Goal: Task Accomplishment & Management: Manage account settings

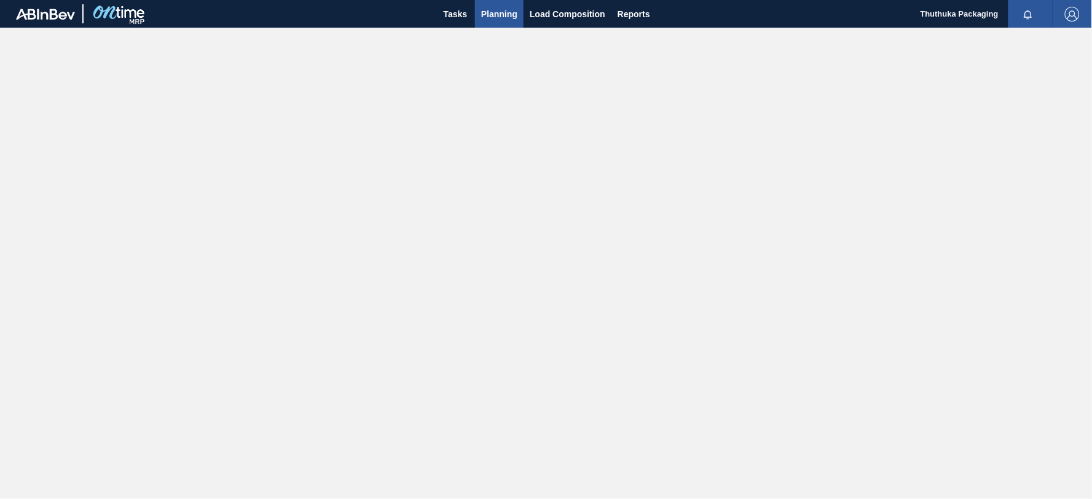
click at [504, 14] on span "Planning" at bounding box center [499, 14] width 36 height 15
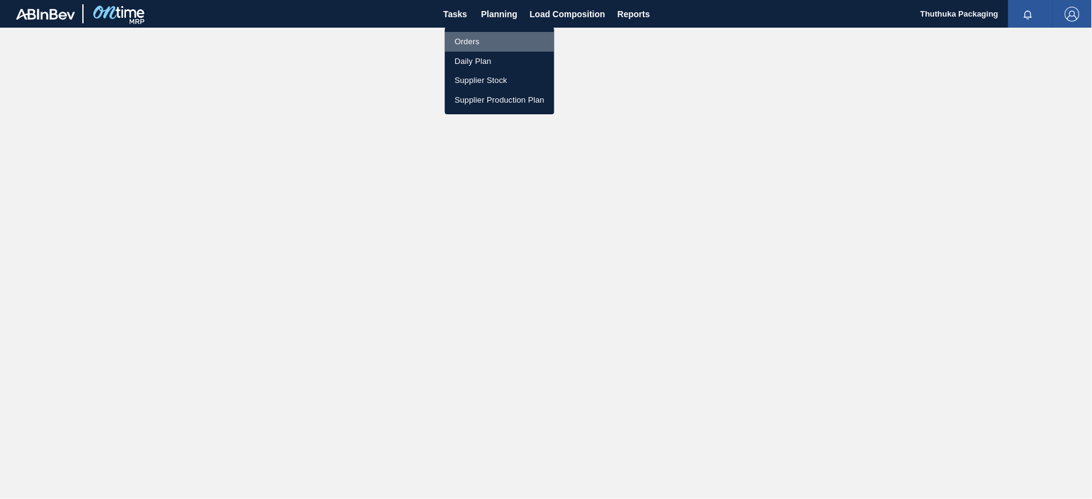
click at [465, 40] on li "Orders" at bounding box center [499, 42] width 109 height 20
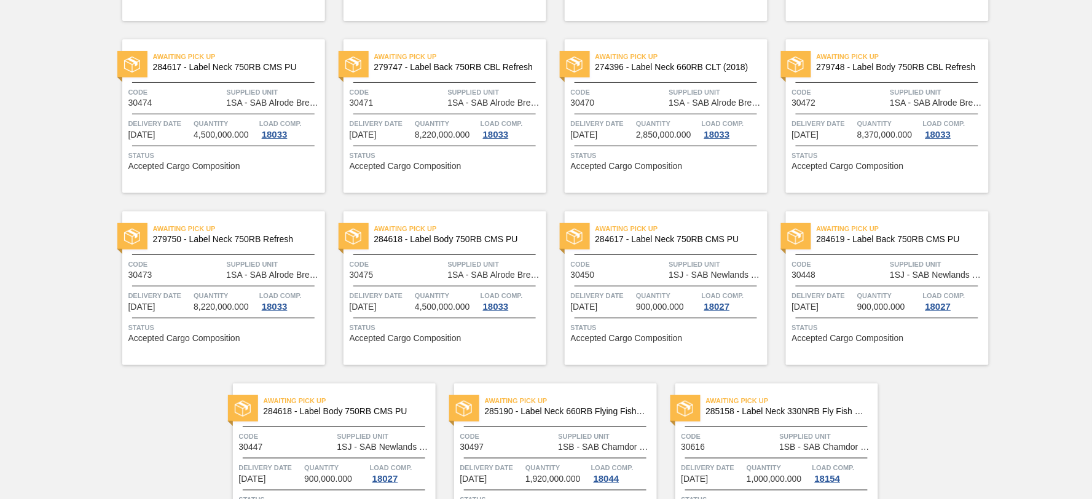
scroll to position [1530, 0]
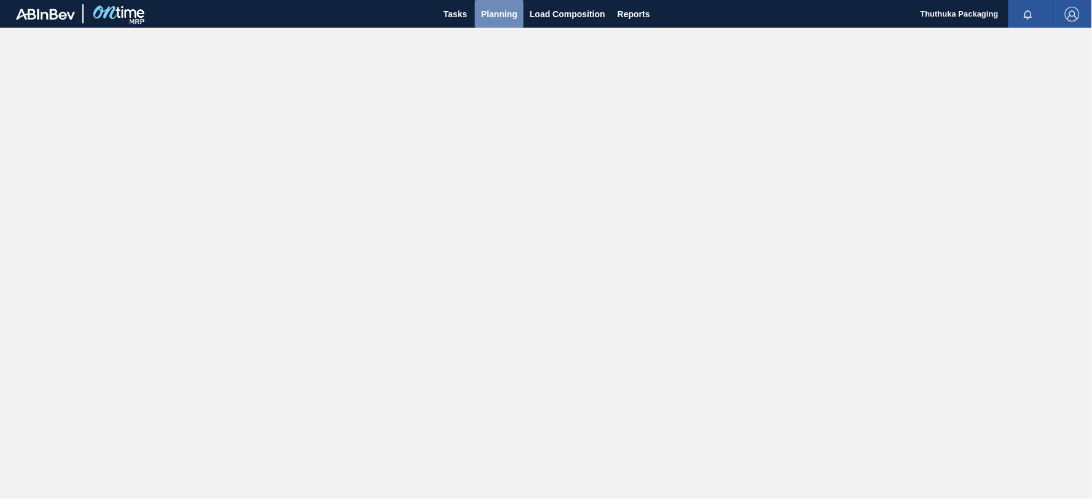
click at [500, 11] on span "Planning" at bounding box center [499, 14] width 36 height 15
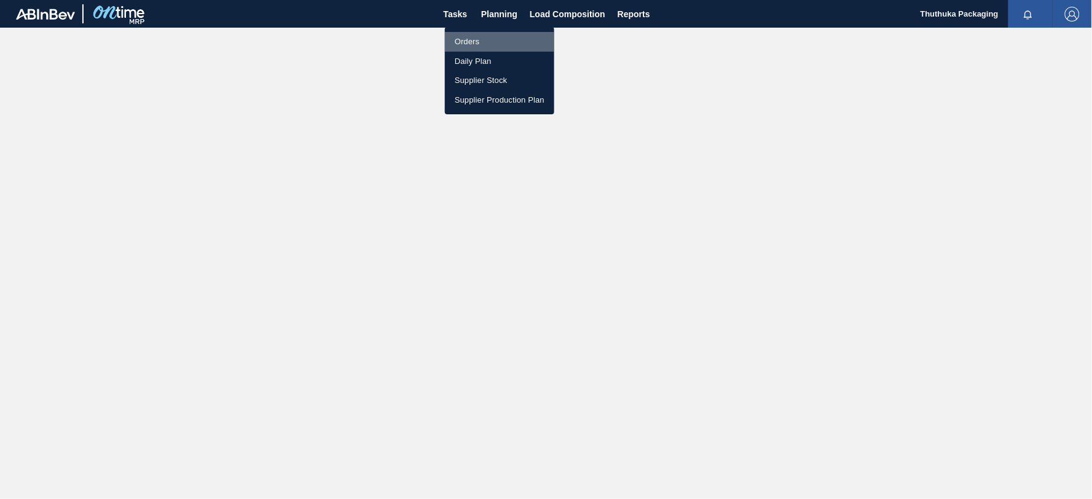
click at [469, 37] on li "Orders" at bounding box center [499, 42] width 109 height 20
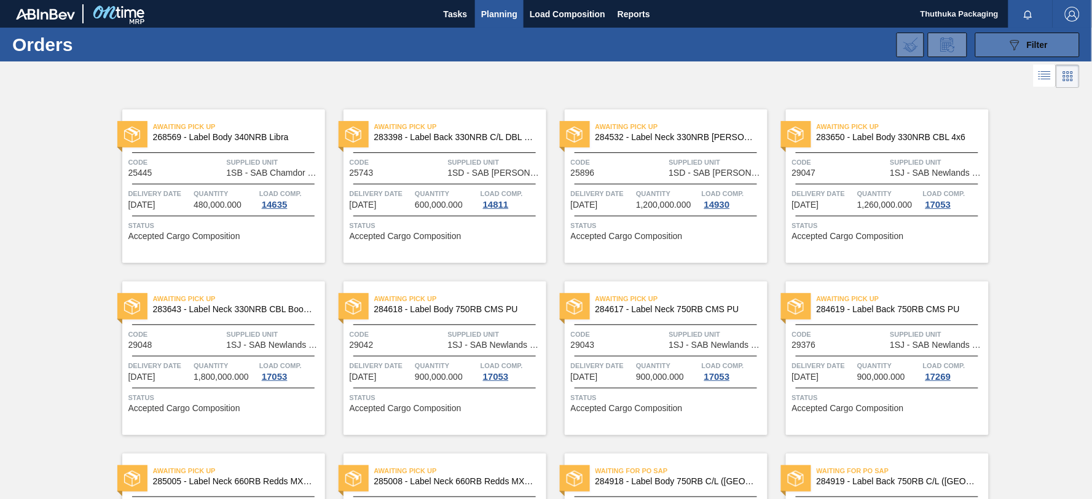
click at [992, 44] on button "089F7B8B-B2A5-4AFE-B5C0-19BA573D28AC Filter" at bounding box center [1027, 45] width 104 height 25
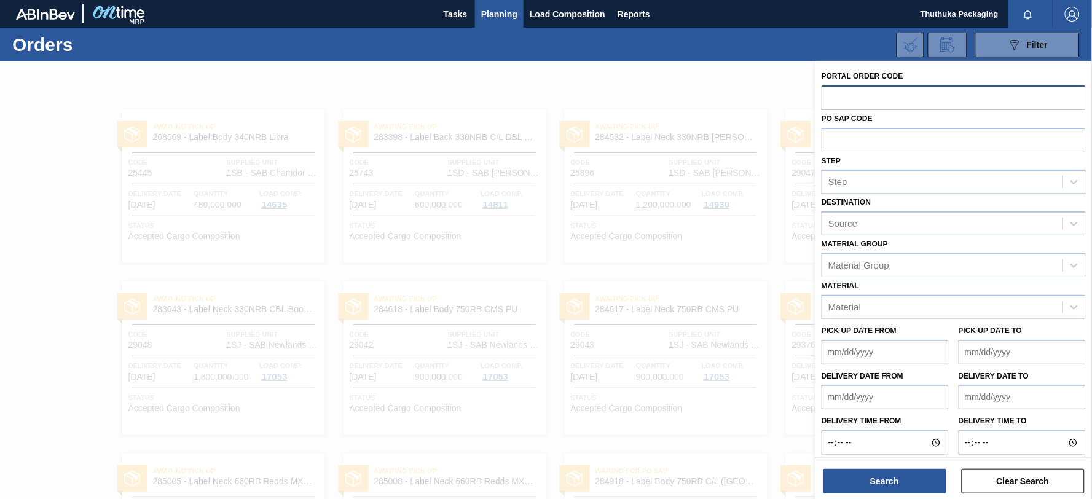
click at [893, 96] on input "text" at bounding box center [953, 96] width 264 height 23
type input "30655"
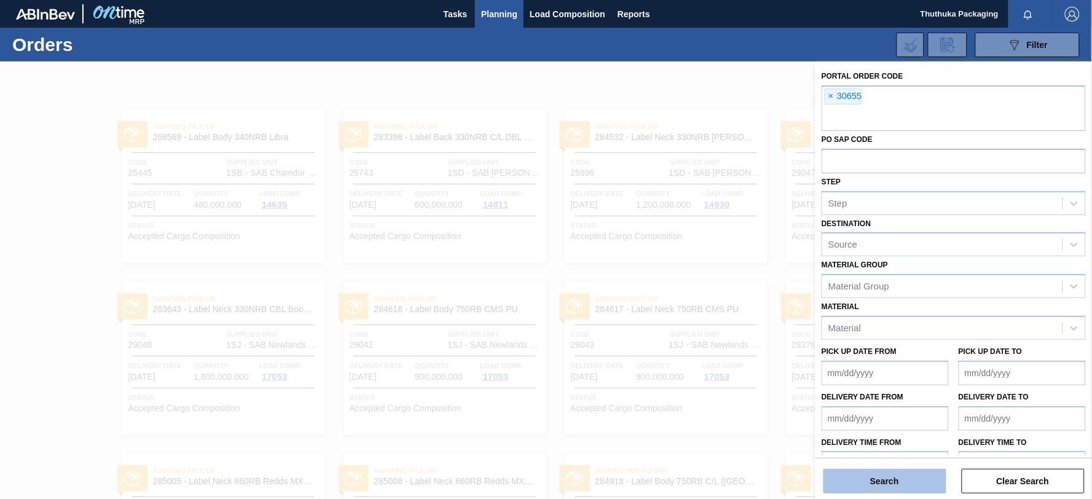
click at [933, 480] on button "Search" at bounding box center [884, 481] width 123 height 25
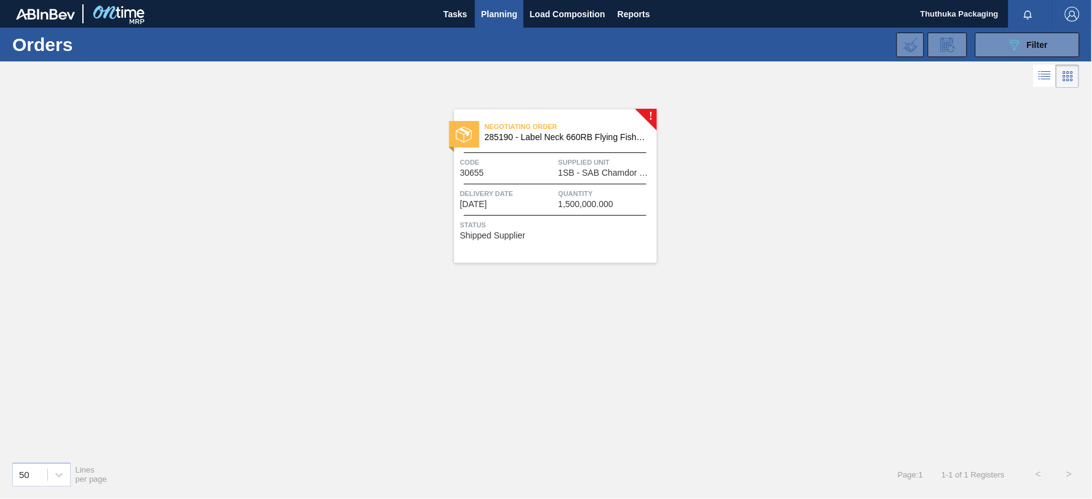
click at [541, 136] on span "285190 - Label Neck 660RB Flying Fish Lemon PU" at bounding box center [566, 137] width 162 height 9
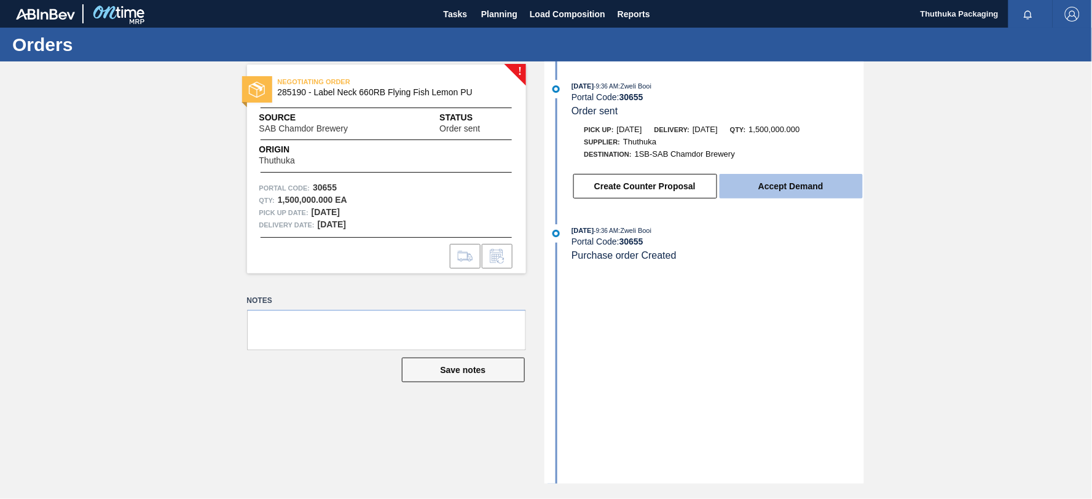
click at [779, 186] on button "Accept Demand" at bounding box center [790, 186] width 143 height 25
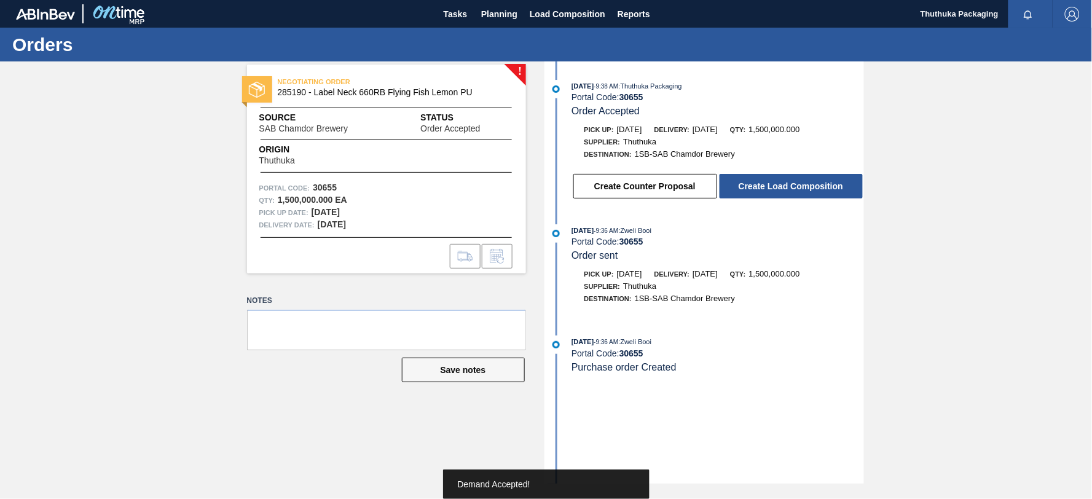
click at [779, 186] on button "Create Load Composition" at bounding box center [790, 186] width 143 height 25
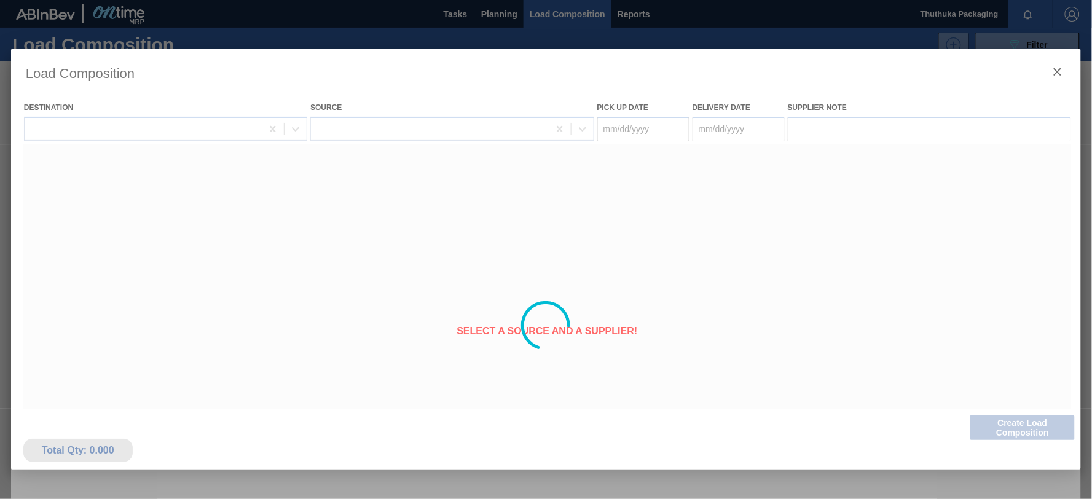
type Date "[DATE]"
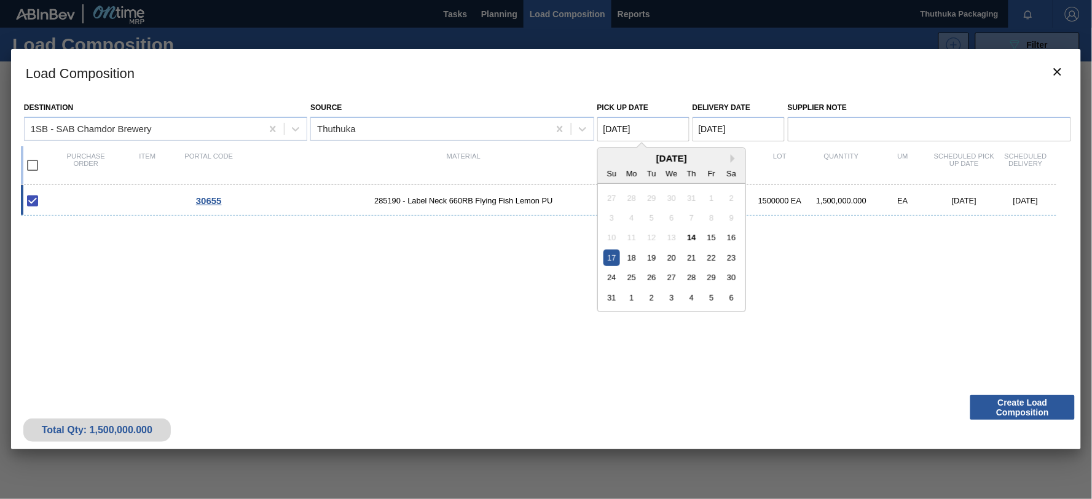
click at [659, 126] on Date "[DATE]" at bounding box center [643, 129] width 92 height 25
click at [711, 238] on div "15" at bounding box center [711, 237] width 17 height 17
type Date "[DATE]"
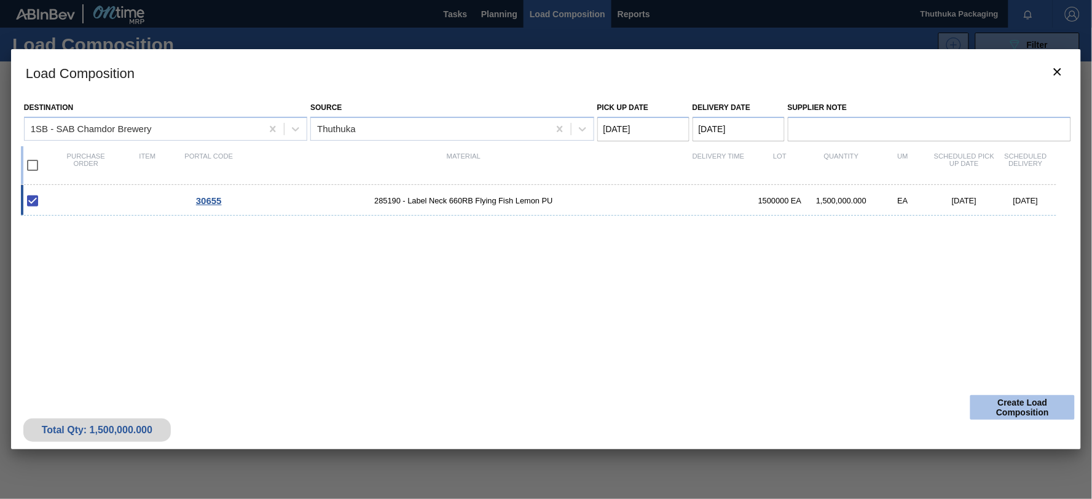
click at [1006, 404] on button "Create Load Composition" at bounding box center [1022, 407] width 104 height 25
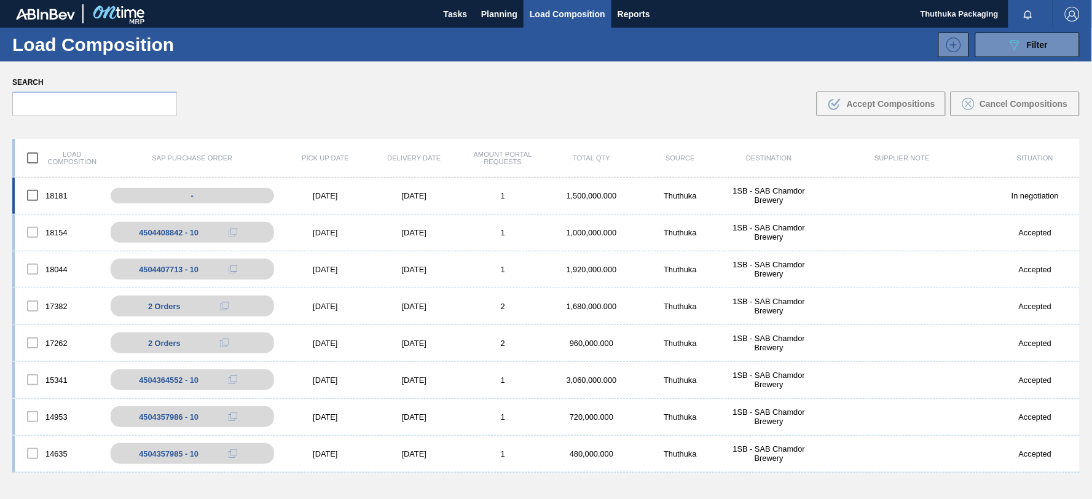
click at [778, 194] on div "1SB - SAB Chamdor Brewery" at bounding box center [768, 195] width 88 height 18
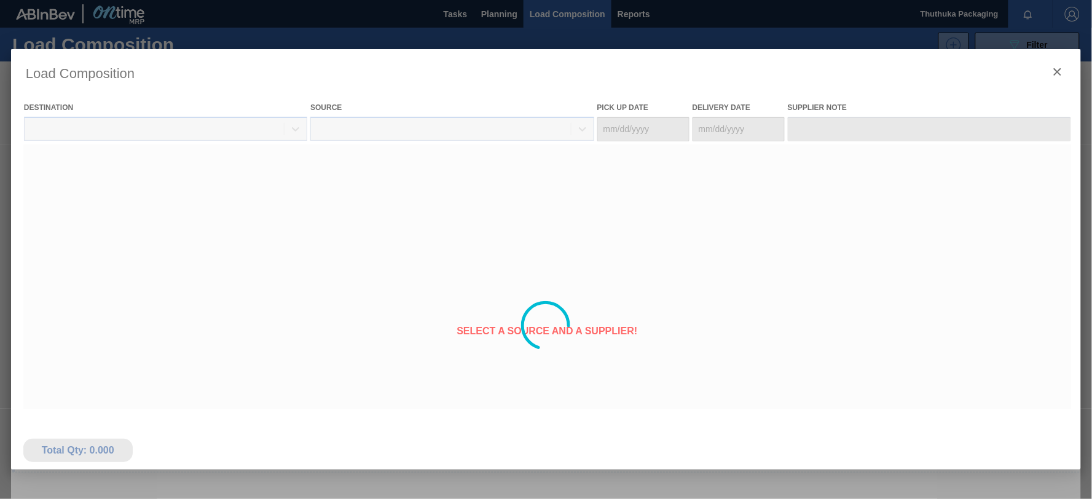
type Date "[DATE]"
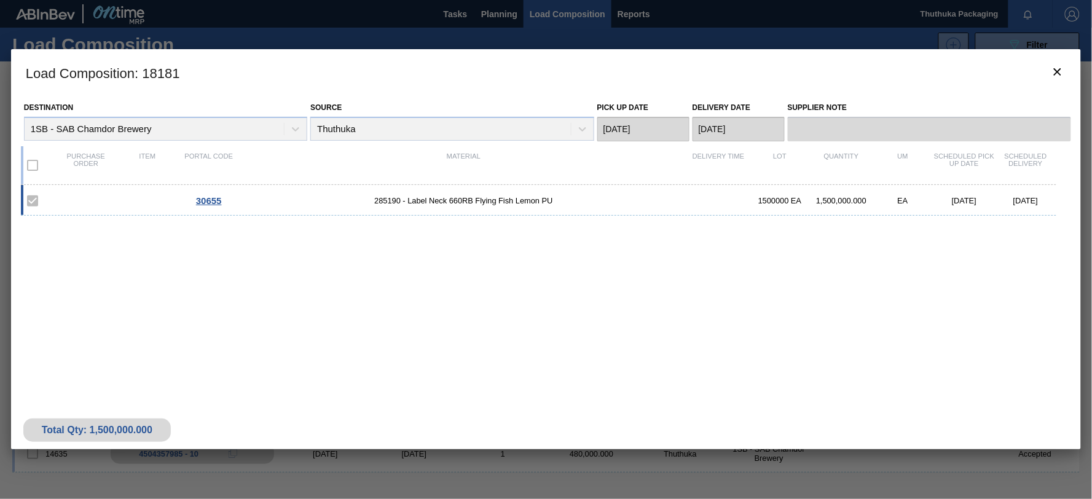
click at [41, 166] on label at bounding box center [33, 165] width 26 height 26
click at [34, 163] on label at bounding box center [33, 165] width 26 height 26
click at [1060, 74] on icon "botão de ícone" at bounding box center [1057, 71] width 7 height 7
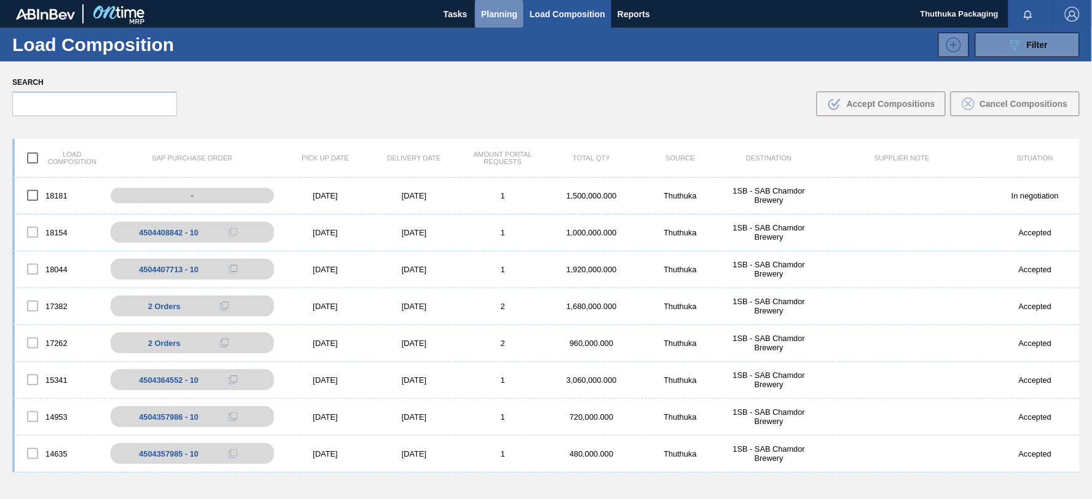
click at [499, 16] on span "Planning" at bounding box center [499, 14] width 36 height 15
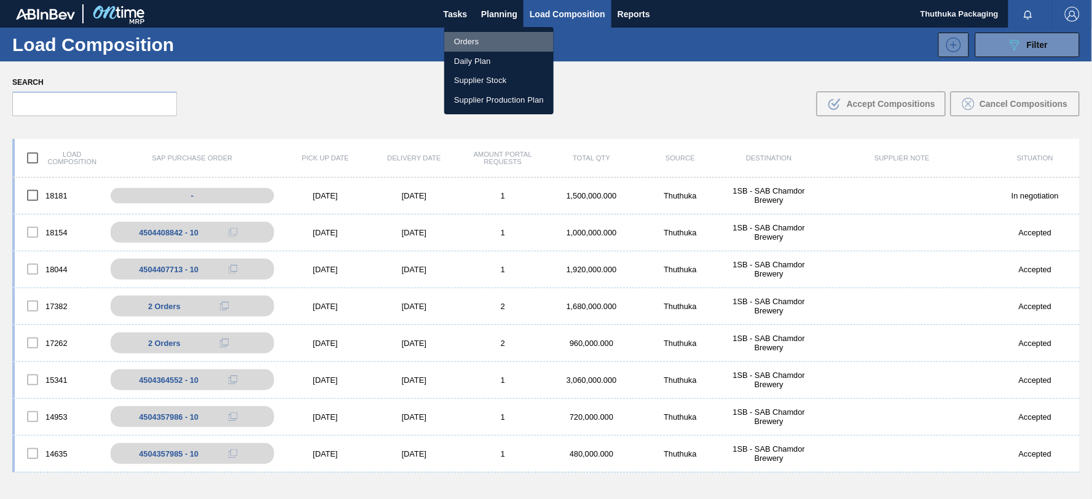
click at [476, 42] on li "Orders" at bounding box center [498, 42] width 109 height 20
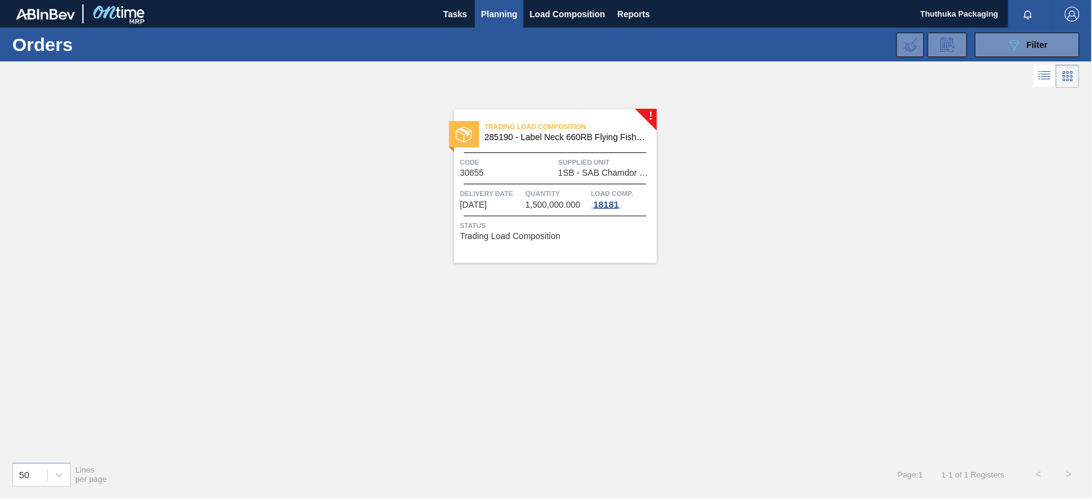
click at [603, 206] on div "18181" at bounding box center [606, 205] width 31 height 10
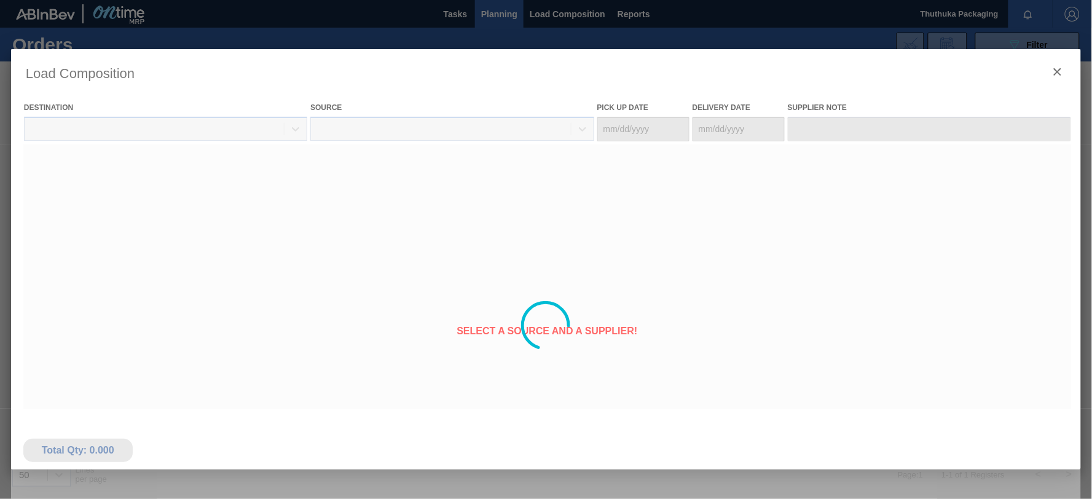
type Date "[DATE]"
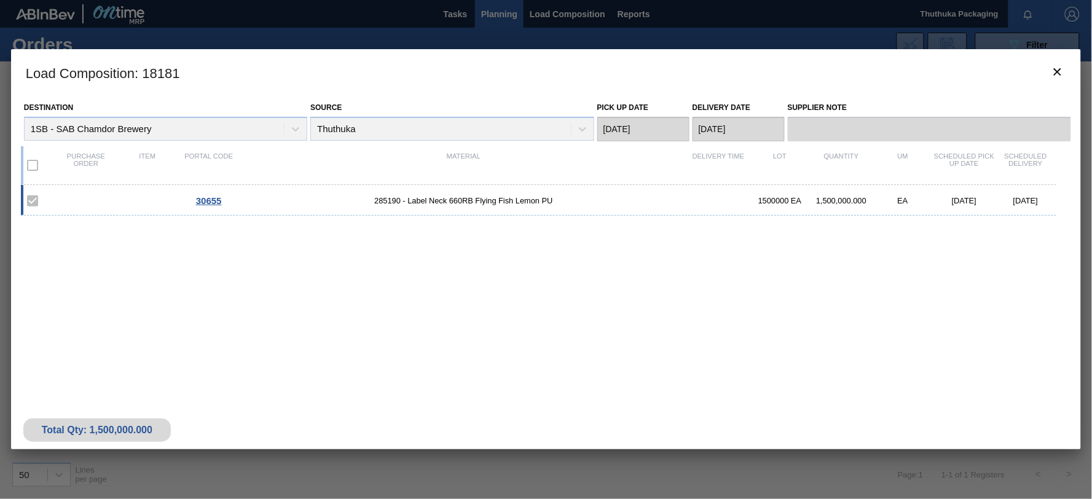
click at [32, 165] on label at bounding box center [33, 165] width 26 height 26
click at [209, 198] on span "30655" at bounding box center [209, 200] width 26 height 10
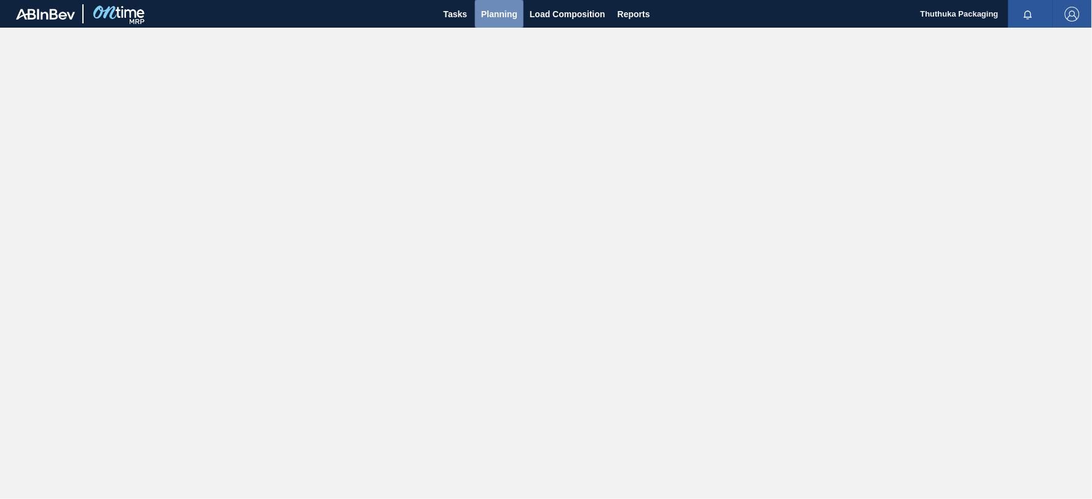
click at [492, 9] on span "Planning" at bounding box center [499, 14] width 36 height 15
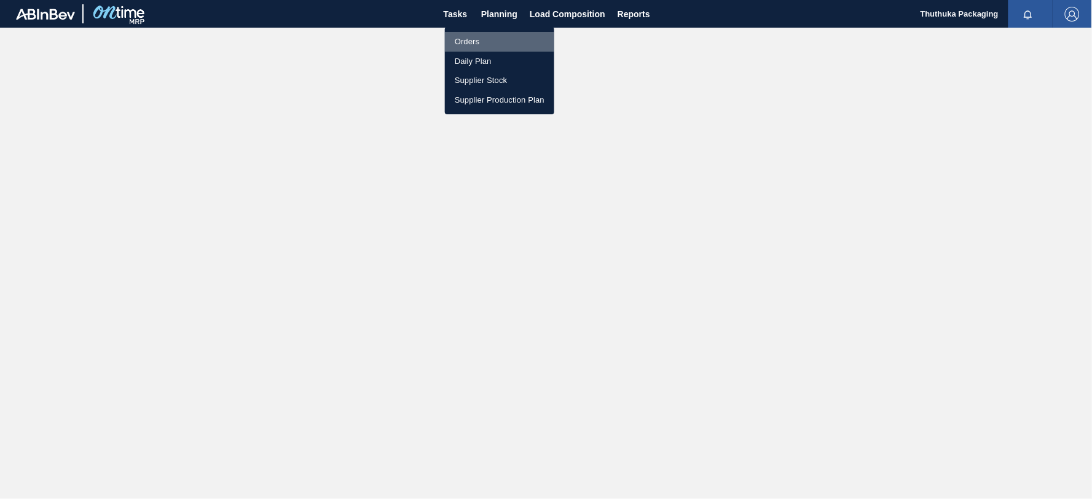
click at [469, 39] on li "Orders" at bounding box center [499, 42] width 109 height 20
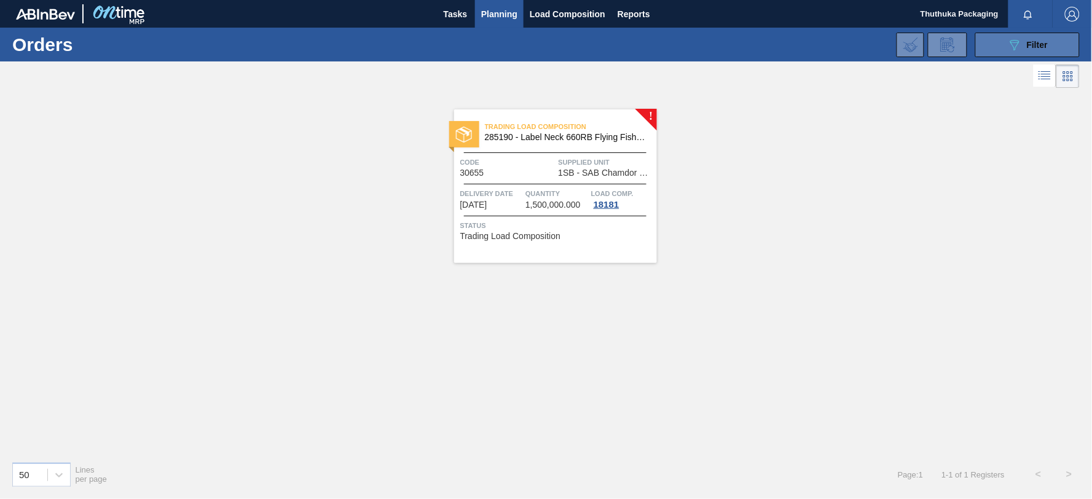
click at [1039, 42] on span "Filter" at bounding box center [1037, 45] width 21 height 10
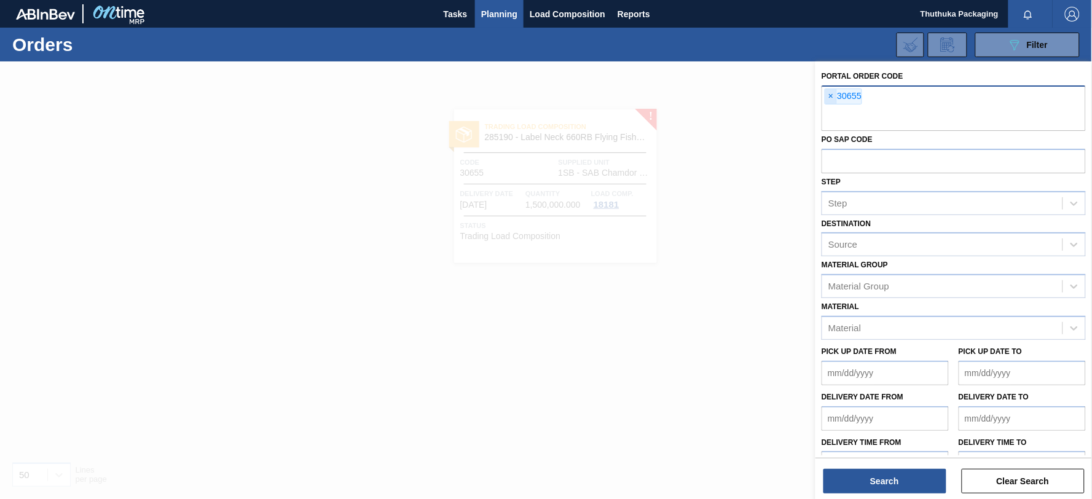
click at [833, 97] on span "×" at bounding box center [831, 96] width 12 height 15
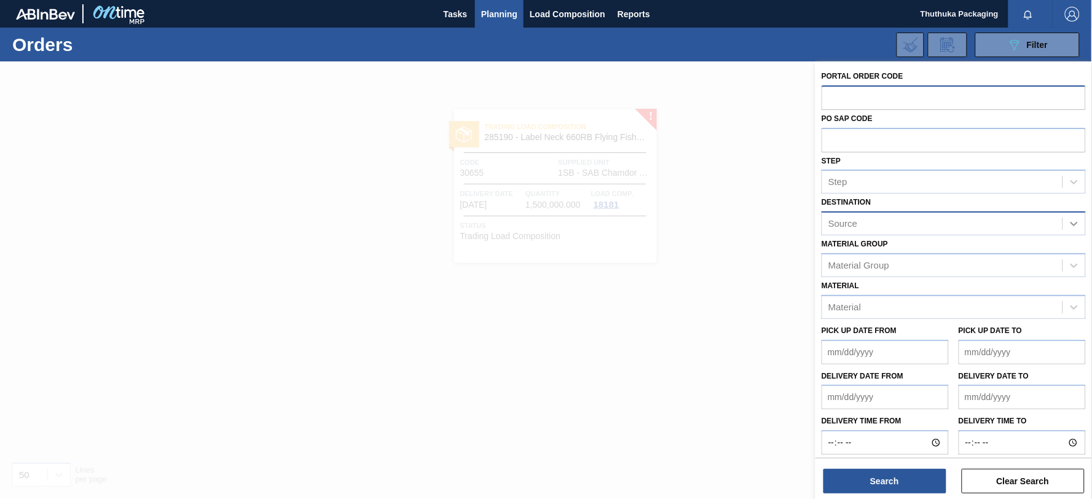
click at [1073, 220] on icon at bounding box center [1074, 223] width 12 height 12
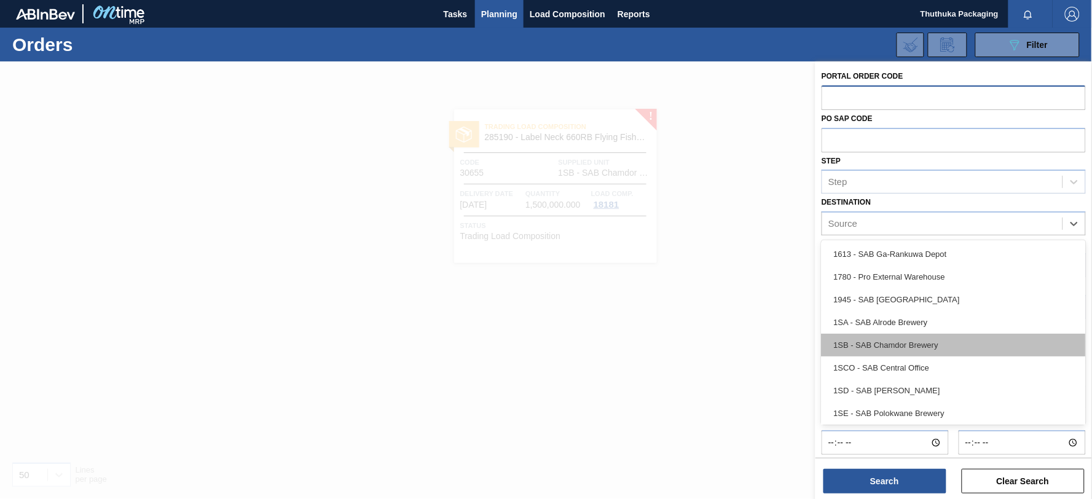
click at [918, 342] on div "1SB - SAB Chamdor Brewery" at bounding box center [953, 345] width 264 height 23
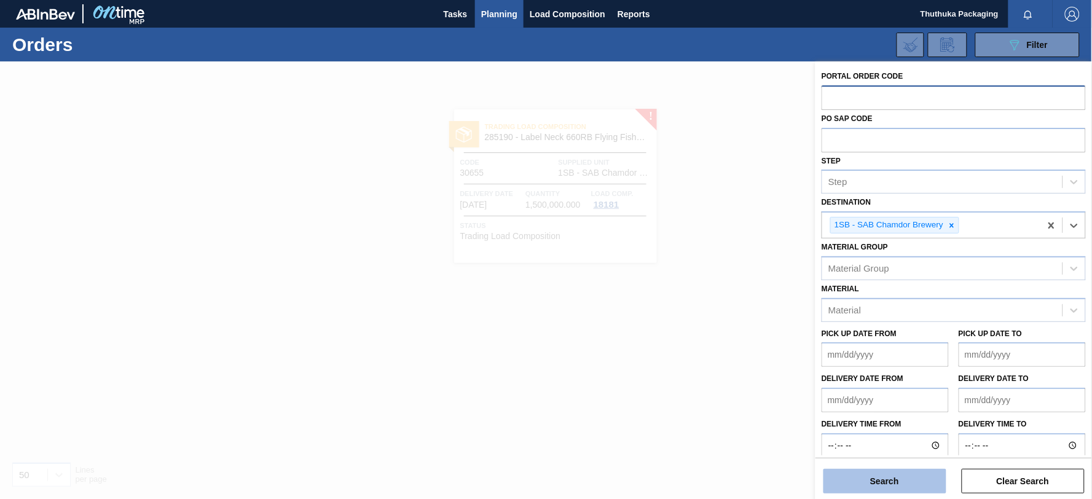
click at [888, 477] on button "Search" at bounding box center [884, 481] width 123 height 25
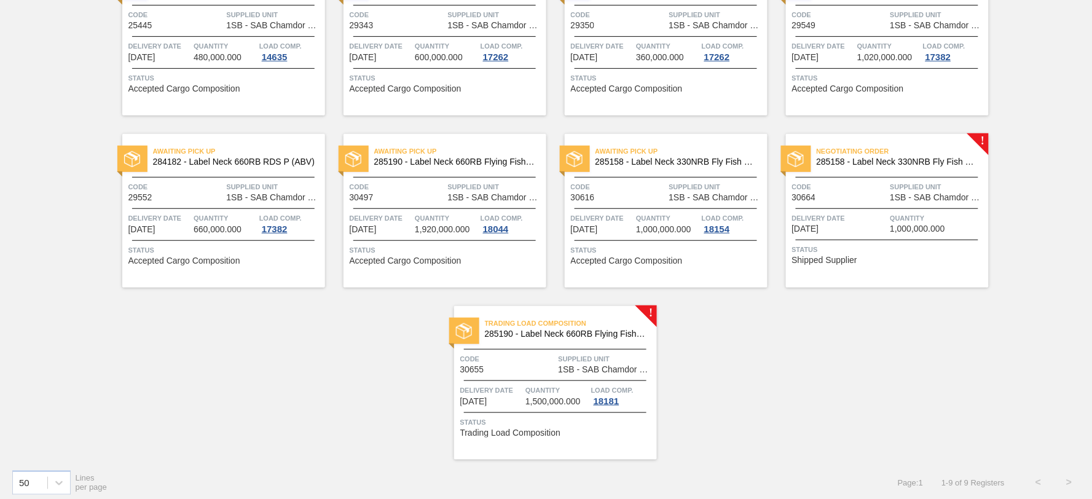
scroll to position [154, 0]
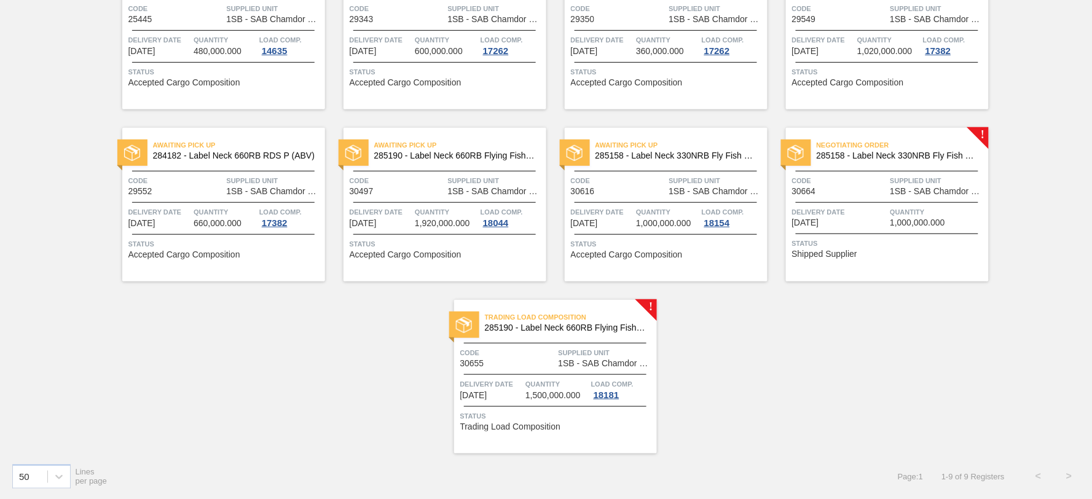
click at [893, 155] on span "285158 - Label Neck 330NRB Fly Fish Lemon PU" at bounding box center [897, 155] width 162 height 9
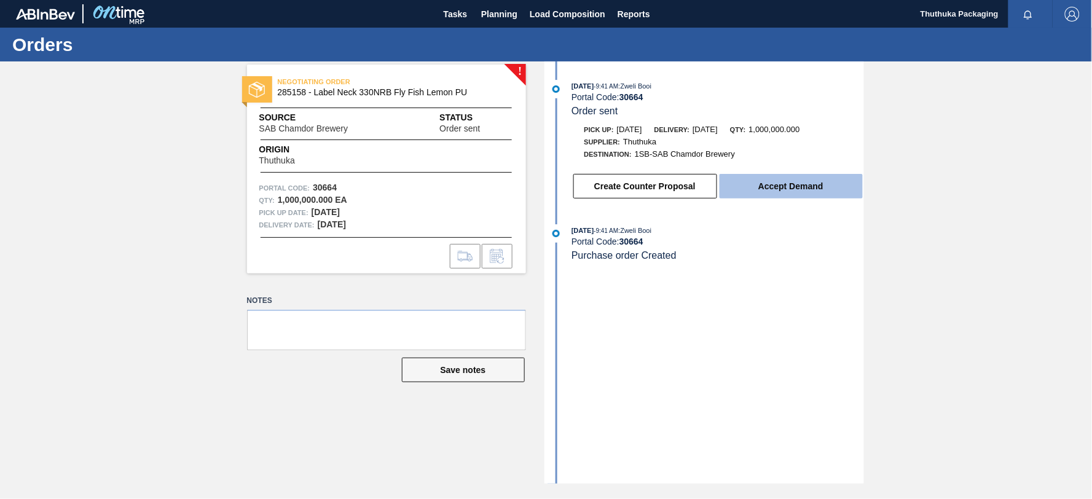
click at [770, 189] on button "Accept Demand" at bounding box center [790, 186] width 143 height 25
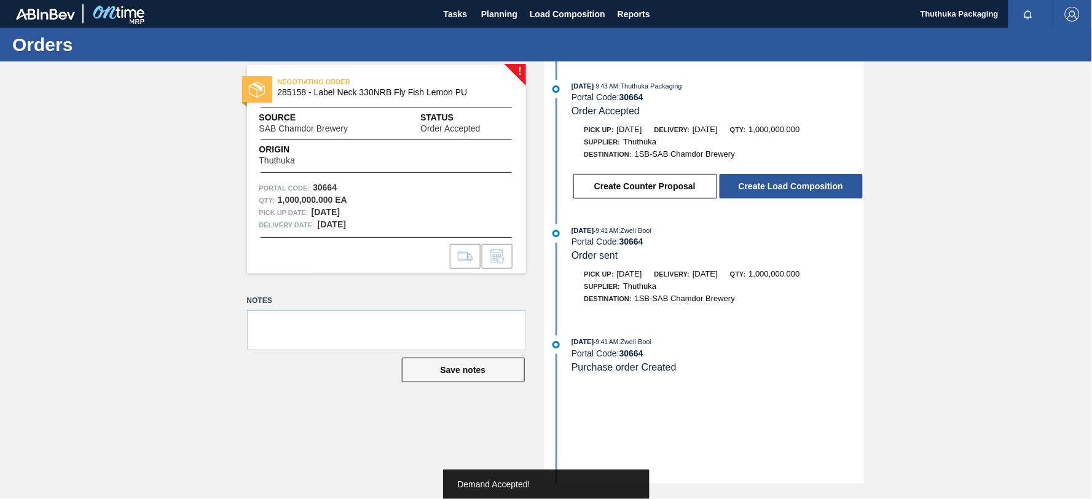
click at [770, 189] on button "Create Load Composition" at bounding box center [790, 186] width 143 height 25
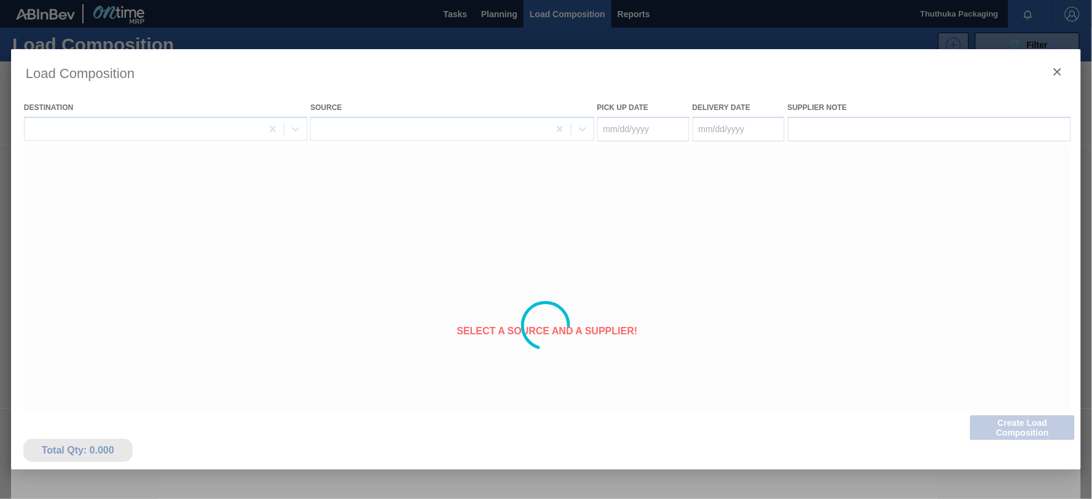
type Date "[DATE]"
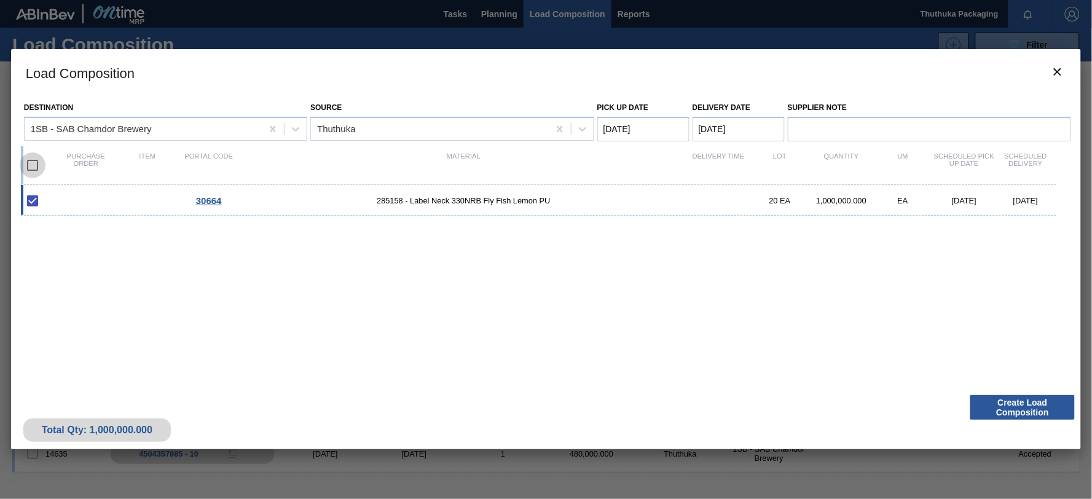
click at [34, 165] on input "checkbox" at bounding box center [33, 165] width 26 height 26
checkbox input "true"
drag, startPoint x: 986, startPoint y: 409, endPoint x: 615, endPoint y: 286, distance: 390.9
click at [613, 338] on div "Load Composition Destination 1SB - SAB Chamdor Brewery Source Thuthuka Pick up …" at bounding box center [546, 249] width 1070 height 400
click at [656, 128] on Date "[DATE]" at bounding box center [643, 129] width 92 height 25
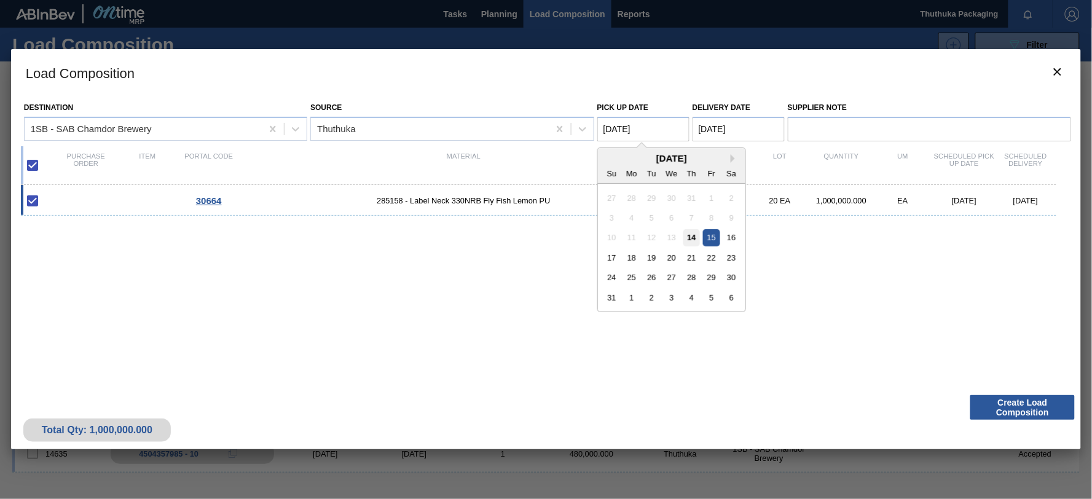
click at [692, 237] on div "14" at bounding box center [691, 237] width 17 height 17
type Date "[DATE]"
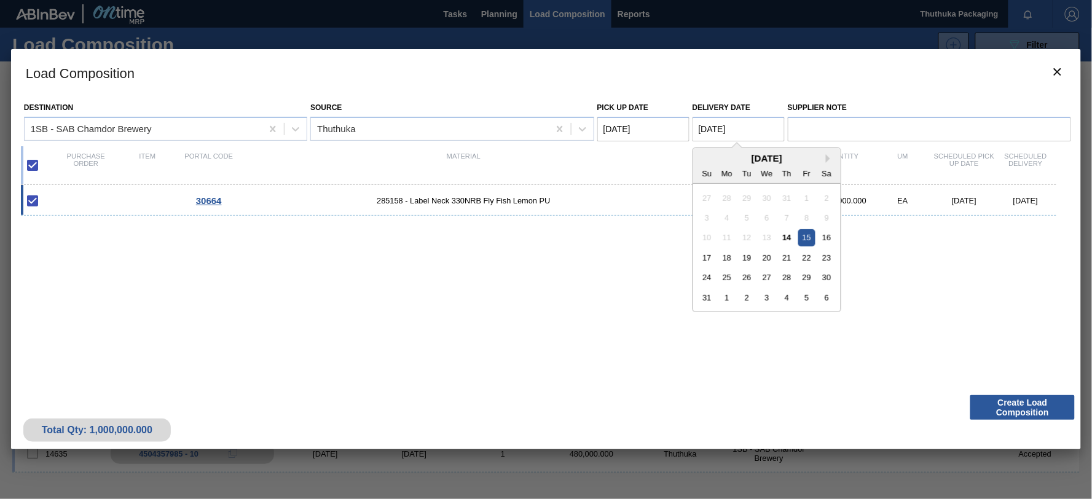
click at [739, 130] on Date "[DATE]" at bounding box center [738, 129] width 92 height 25
click at [727, 256] on div "18" at bounding box center [726, 257] width 17 height 17
type Date "[DATE]"
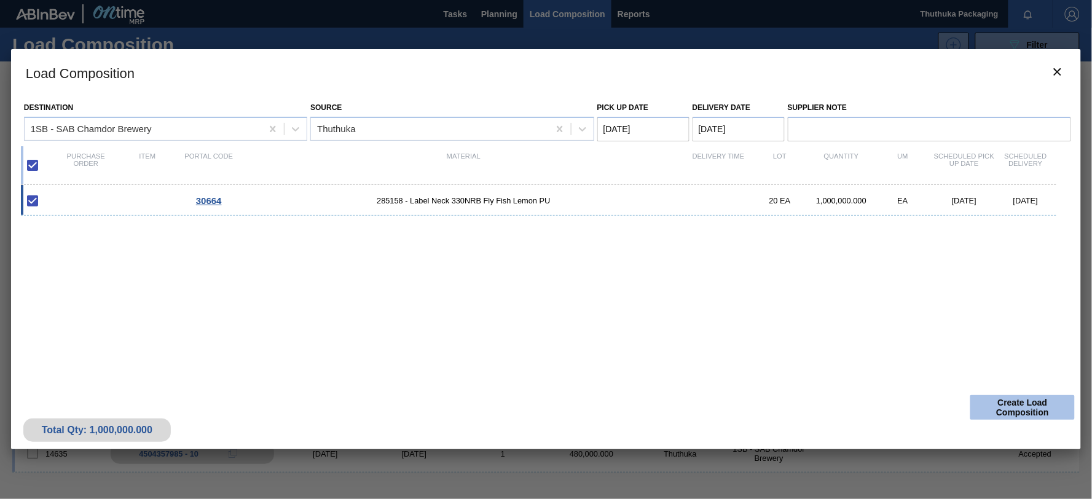
click at [1010, 410] on button "Create Load Composition" at bounding box center [1022, 407] width 104 height 25
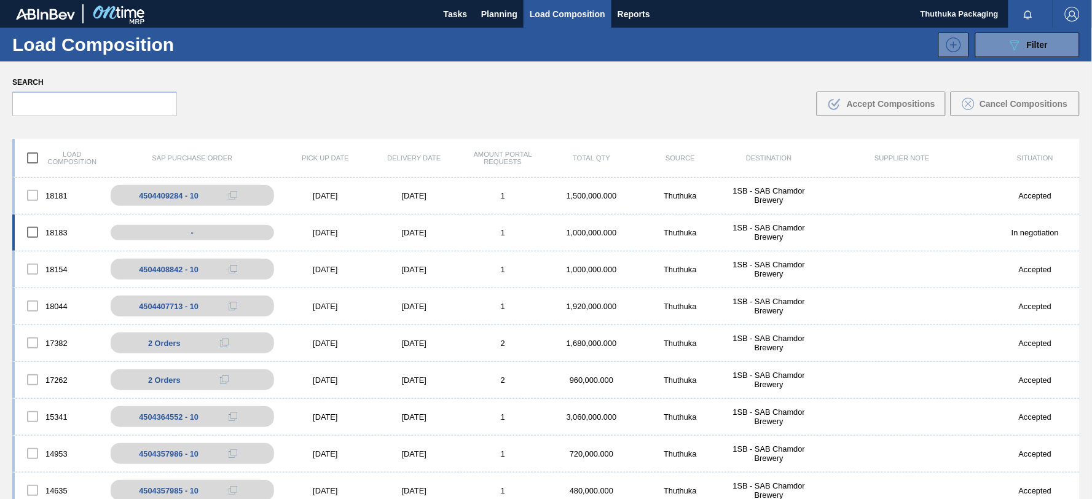
click at [52, 232] on div "18183" at bounding box center [59, 232] width 88 height 26
click at [33, 232] on input "checkbox" at bounding box center [33, 232] width 26 height 26
click at [31, 195] on div at bounding box center [33, 195] width 26 height 26
click at [35, 222] on input "checkbox" at bounding box center [33, 232] width 26 height 26
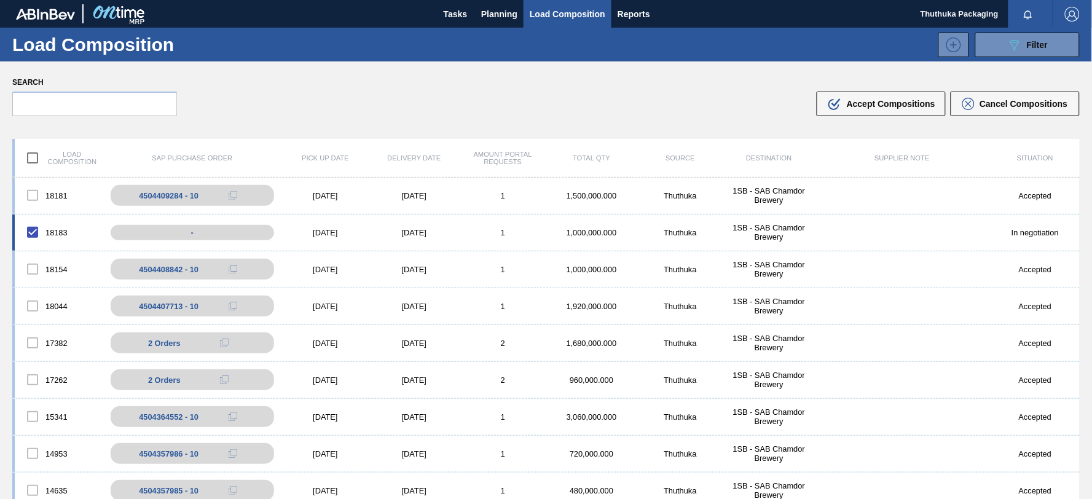
checkbox input "false"
click at [37, 195] on div at bounding box center [33, 195] width 26 height 26
click at [36, 194] on div at bounding box center [33, 195] width 26 height 26
click at [142, 230] on div "-" at bounding box center [201, 233] width 186 height 22
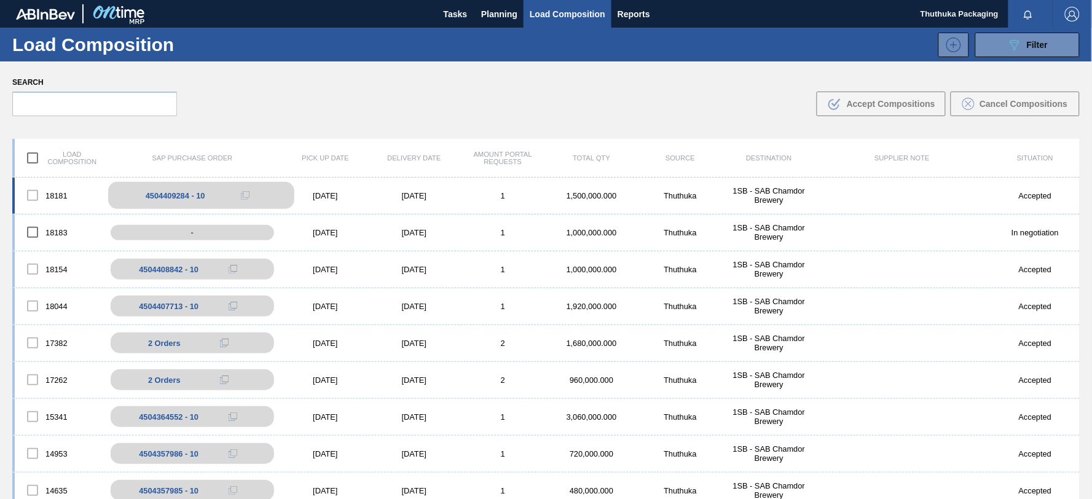
click at [152, 198] on div "4504409284 - 10" at bounding box center [176, 195] width 60 height 9
click at [331, 195] on div "[DATE]" at bounding box center [325, 195] width 88 height 9
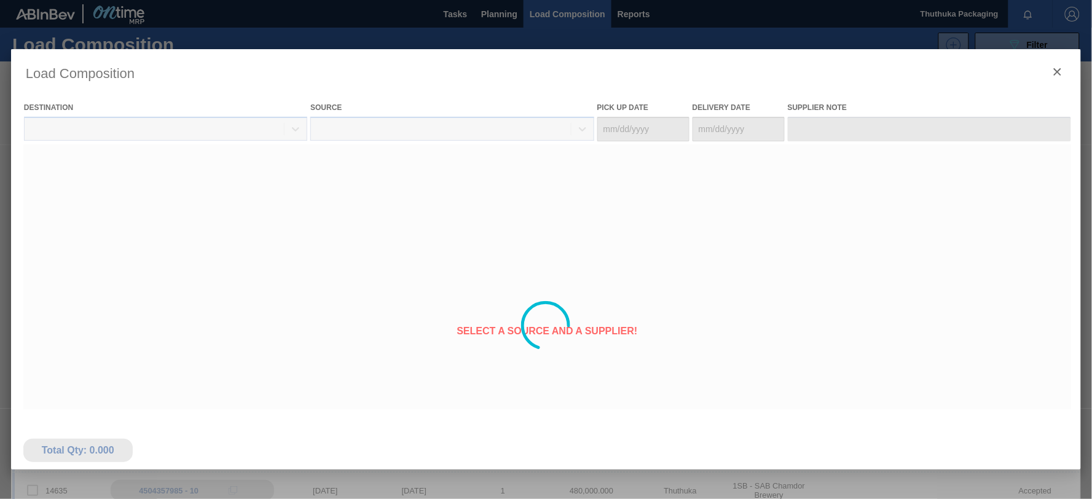
type Date "[DATE]"
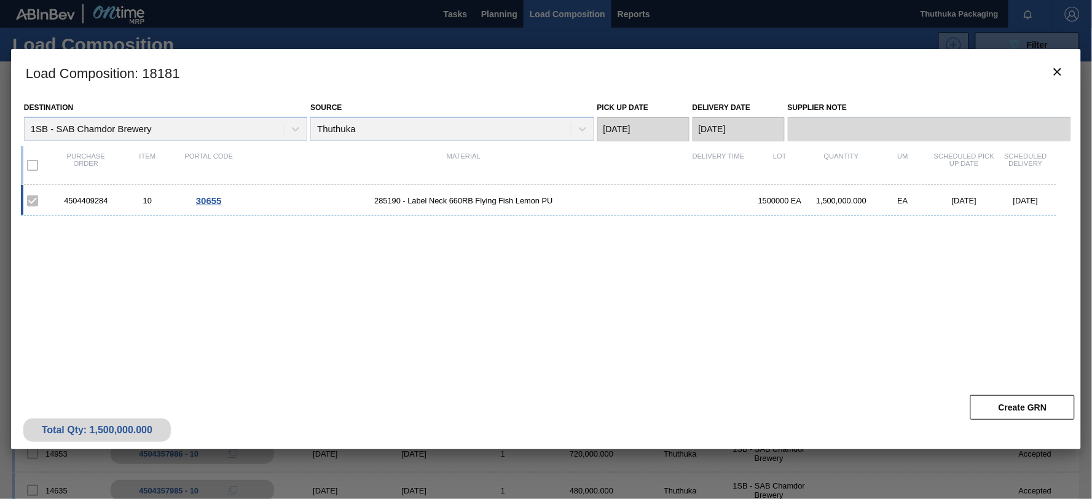
click at [60, 474] on div "Load Composition : 18181 Destination 1SB - SAB Chamdor Brewery Source Thuthuka …" at bounding box center [546, 325] width 1070 height 553
click at [1059, 77] on icon "botão de ícone" at bounding box center [1057, 72] width 15 height 15
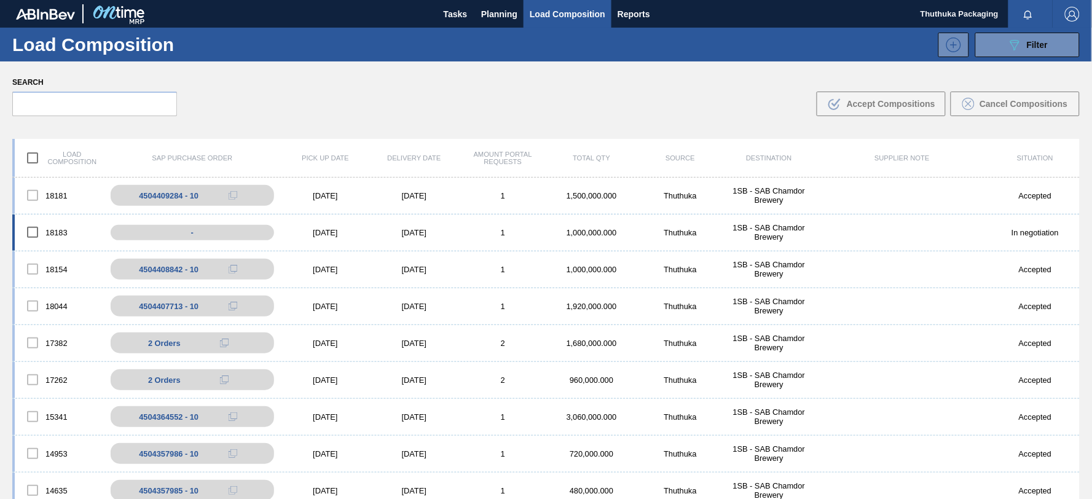
click at [765, 231] on div "1SB - SAB Chamdor Brewery" at bounding box center [768, 232] width 88 height 18
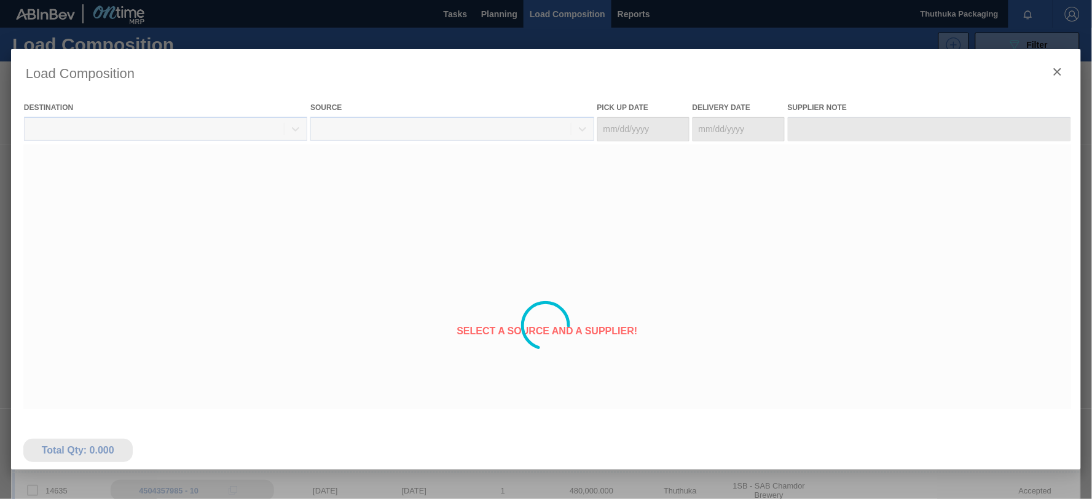
type Date "[DATE]"
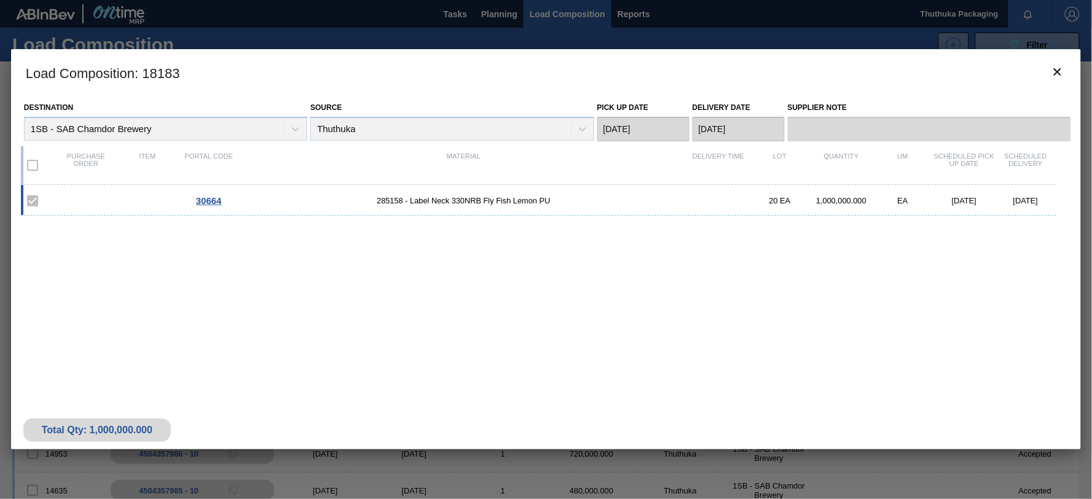
click at [211, 201] on span "30664" at bounding box center [209, 200] width 26 height 10
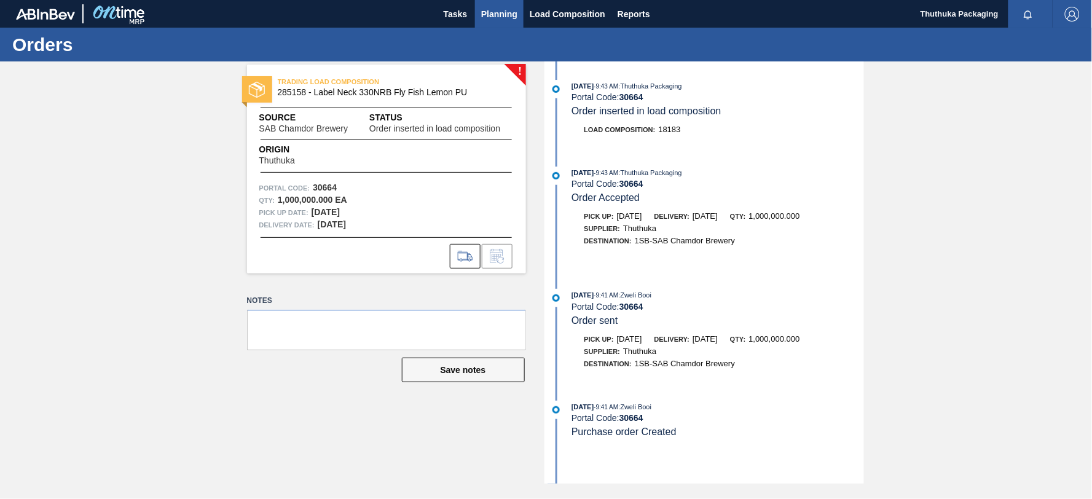
click at [512, 10] on span "Planning" at bounding box center [499, 14] width 36 height 15
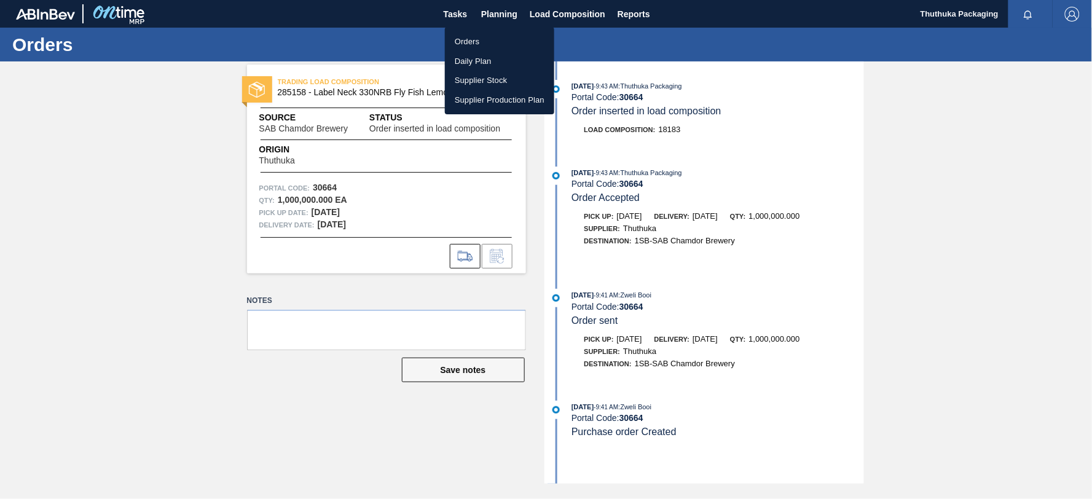
click at [461, 37] on li "Orders" at bounding box center [499, 42] width 109 height 20
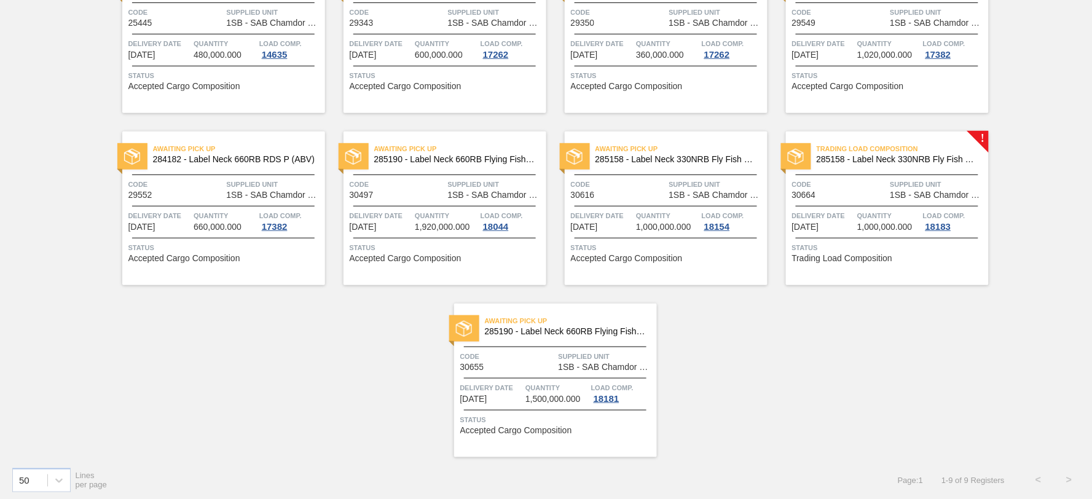
scroll to position [154, 0]
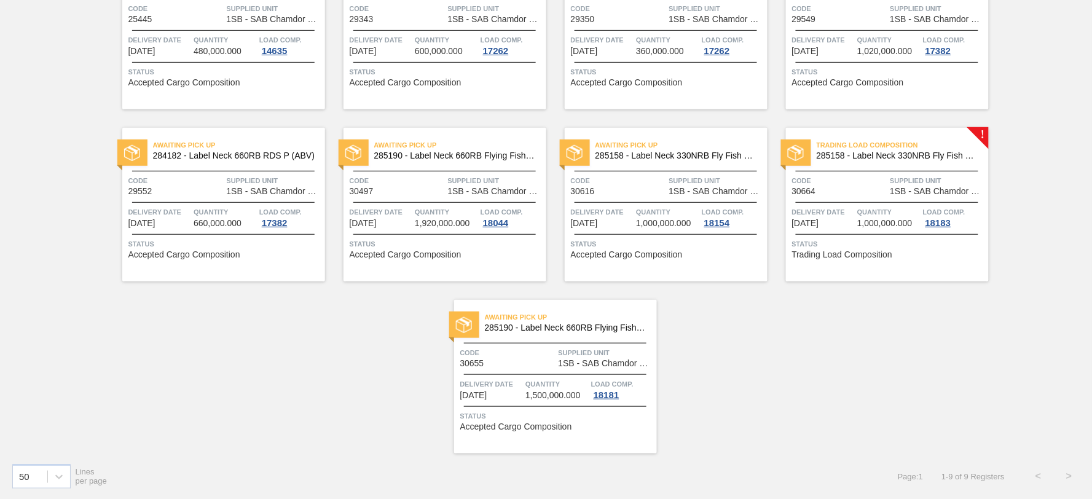
click at [901, 154] on span "285158 - Label Neck 330NRB Fly Fish Lemon PU" at bounding box center [897, 155] width 162 height 9
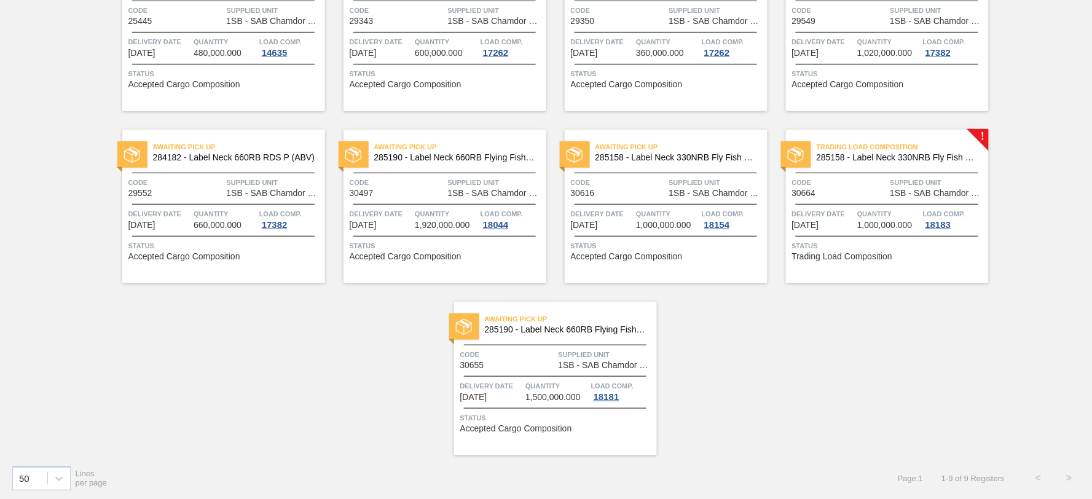
scroll to position [154, 0]
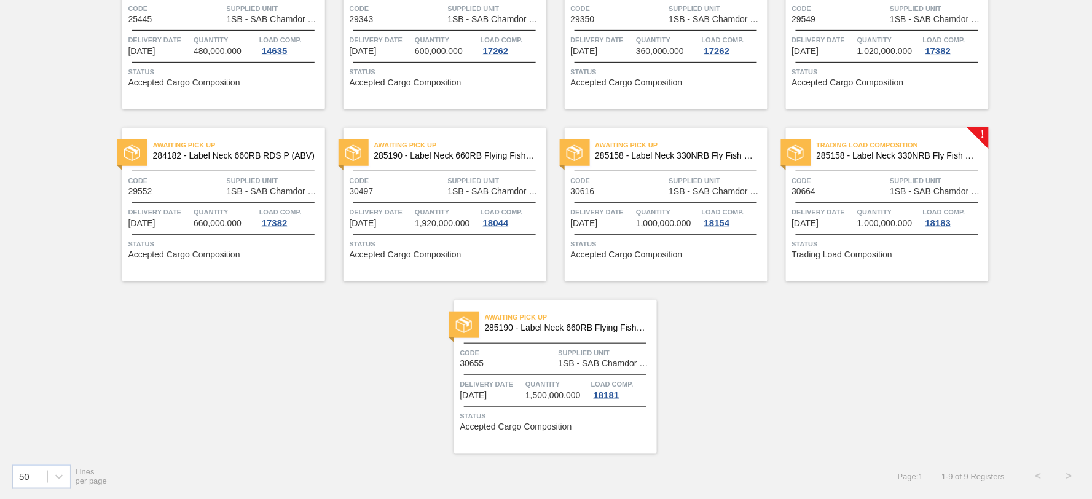
click at [566, 323] on span "Awaiting Pick Up" at bounding box center [571, 317] width 172 height 12
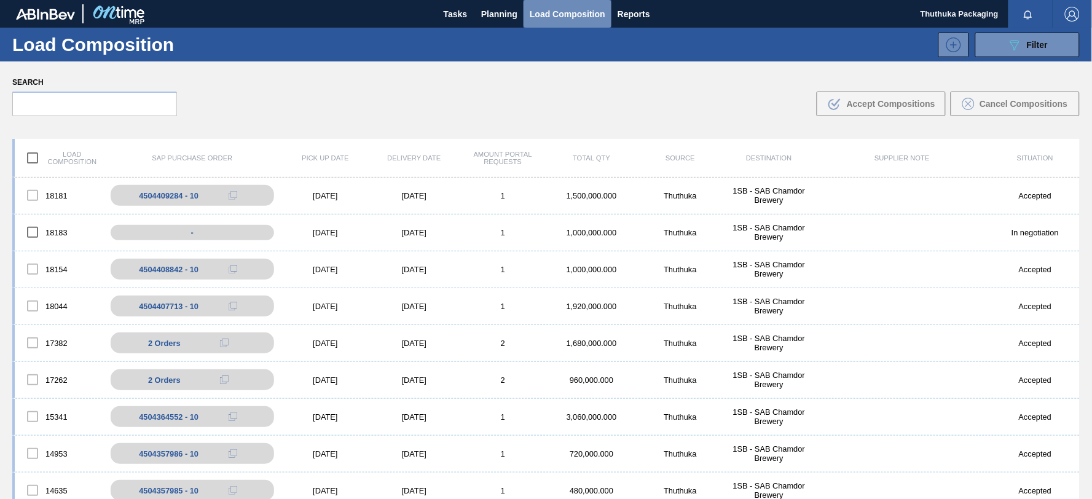
click at [549, 9] on span "Load Composition" at bounding box center [568, 14] width 76 height 15
click at [544, 15] on span "Load Composition" at bounding box center [568, 14] width 76 height 15
click at [1020, 42] on icon "089F7B8B-B2A5-4AFE-B5C0-19BA573D28AC" at bounding box center [1014, 44] width 15 height 15
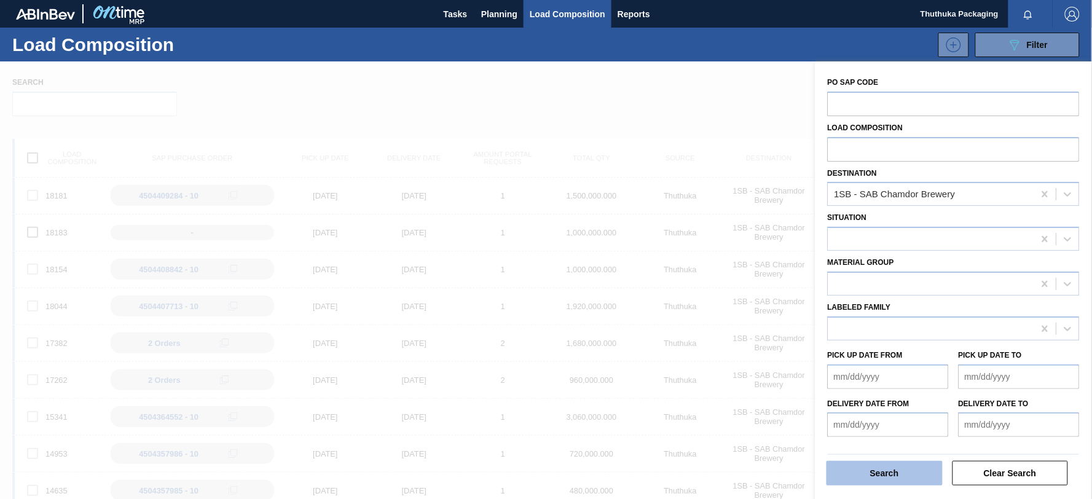
click at [915, 472] on button "Search" at bounding box center [884, 473] width 116 height 25
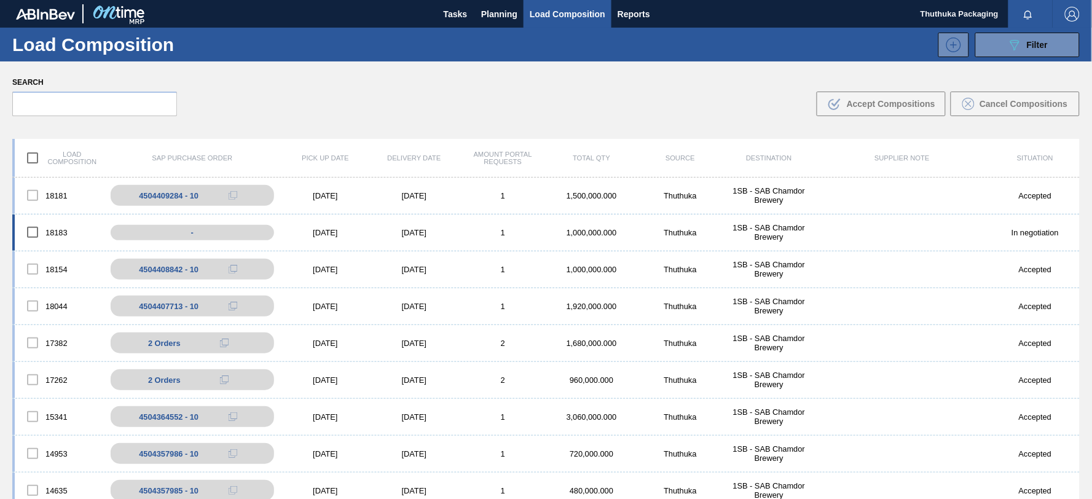
click at [603, 235] on div "1,000,000.000" at bounding box center [591, 232] width 88 height 9
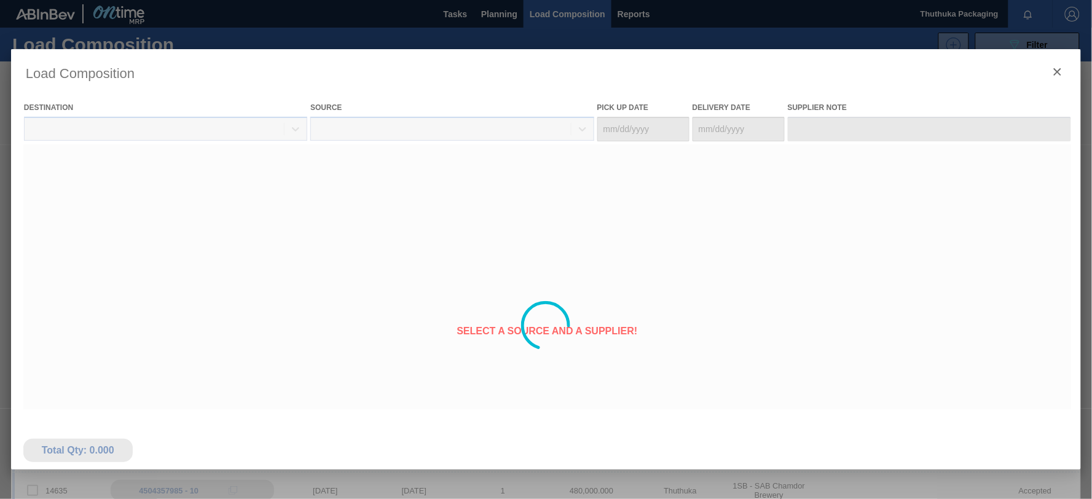
type Date "[DATE]"
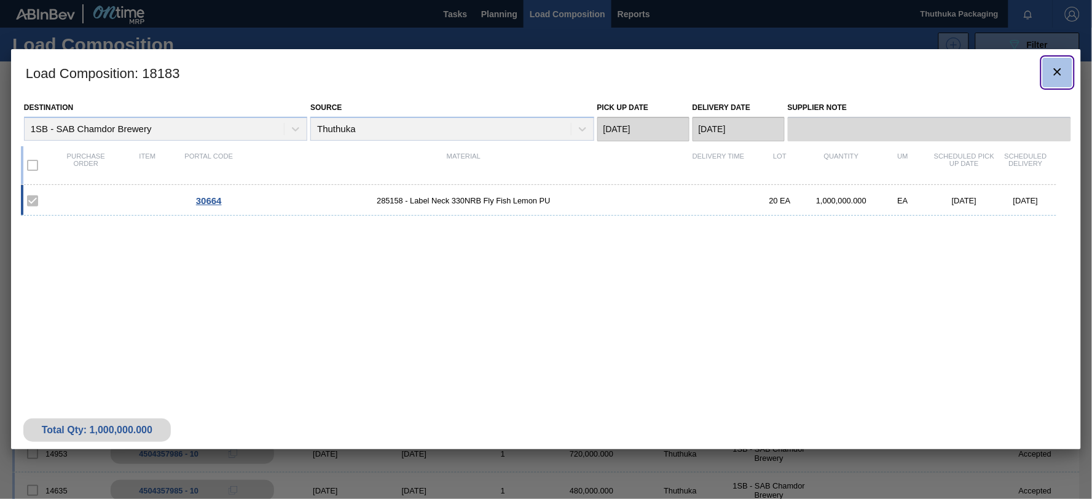
click at [1057, 71] on icon "botão de ícone" at bounding box center [1057, 71] width 7 height 7
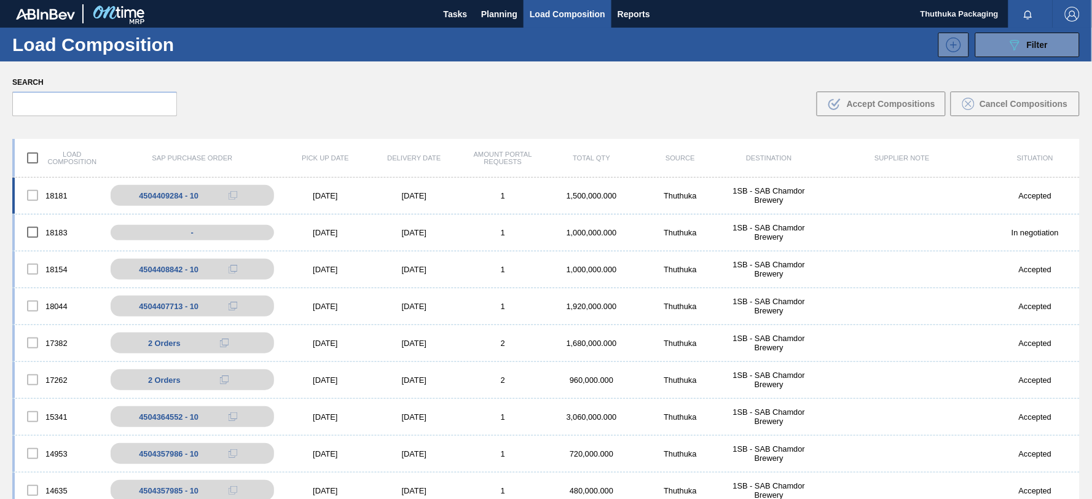
click at [511, 195] on div "1" at bounding box center [502, 195] width 88 height 9
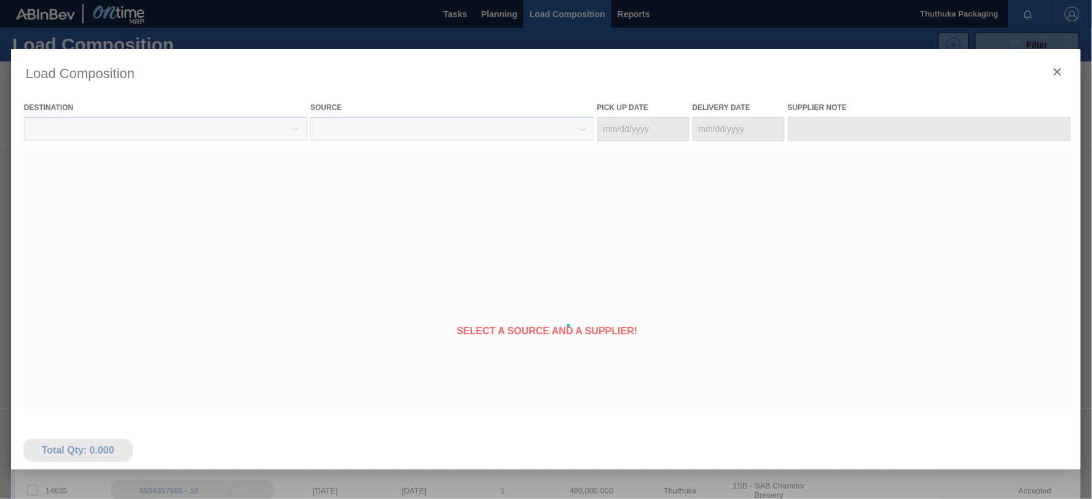
type Date "[DATE]"
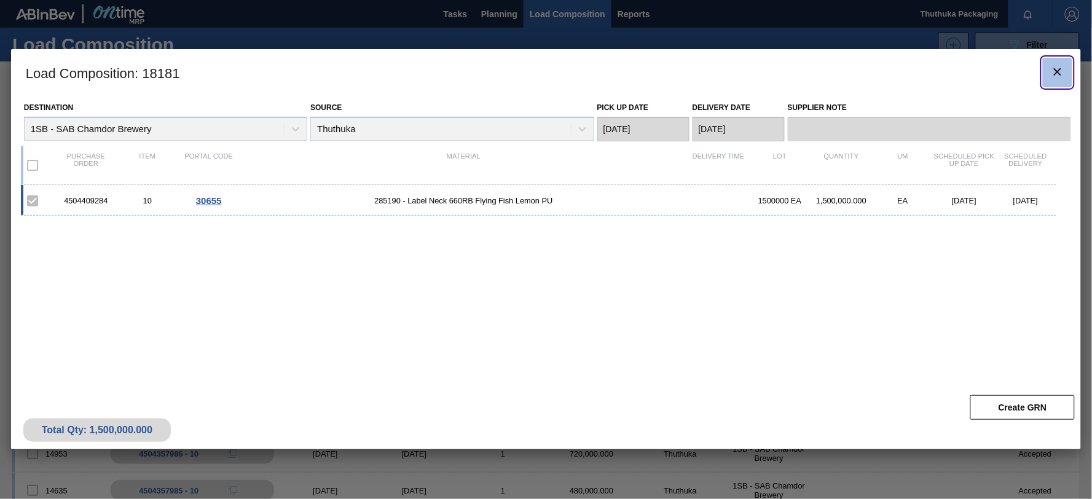
click at [1059, 70] on icon "botão de ícone" at bounding box center [1057, 71] width 7 height 7
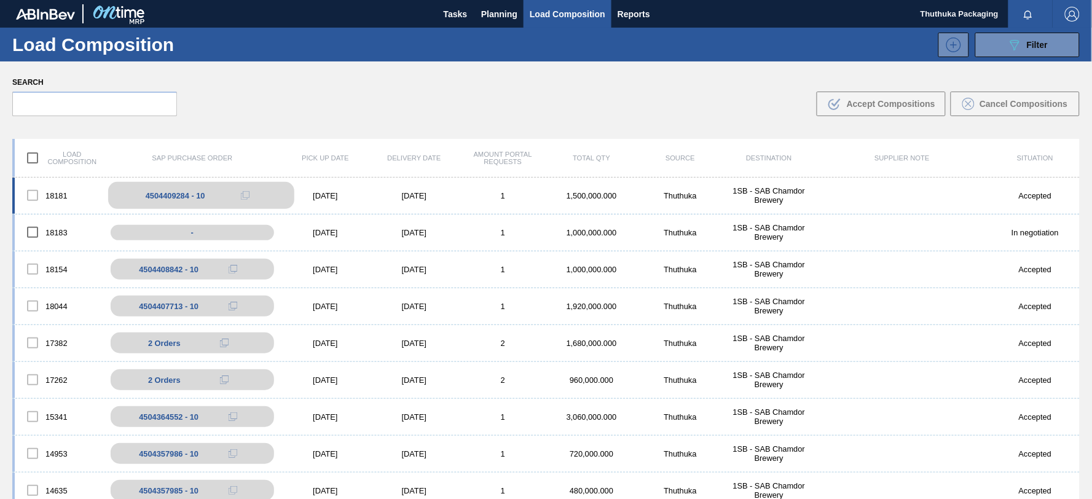
click at [198, 194] on div "4504409284 - 10" at bounding box center [176, 195] width 60 height 9
click at [321, 194] on div "[DATE]" at bounding box center [325, 195] width 88 height 9
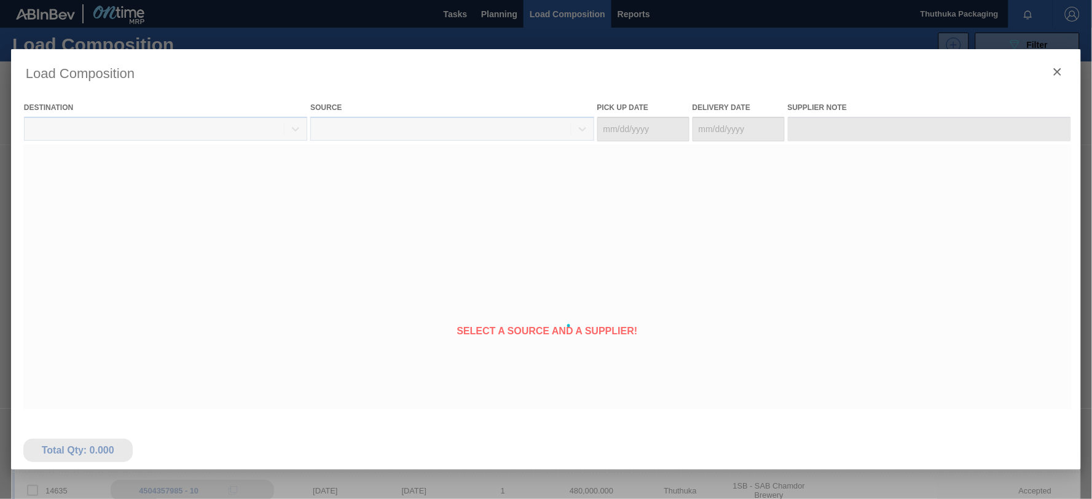
type Date "[DATE]"
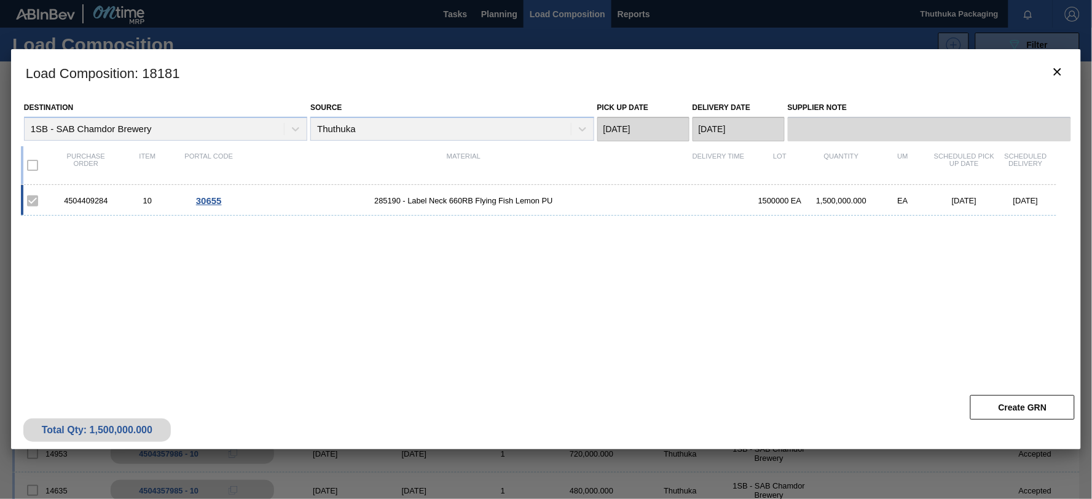
click at [100, 198] on div "4504409284" at bounding box center [85, 200] width 61 height 9
copy div "4504409284"
click at [394, 200] on span "285190 - Label Neck 660RB Flying Fish Lemon PU" at bounding box center [464, 200] width 448 height 9
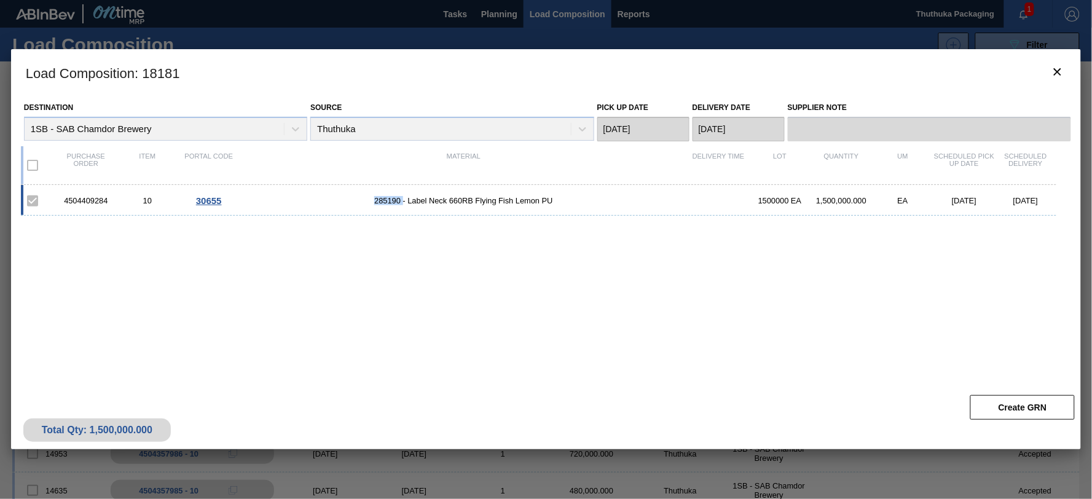
copy span "285190"
click at [1057, 72] on icon "botão de ícone" at bounding box center [1057, 71] width 7 height 7
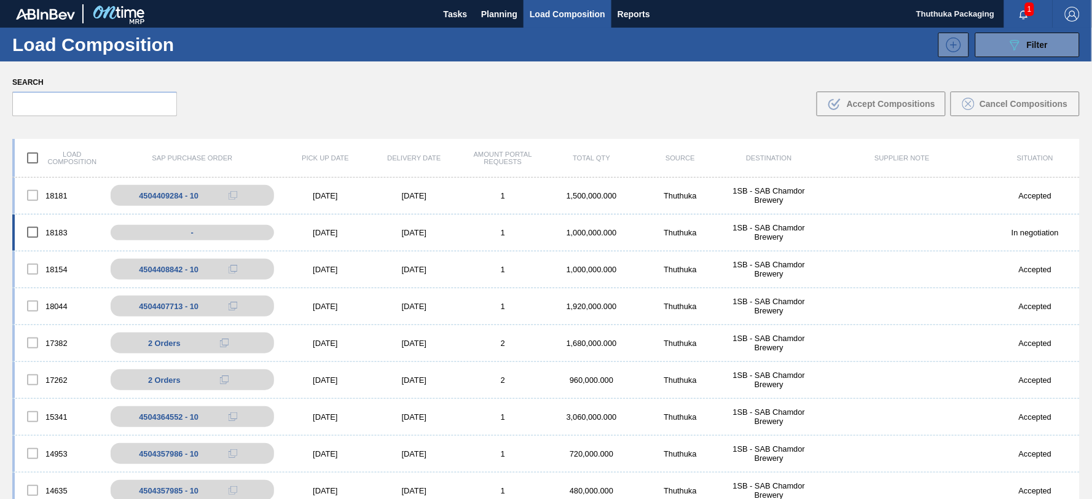
click at [435, 230] on div "[DATE]" at bounding box center [414, 232] width 88 height 9
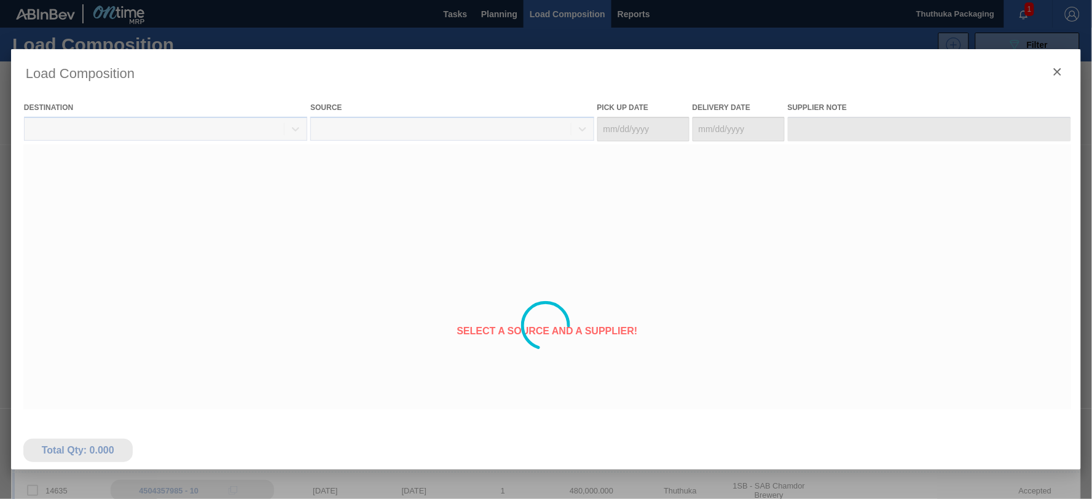
type Date "[DATE]"
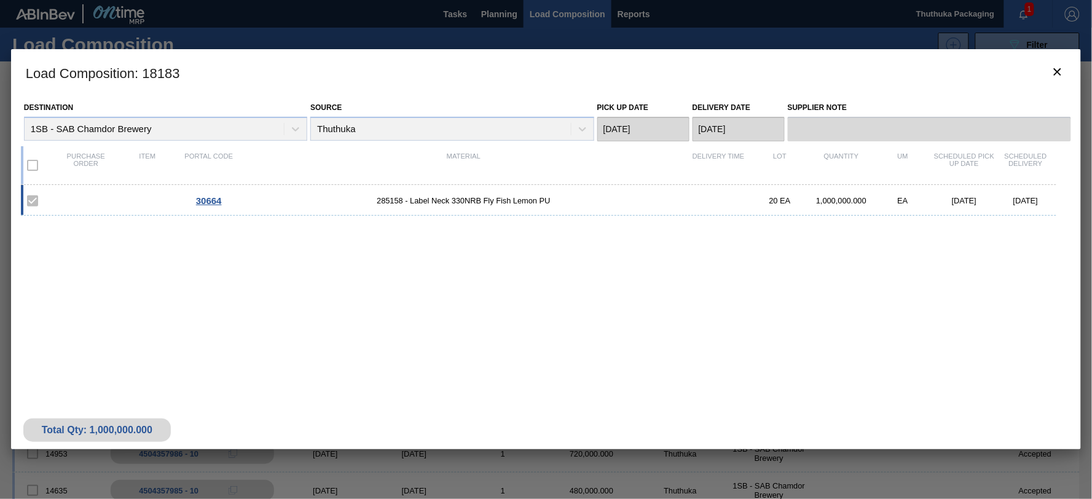
click at [388, 200] on span "285158 - Label Neck 330NRB Fly Fish Lemon PU" at bounding box center [464, 200] width 448 height 9
copy span "285158"
click at [1055, 71] on icon "botão de ícone" at bounding box center [1057, 72] width 15 height 15
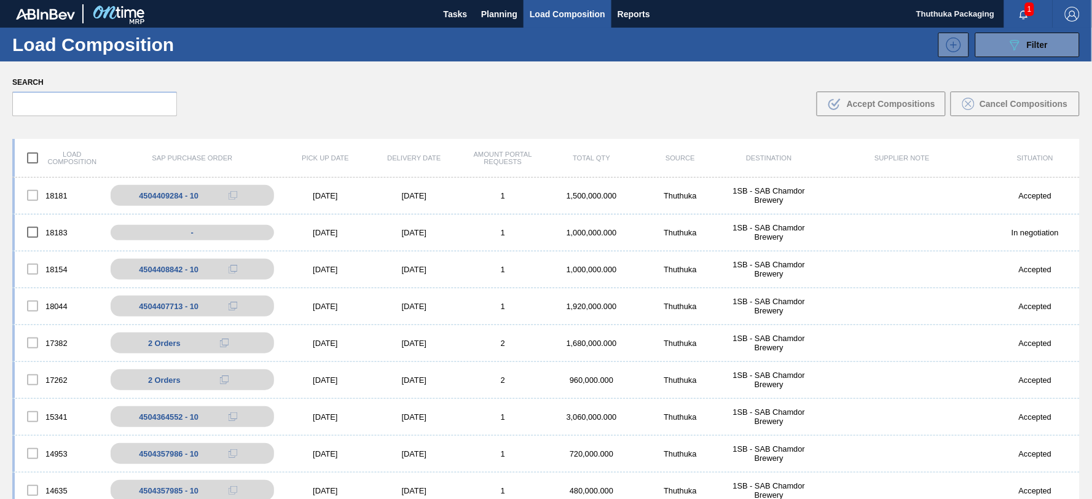
click at [1032, 15] on span "button" at bounding box center [1023, 14] width 29 height 10
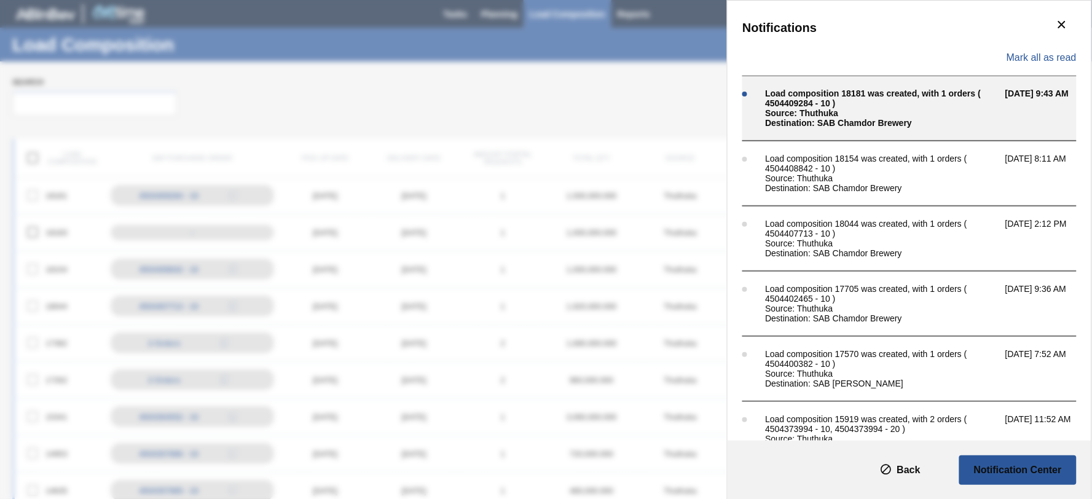
click at [836, 101] on div "Load composition 18181 was created, with 1 orders ( 4504409284 - 10 )" at bounding box center [882, 98] width 234 height 20
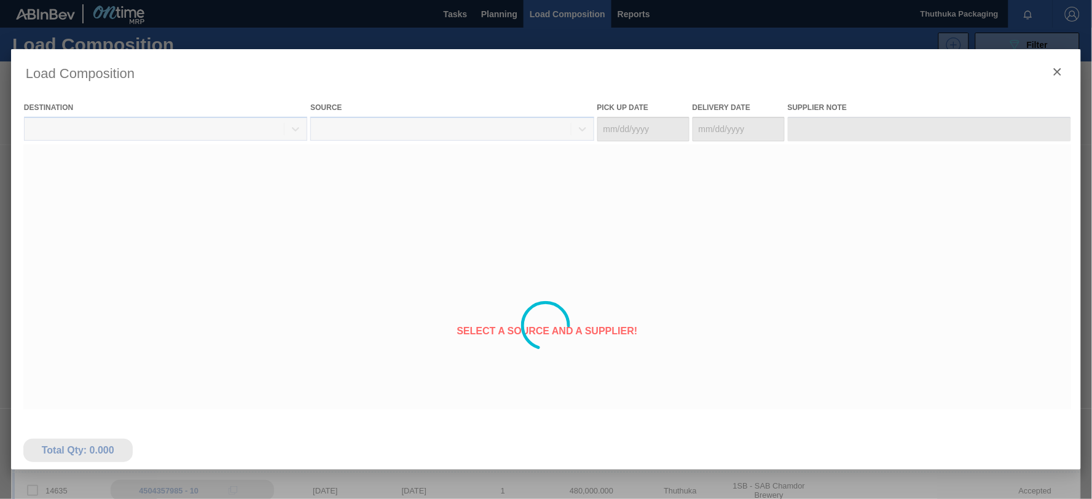
type Date "[DATE]"
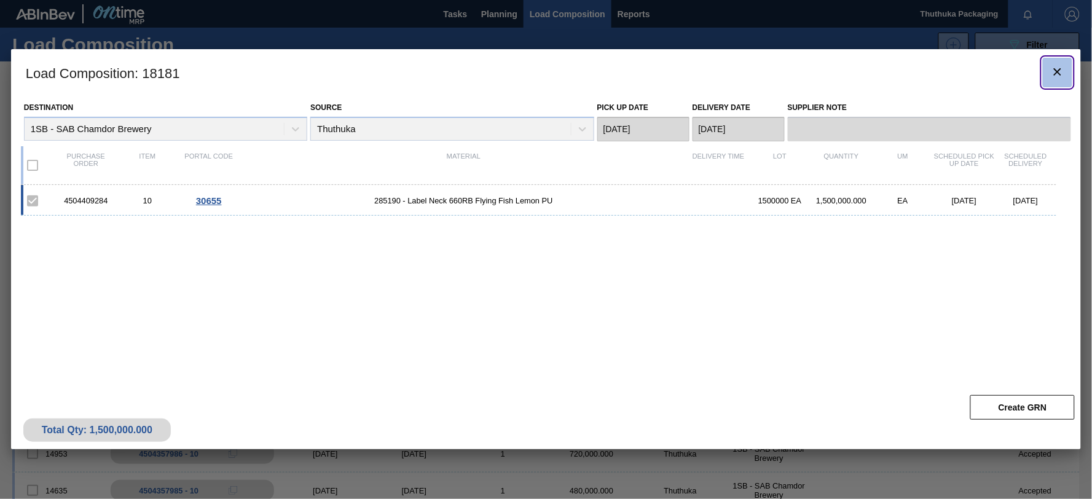
click at [1058, 66] on icon "botão de ícone" at bounding box center [1057, 72] width 15 height 15
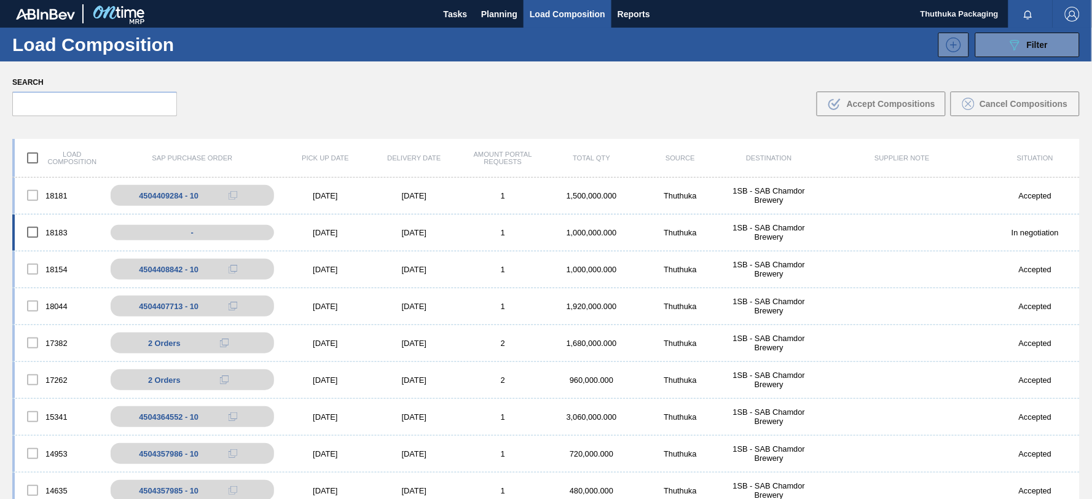
click at [1049, 235] on div "In negotiation" at bounding box center [1035, 232] width 88 height 9
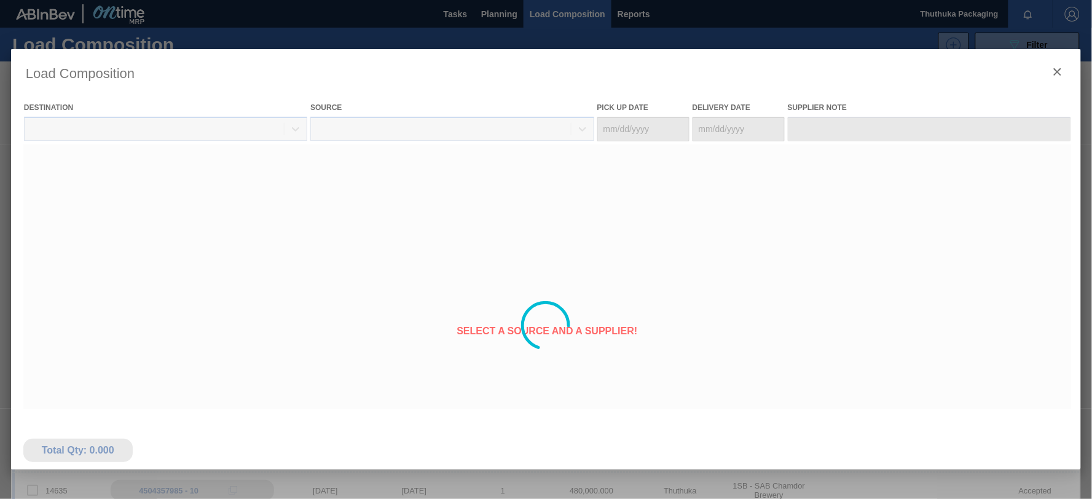
type Date "[DATE]"
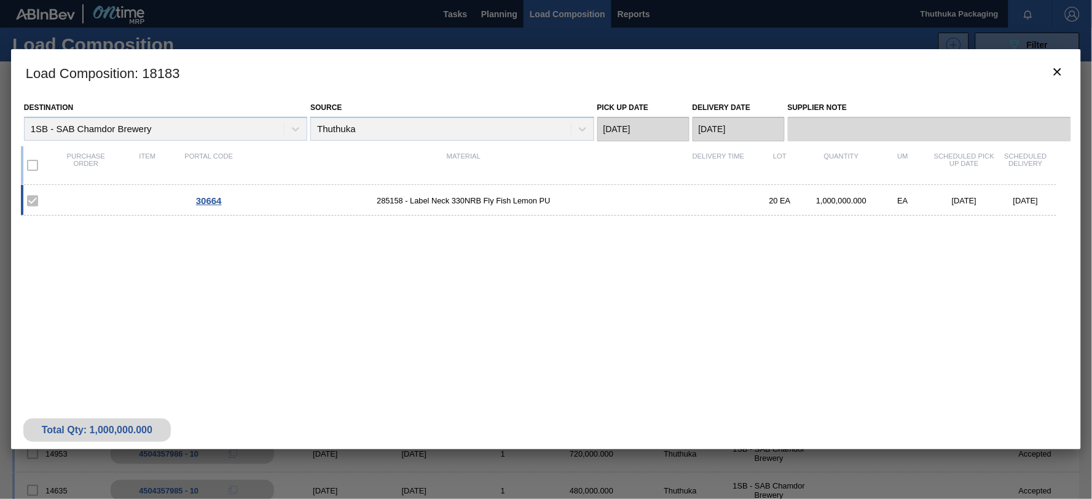
click at [31, 166] on label at bounding box center [33, 165] width 26 height 26
click at [1057, 71] on icon "botão de ícone" at bounding box center [1057, 71] width 7 height 7
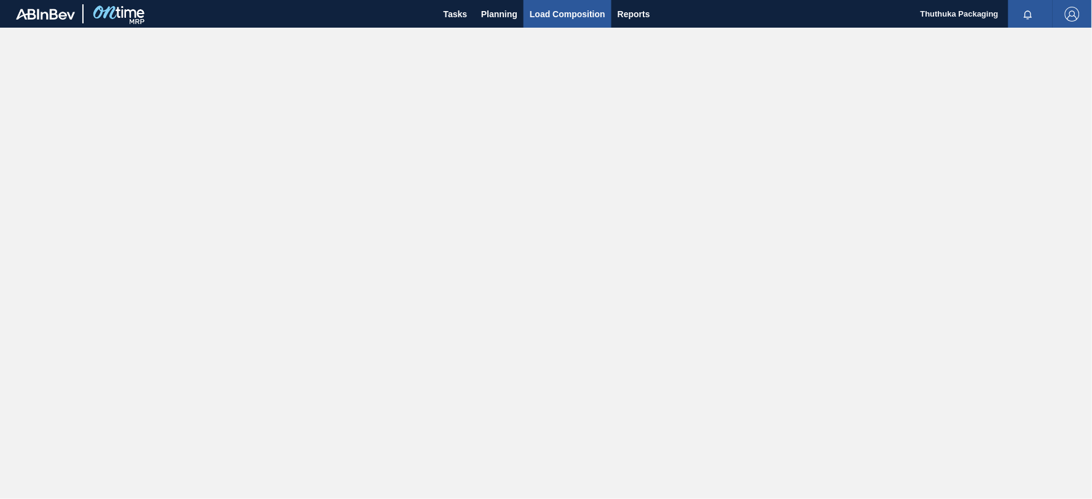
click at [545, 14] on span "Load Composition" at bounding box center [568, 14] width 76 height 15
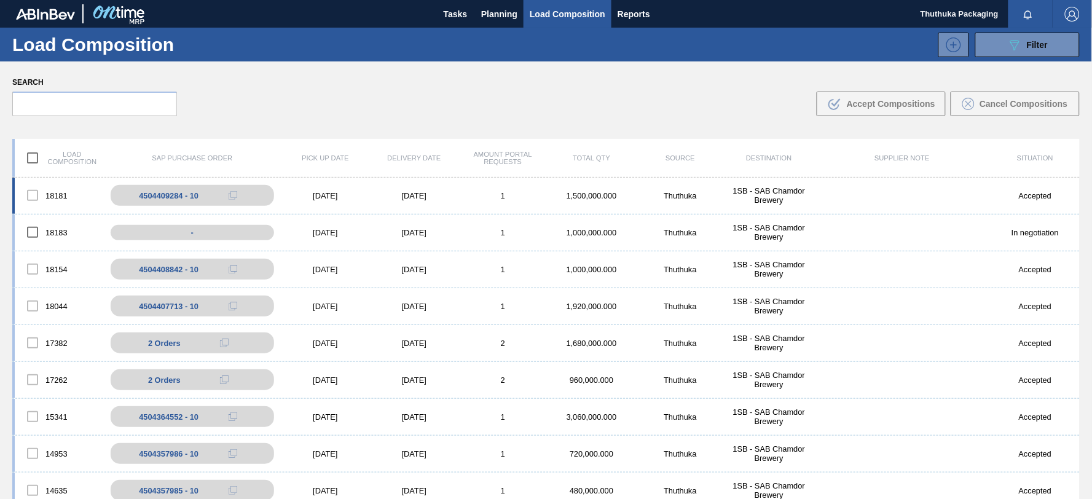
click at [329, 195] on div "[DATE]" at bounding box center [325, 195] width 88 height 9
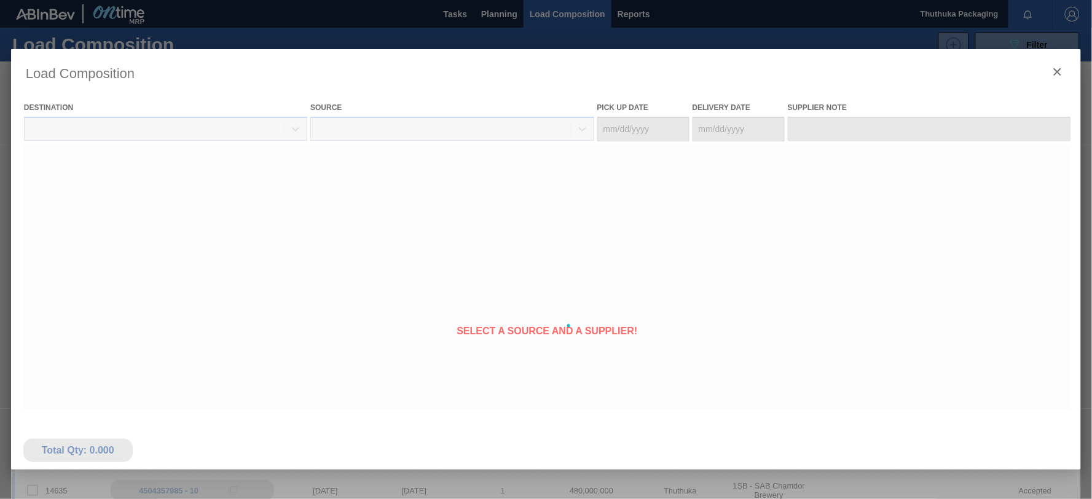
type Date "[DATE]"
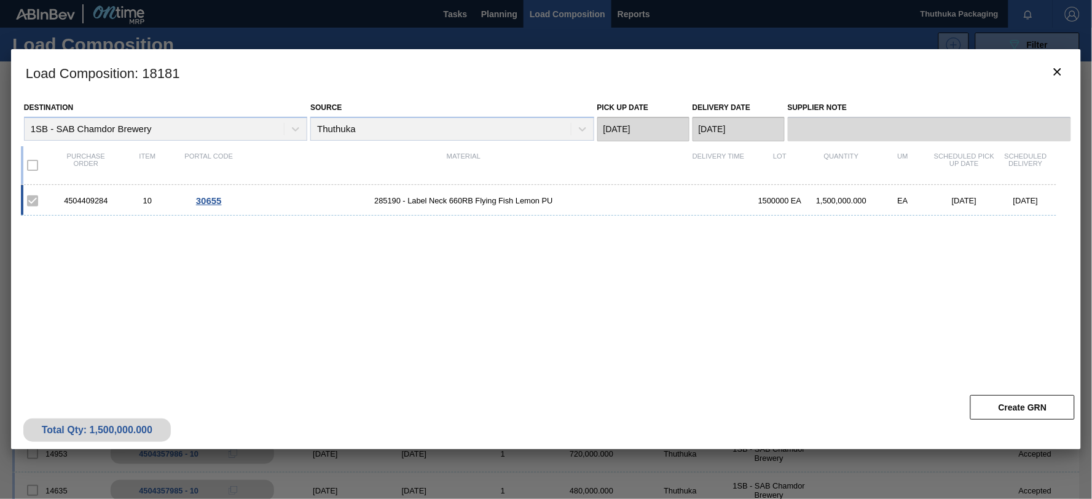
click at [215, 201] on span "30655" at bounding box center [209, 200] width 26 height 10
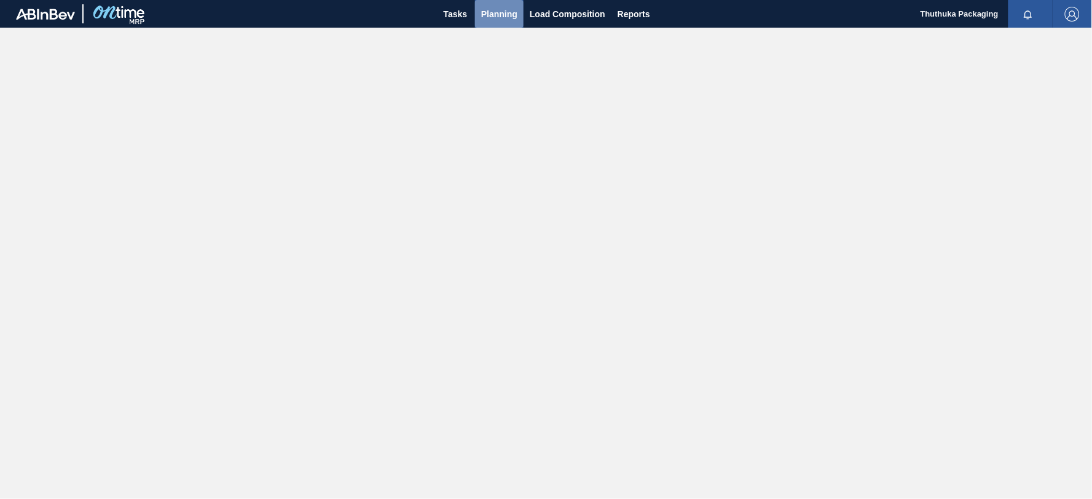
click at [499, 10] on span "Planning" at bounding box center [499, 14] width 36 height 15
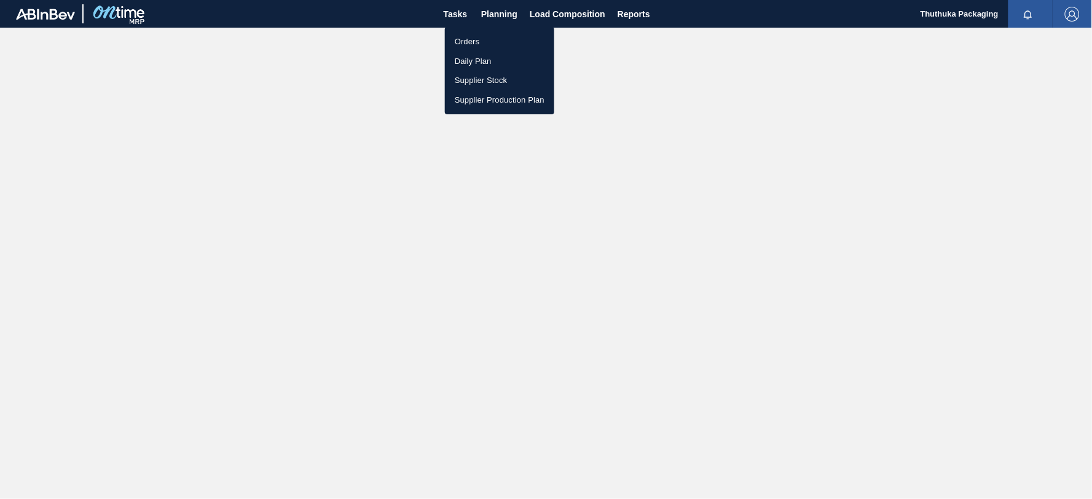
click at [463, 39] on li "Orders" at bounding box center [499, 42] width 109 height 20
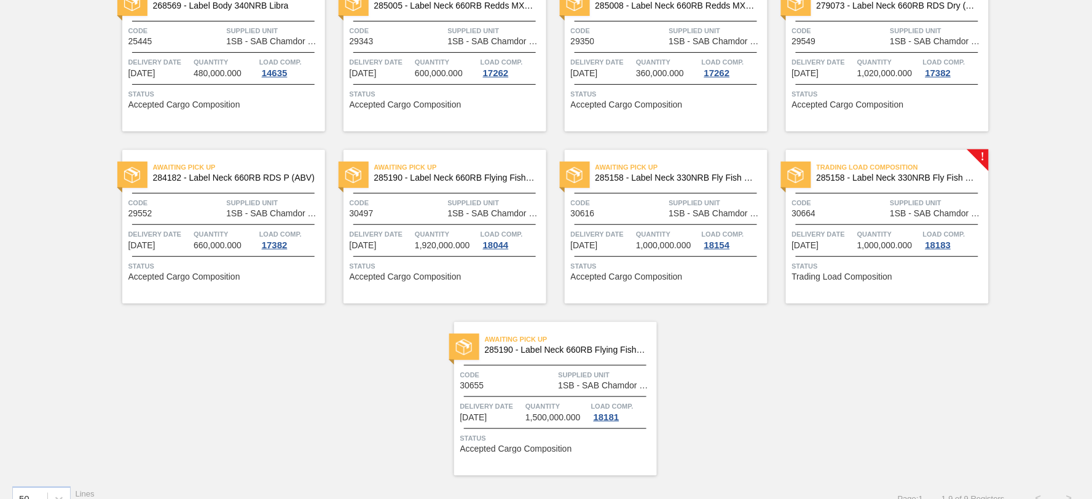
scroll to position [154, 0]
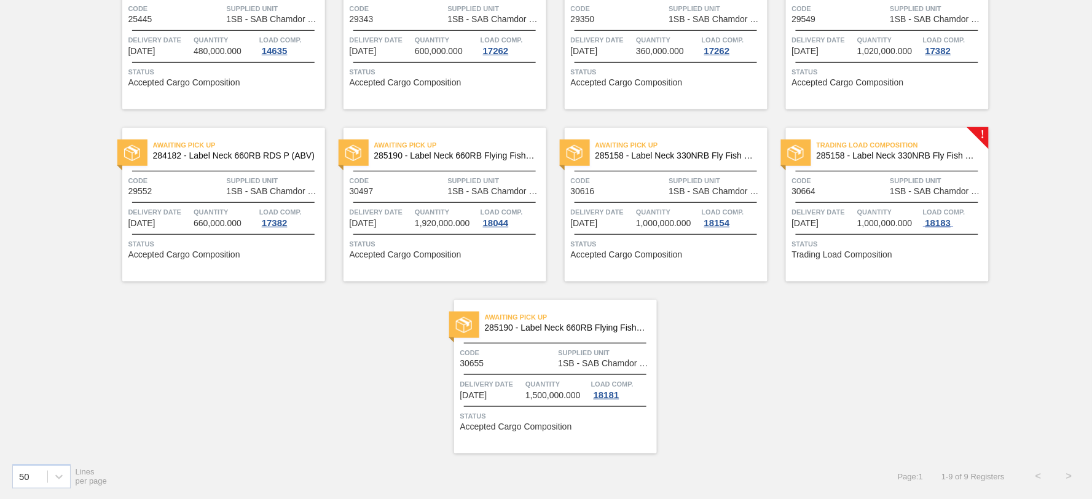
click at [941, 221] on div "18183" at bounding box center [938, 223] width 31 height 10
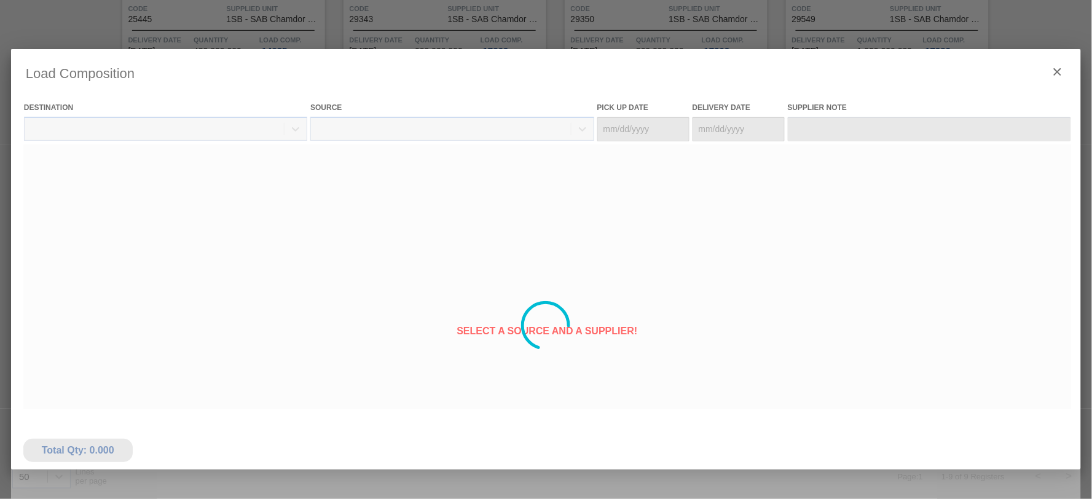
type Date "[DATE]"
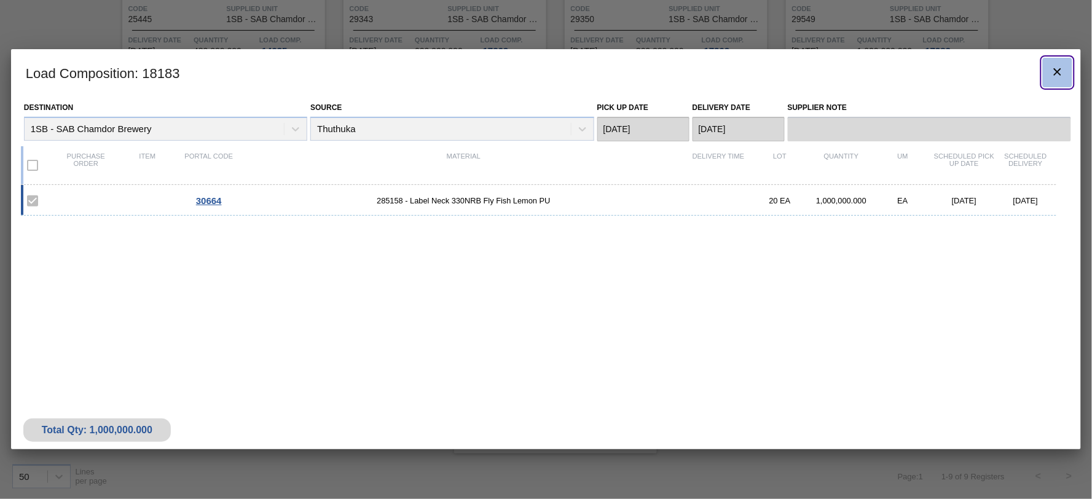
click at [1060, 71] on icon "botão de ícone" at bounding box center [1057, 72] width 15 height 15
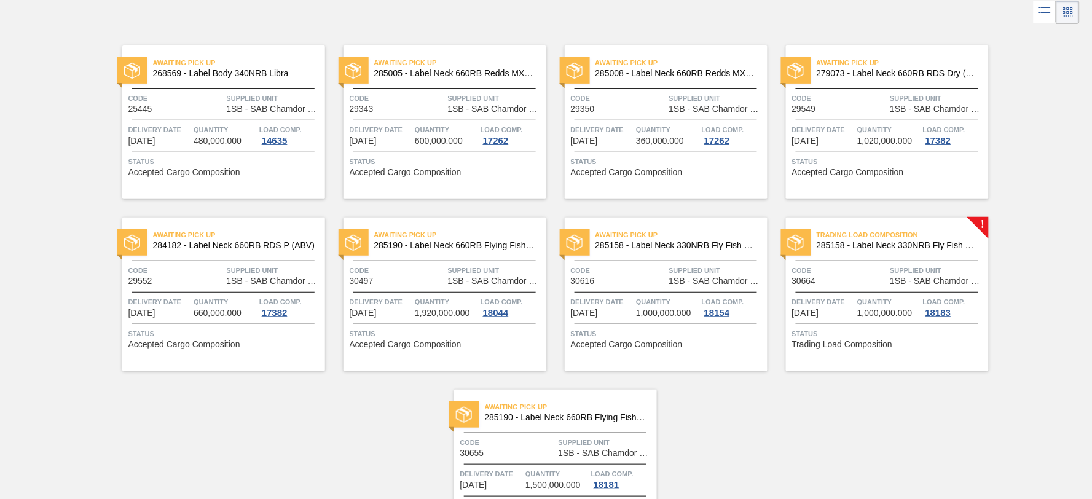
scroll to position [0, 0]
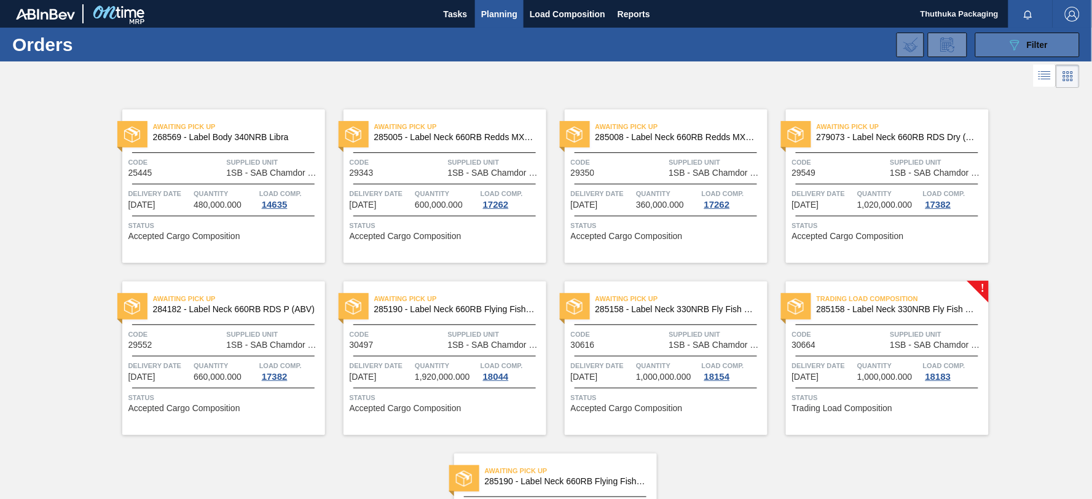
click at [1014, 43] on icon "089F7B8B-B2A5-4AFE-B5C0-19BA573D28AC" at bounding box center [1014, 44] width 15 height 15
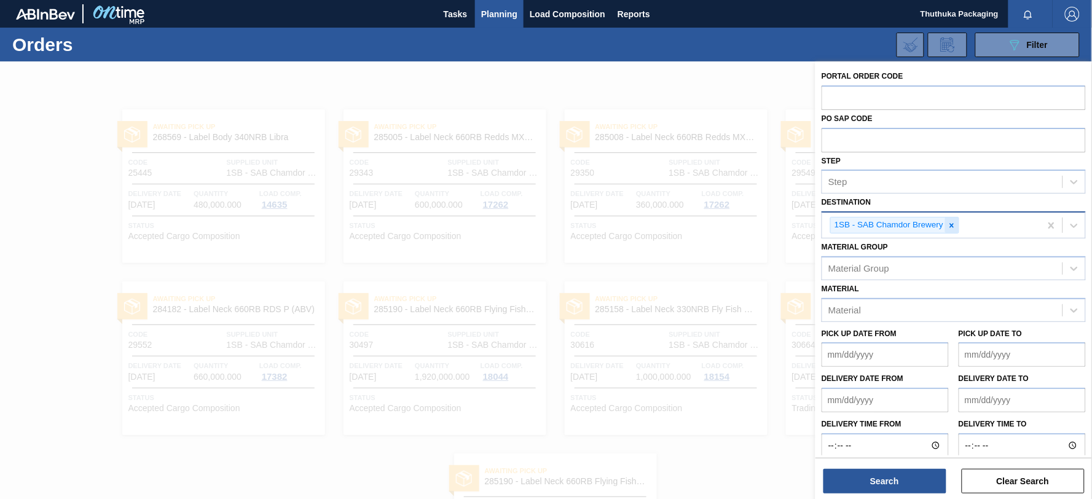
click at [950, 225] on icon at bounding box center [951, 225] width 9 height 9
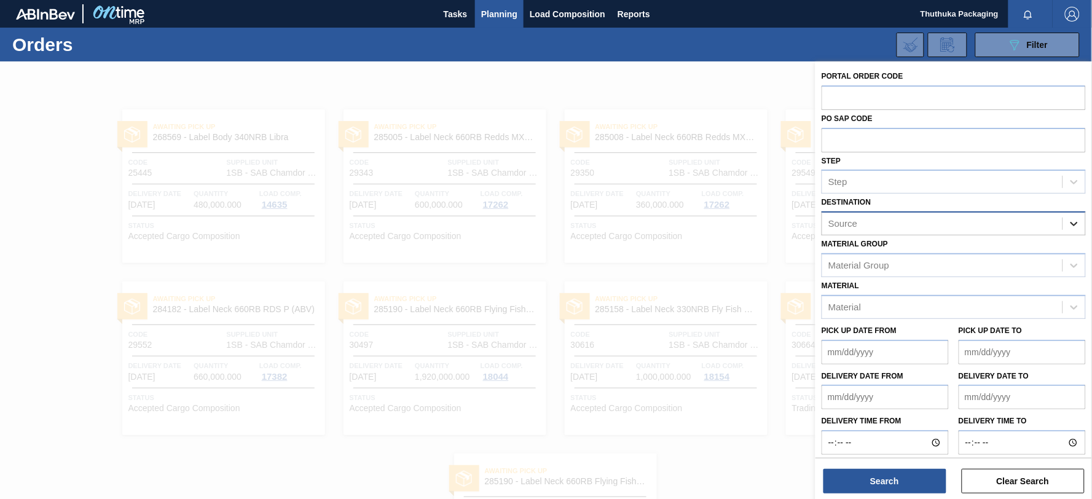
click at [1071, 222] on icon at bounding box center [1073, 224] width 7 height 4
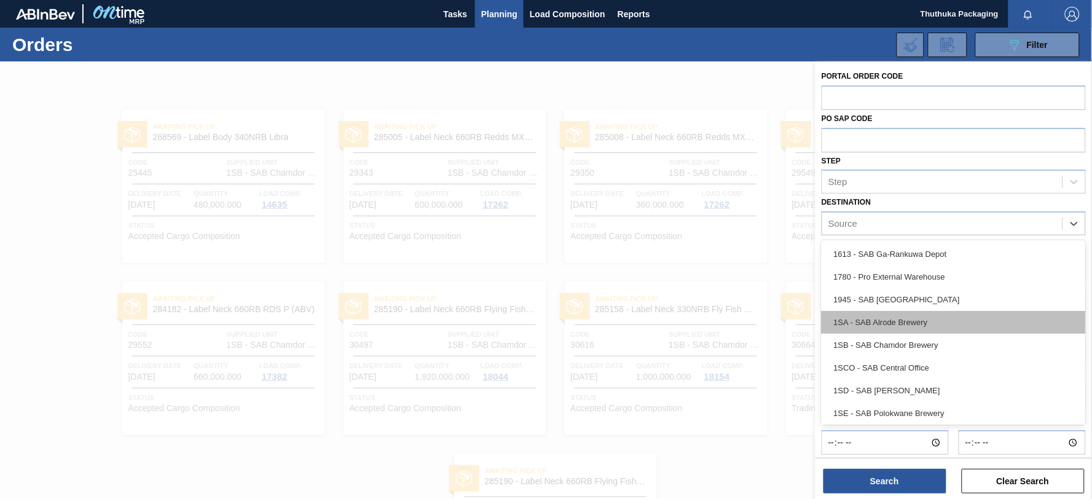
click at [920, 321] on div "1SA - SAB Alrode Brewery" at bounding box center [953, 322] width 264 height 23
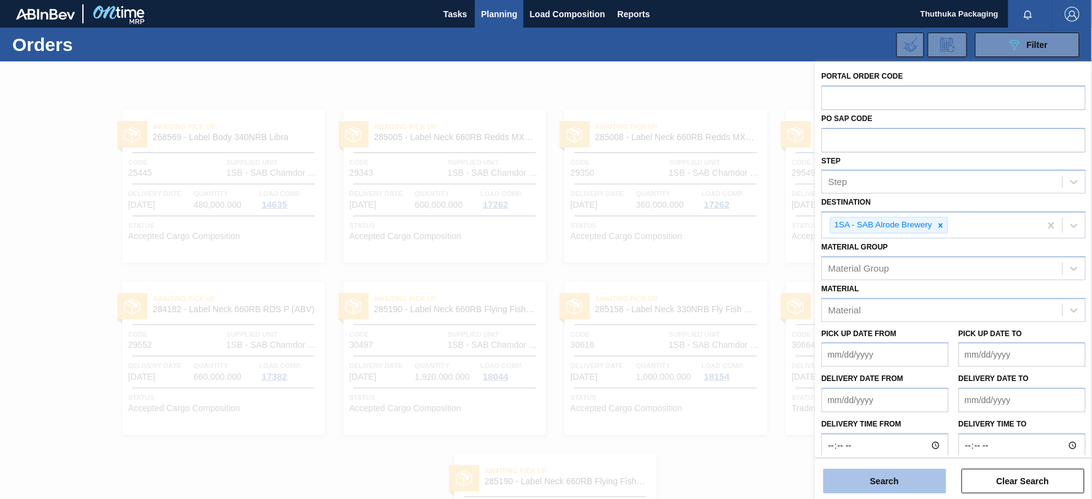
click at [900, 483] on button "Search" at bounding box center [884, 481] width 123 height 25
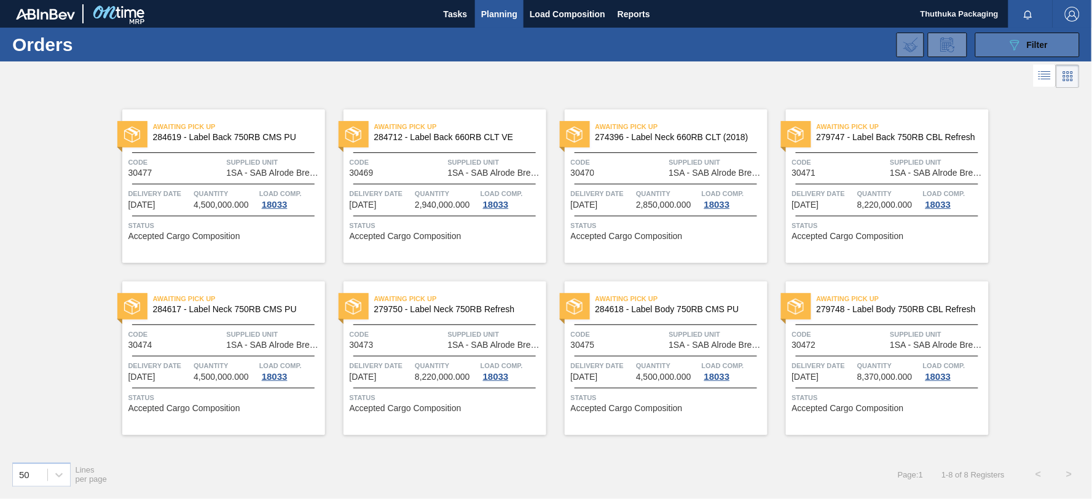
click at [1035, 46] on span "Filter" at bounding box center [1037, 45] width 21 height 10
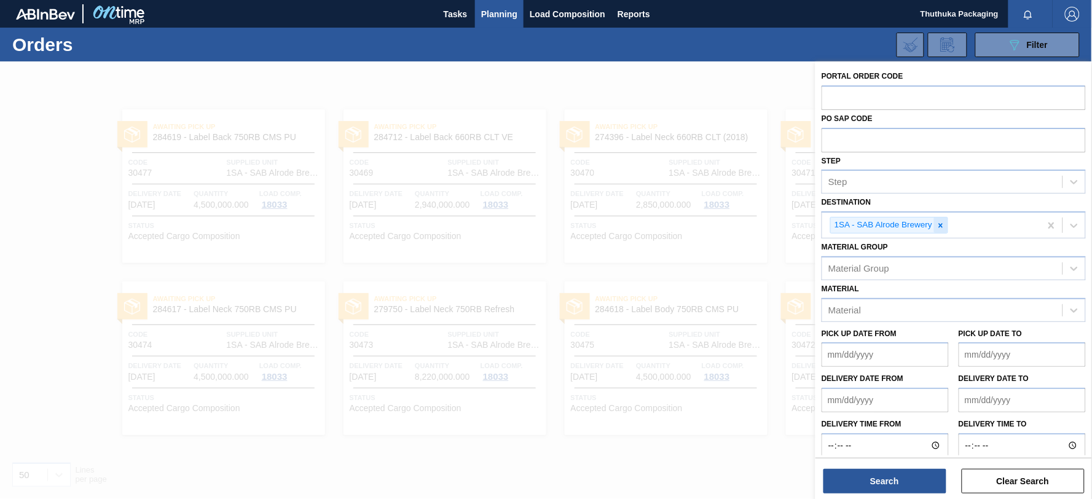
click at [942, 225] on icon at bounding box center [941, 225] width 4 height 4
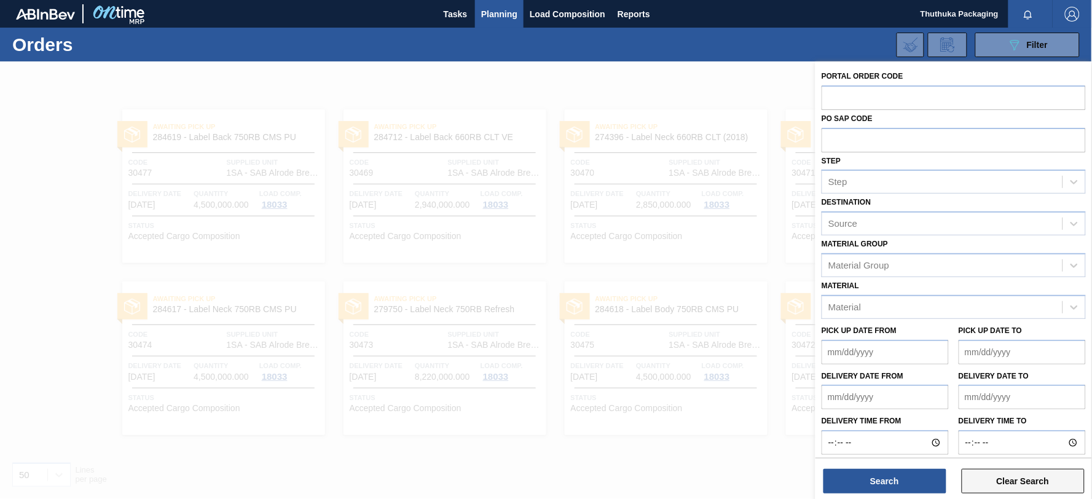
click at [1016, 482] on button "Clear Search" at bounding box center [1022, 481] width 123 height 25
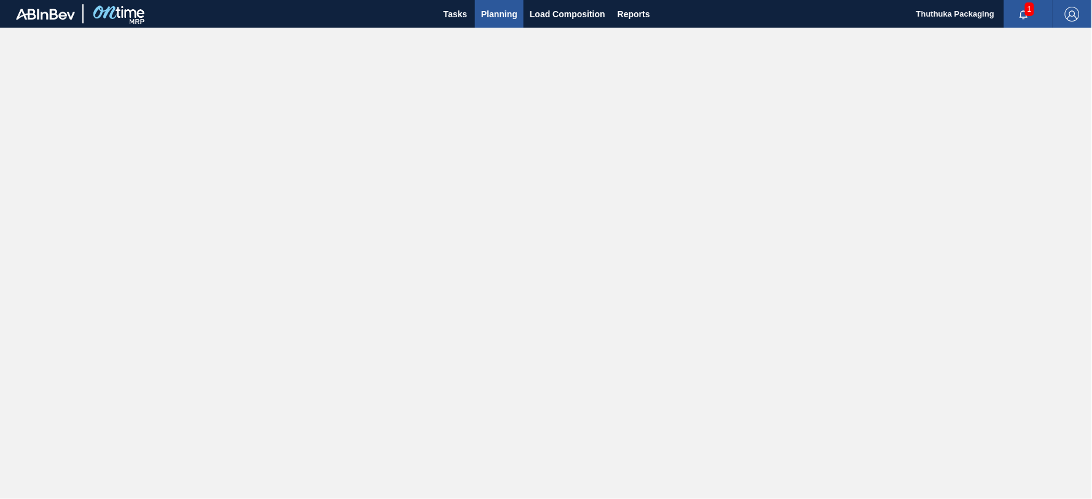
click at [503, 10] on span "Planning" at bounding box center [499, 14] width 36 height 15
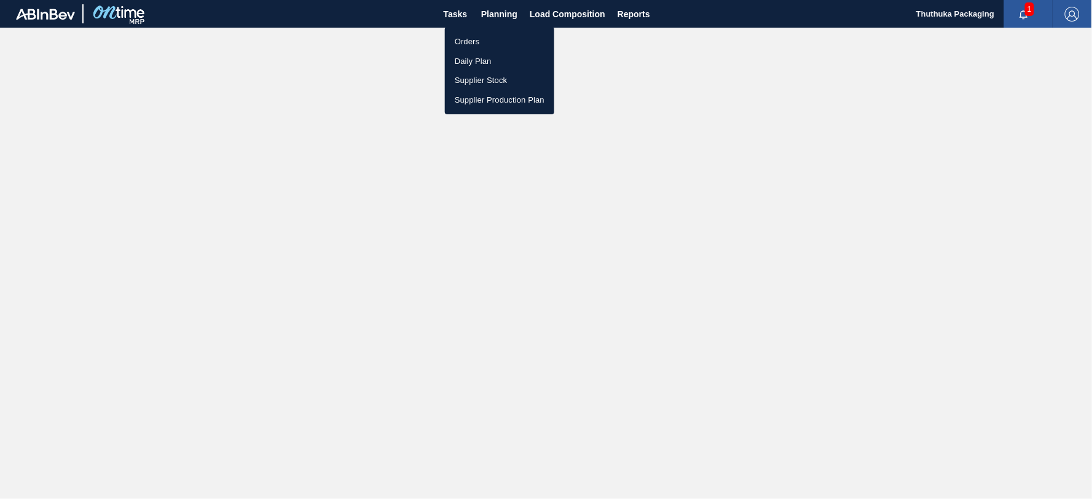
click at [465, 41] on li "Orders" at bounding box center [499, 42] width 109 height 20
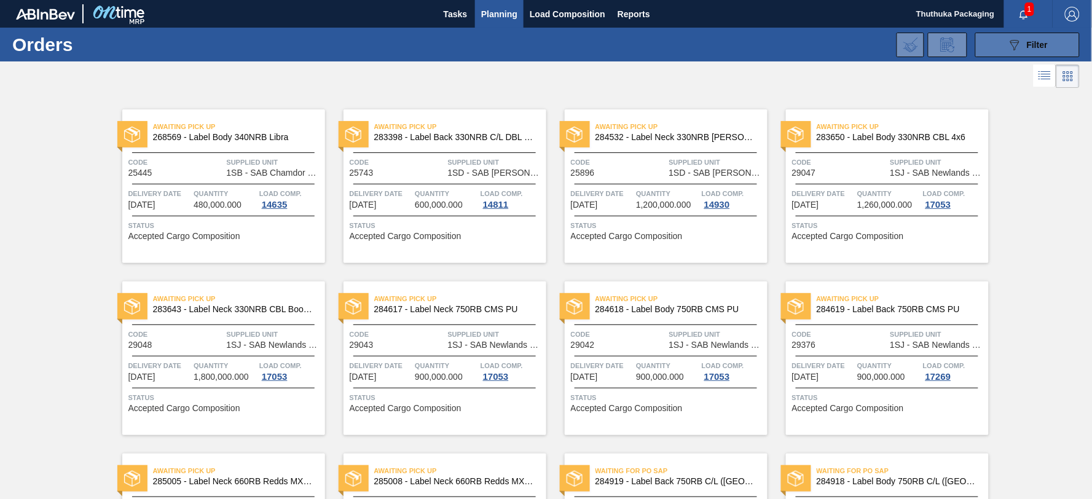
click at [984, 45] on button "089F7B8B-B2A5-4AFE-B5C0-19BA573D28AC Filter" at bounding box center [1027, 45] width 104 height 25
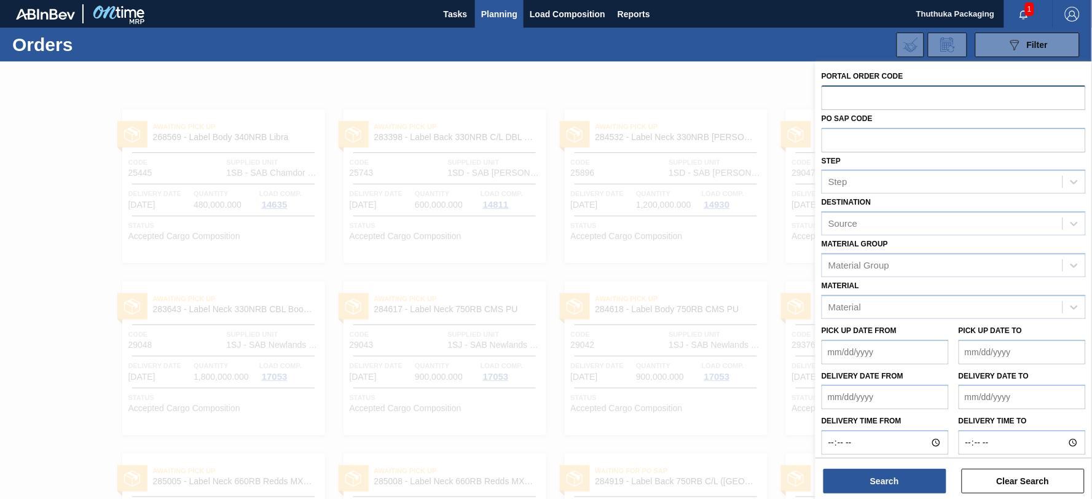
click at [897, 102] on input "text" at bounding box center [953, 96] width 264 height 23
type input "30686"
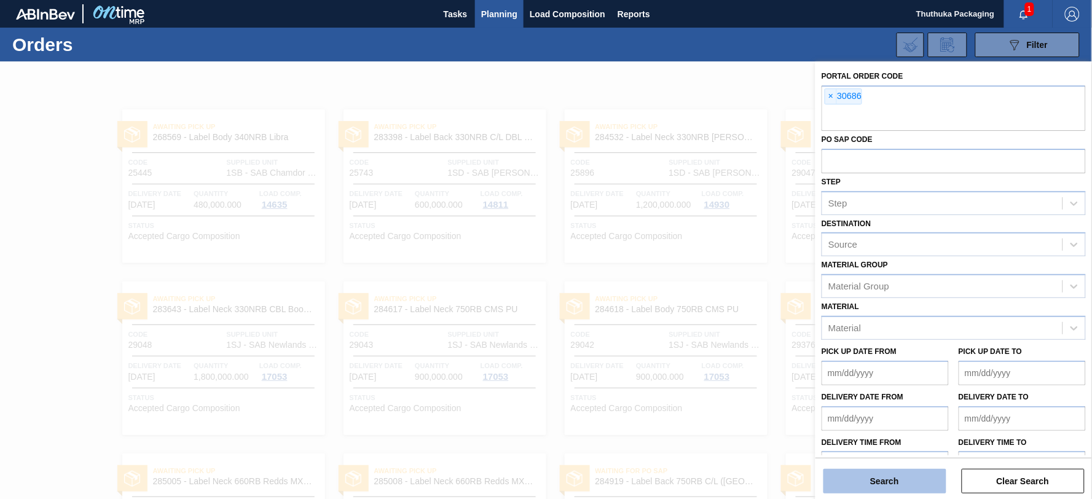
click at [932, 481] on button "Search" at bounding box center [884, 481] width 123 height 25
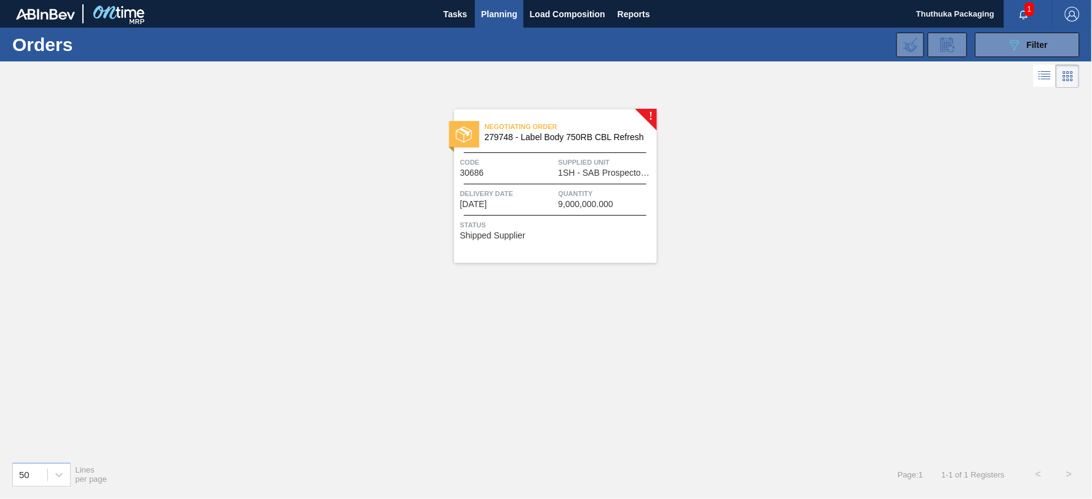
click at [577, 140] on span "279748 - Label Body 750RB CBL Refresh" at bounding box center [566, 137] width 162 height 9
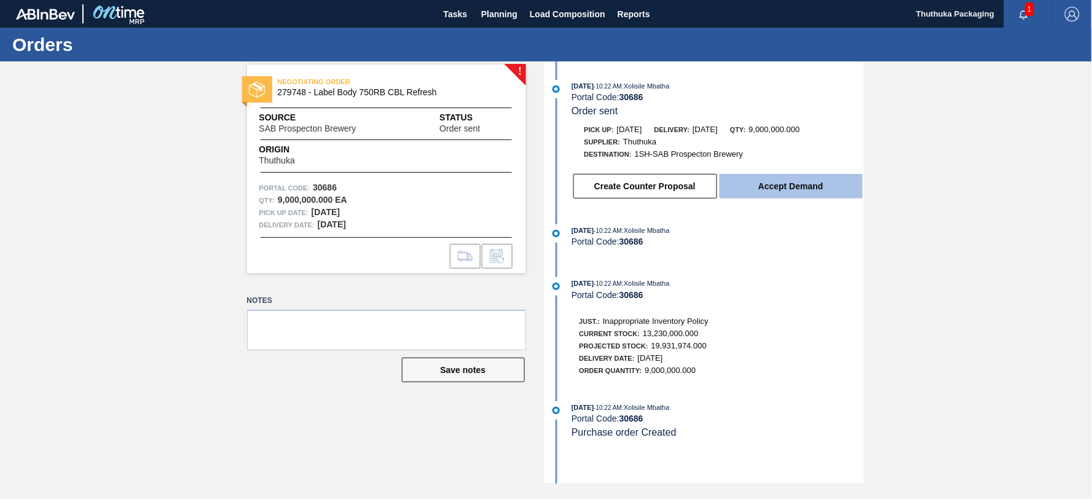
click at [745, 184] on button "Accept Demand" at bounding box center [790, 186] width 143 height 25
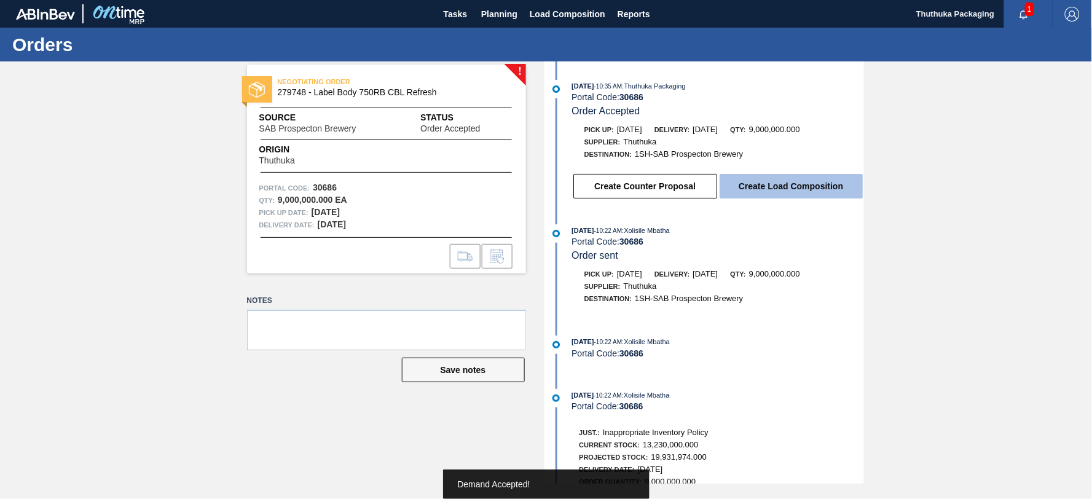
click at [752, 186] on button "Create Load Composition" at bounding box center [790, 186] width 143 height 25
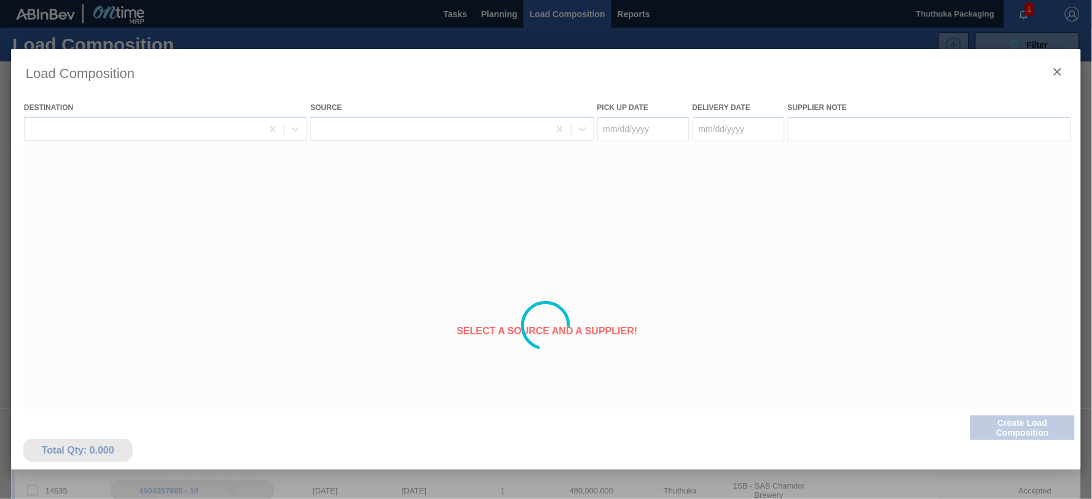
type Date "[DATE]"
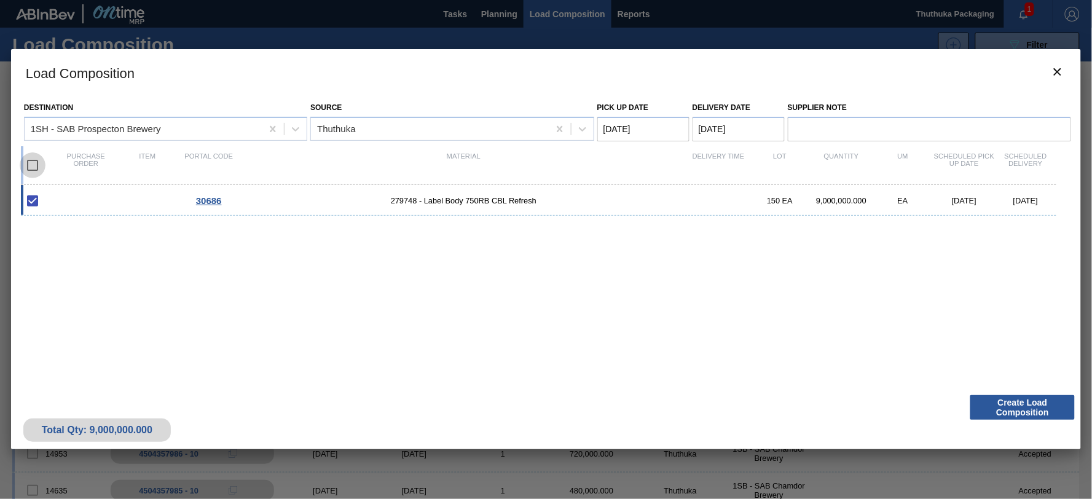
click at [34, 165] on input "checkbox" at bounding box center [33, 165] width 26 height 26
checkbox input "true"
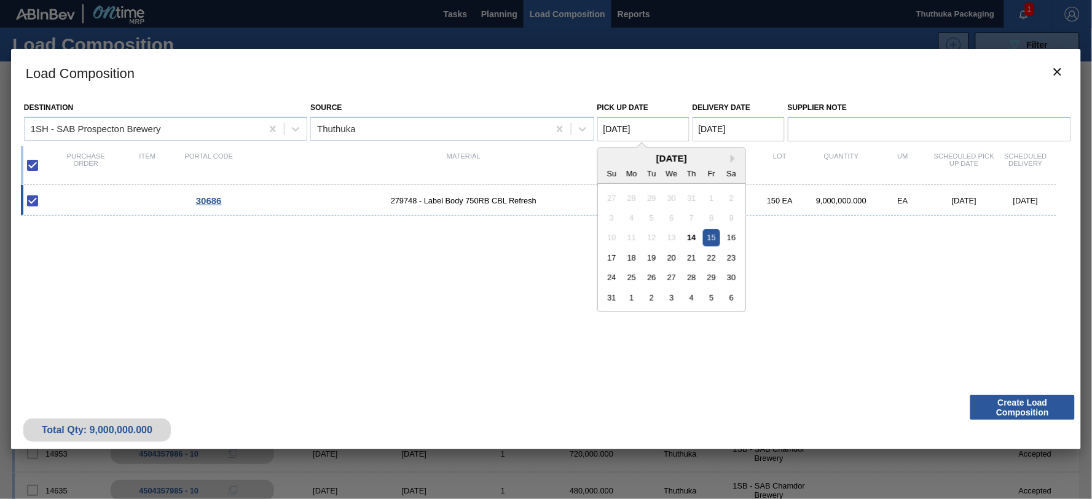
click at [654, 127] on Date "[DATE]" at bounding box center [643, 129] width 92 height 25
click at [694, 235] on div "14" at bounding box center [691, 237] width 17 height 17
type Date "[DATE]"
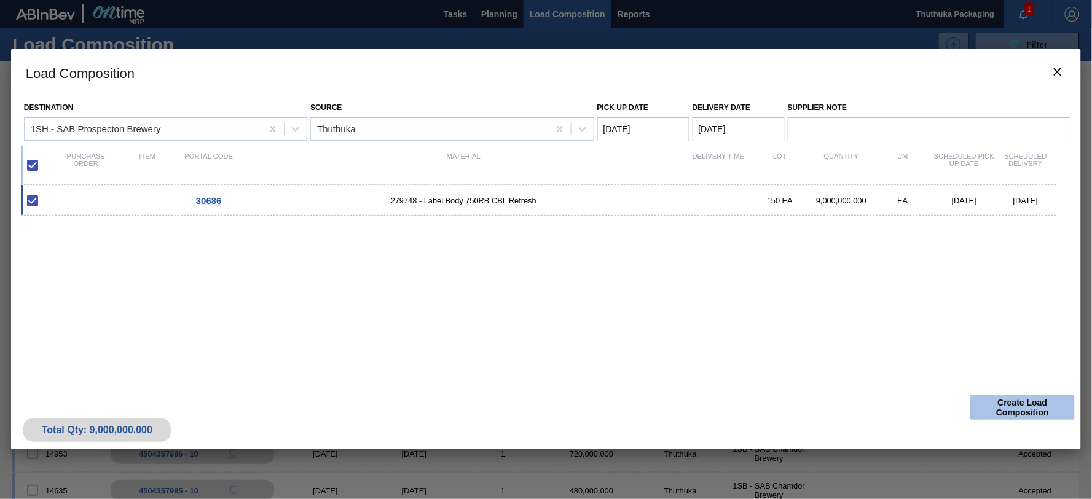
click at [989, 404] on button "Create Load Composition" at bounding box center [1022, 407] width 104 height 25
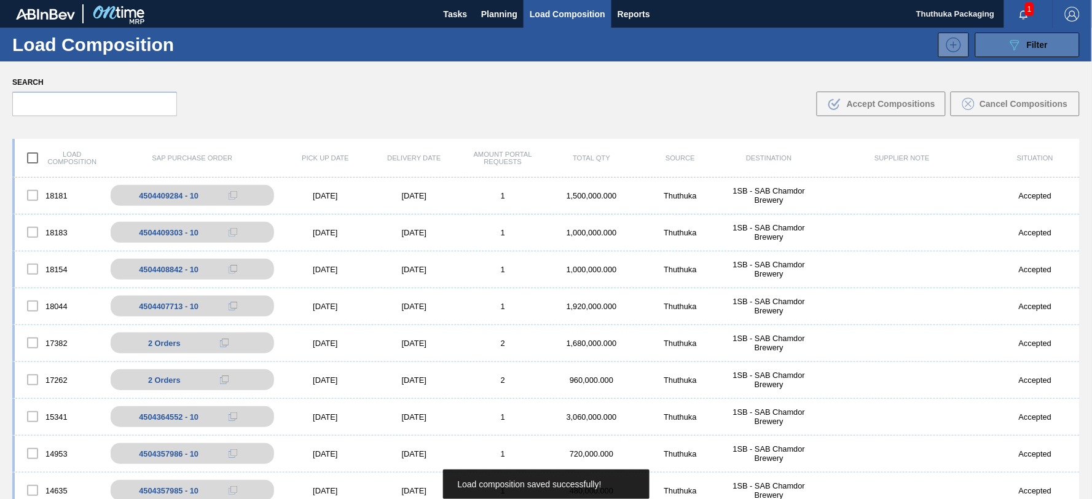
click at [1008, 43] on icon "089F7B8B-B2A5-4AFE-B5C0-19BA573D28AC" at bounding box center [1014, 44] width 15 height 15
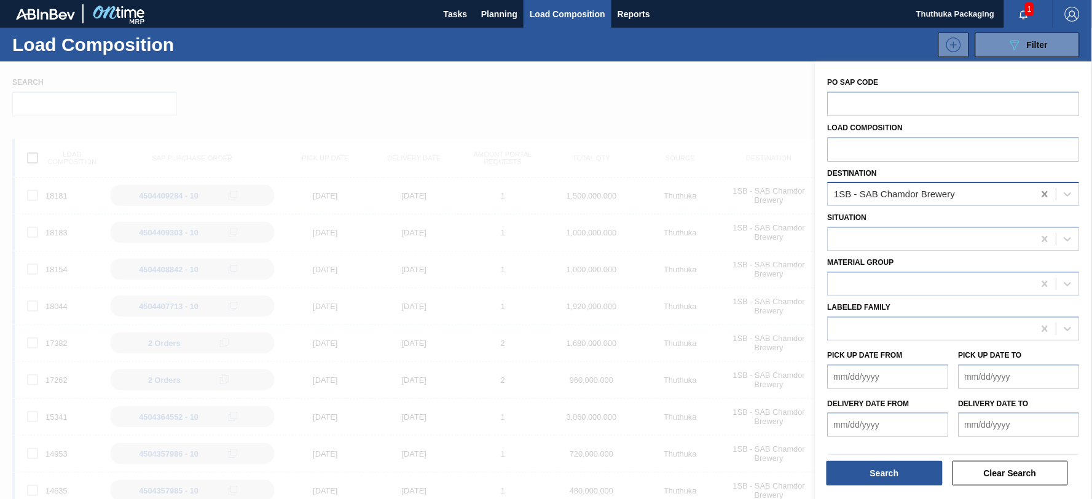
click at [1039, 194] on icon at bounding box center [1045, 194] width 12 height 12
click at [1066, 195] on icon at bounding box center [1067, 195] width 7 height 4
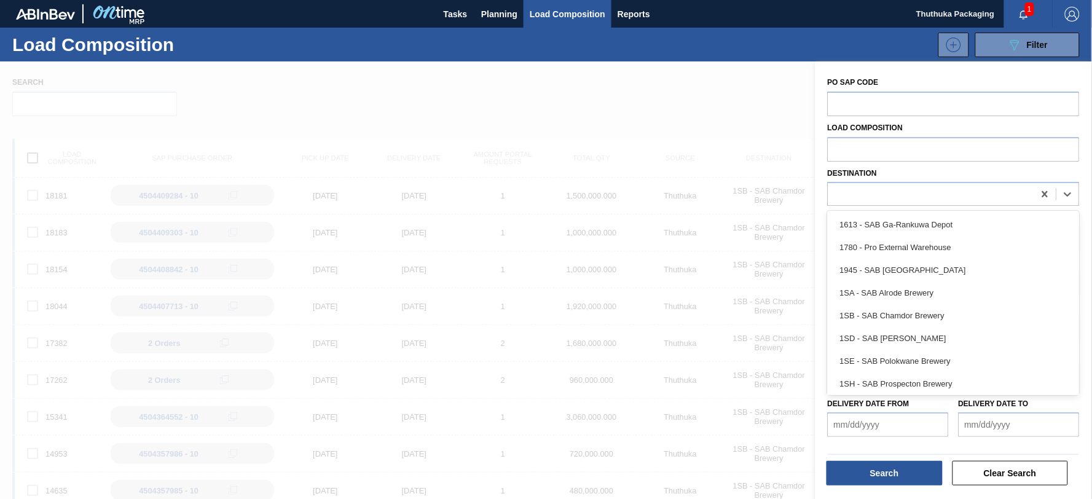
drag, startPoint x: 947, startPoint y: 377, endPoint x: 943, endPoint y: 385, distance: 9.4
click at [945, 377] on div "1SH - SAB Prospecton Brewery" at bounding box center [954, 383] width 252 height 23
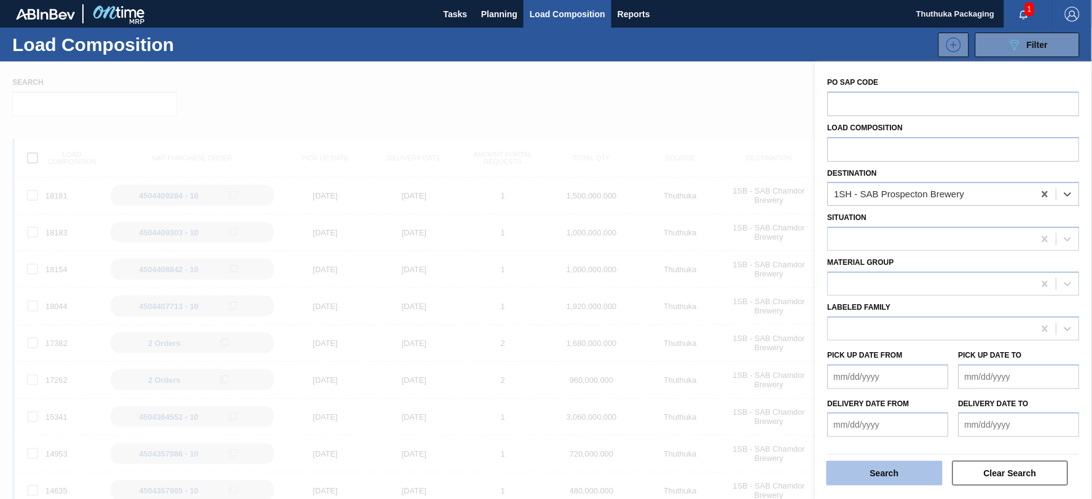
click at [890, 472] on button "Search" at bounding box center [884, 473] width 116 height 25
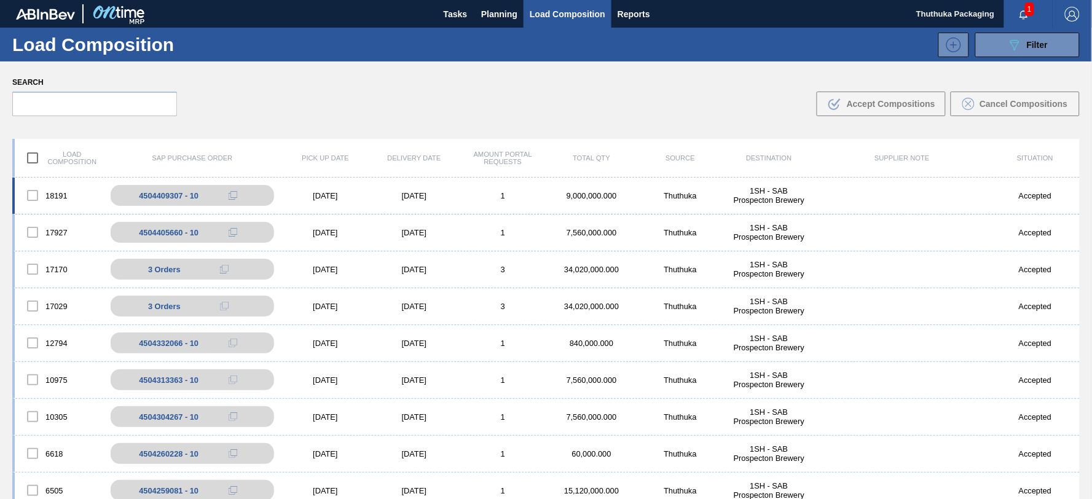
click at [326, 195] on div "[DATE]" at bounding box center [325, 195] width 88 height 9
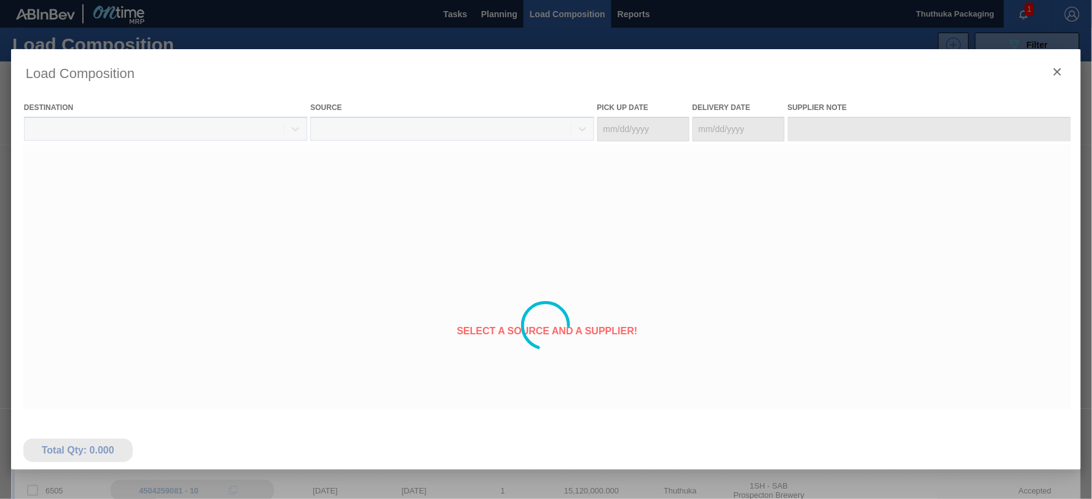
type Date "[DATE]"
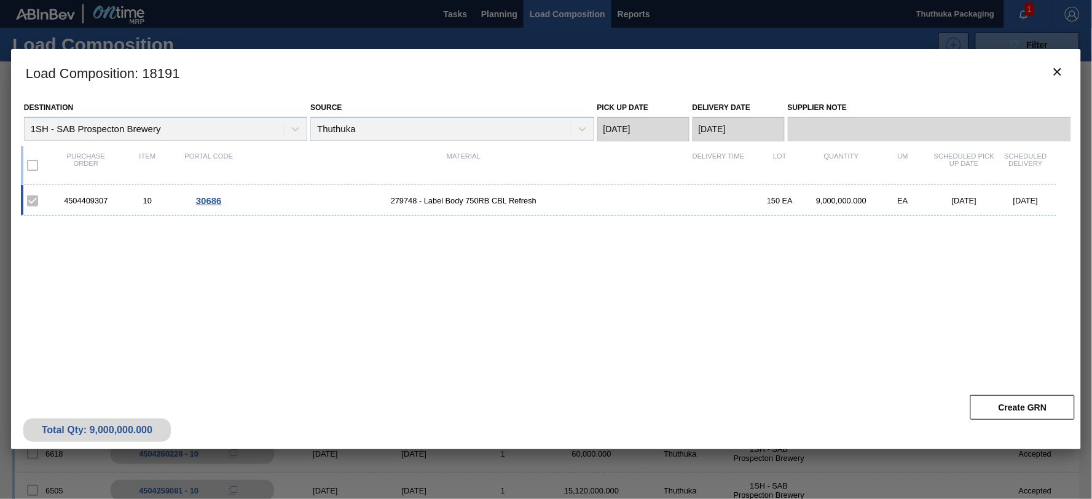
click at [829, 199] on div "9,000,000.000" at bounding box center [840, 200] width 61 height 9
click at [1057, 72] on icon "botão de ícone" at bounding box center [1057, 71] width 7 height 7
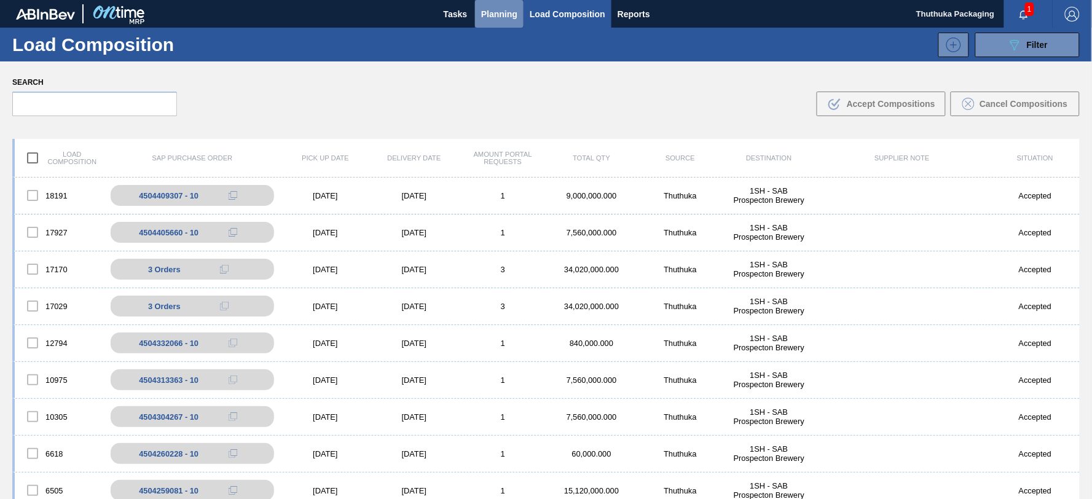
click at [502, 14] on span "Planning" at bounding box center [499, 14] width 36 height 15
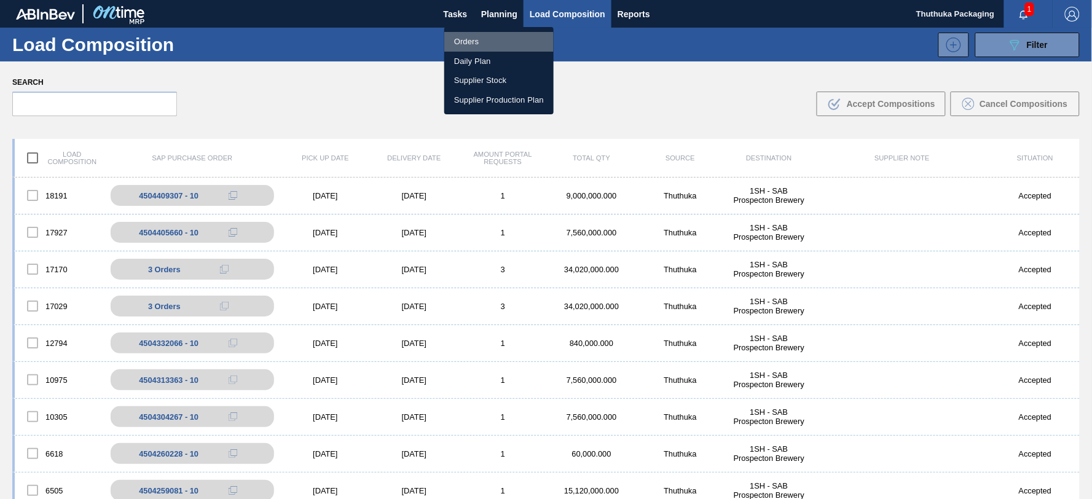
click at [477, 43] on li "Orders" at bounding box center [498, 42] width 109 height 20
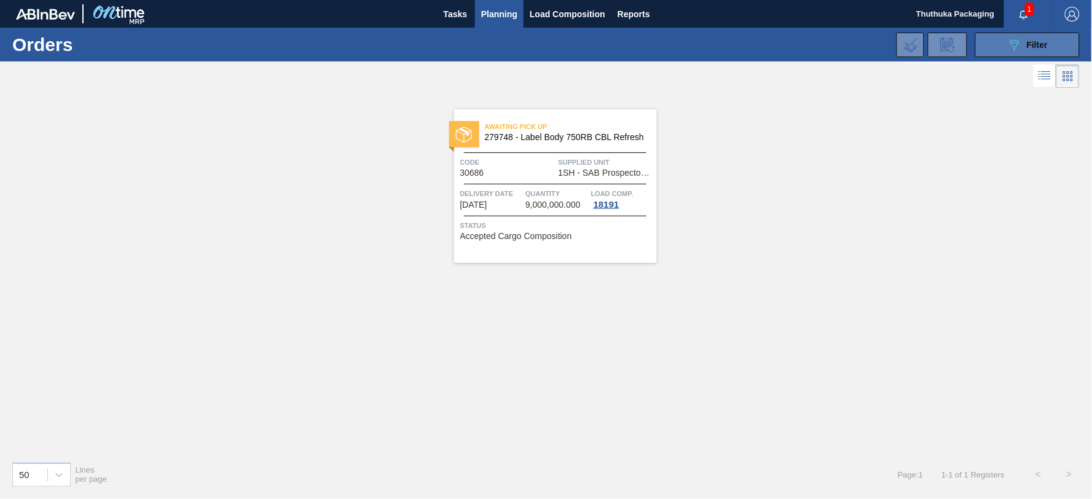
click at [990, 47] on button "089F7B8B-B2A5-4AFE-B5C0-19BA573D28AC Filter" at bounding box center [1027, 45] width 104 height 25
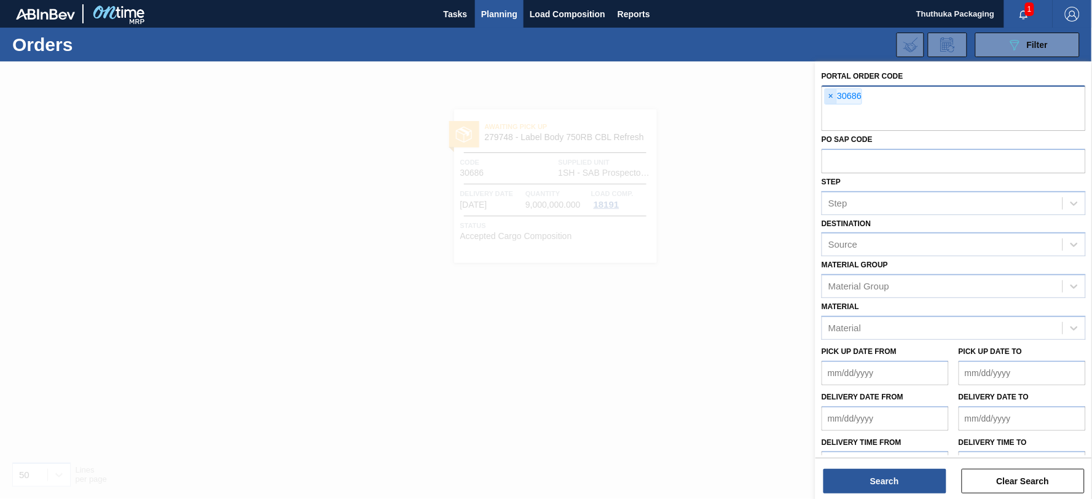
click at [830, 96] on span "×" at bounding box center [831, 96] width 12 height 15
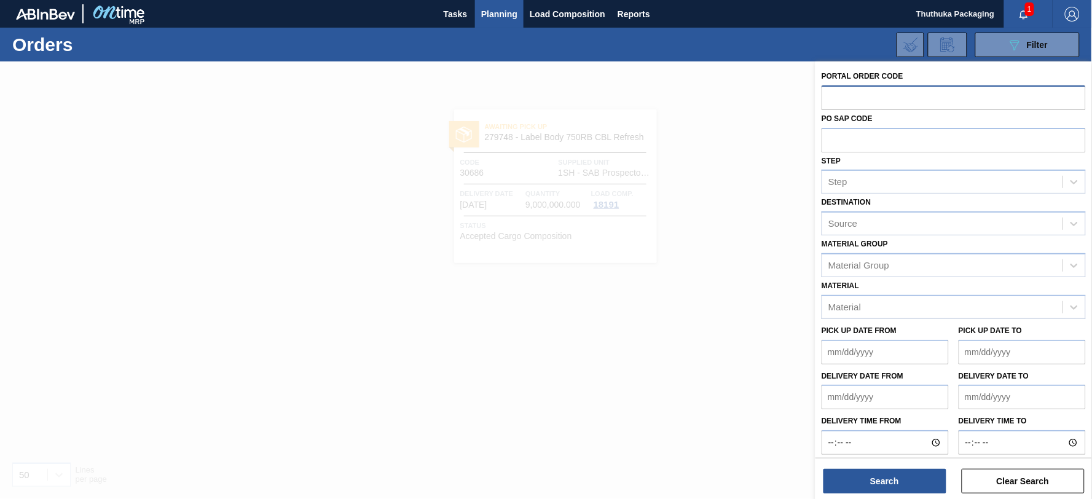
click at [840, 99] on input "text" at bounding box center [953, 96] width 264 height 23
type input "30689"
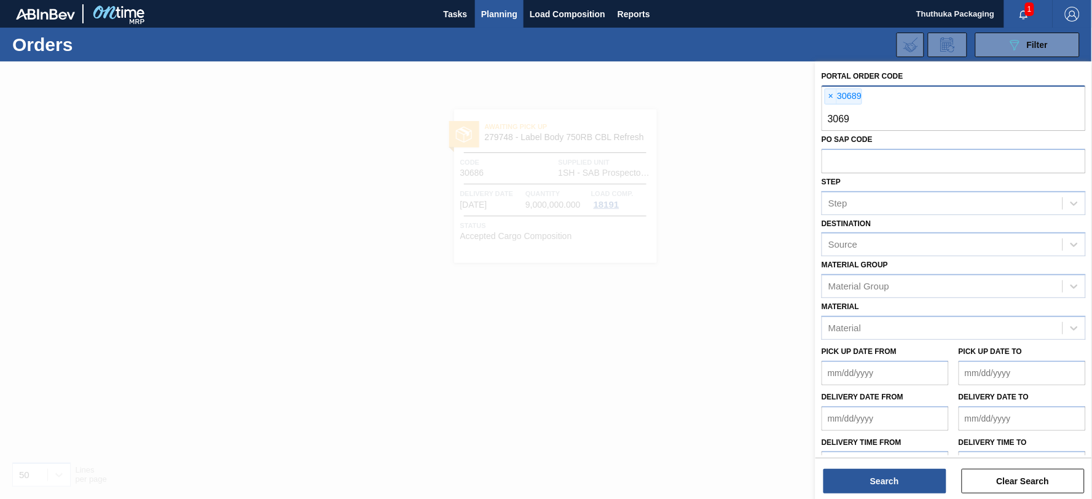
type input "30690"
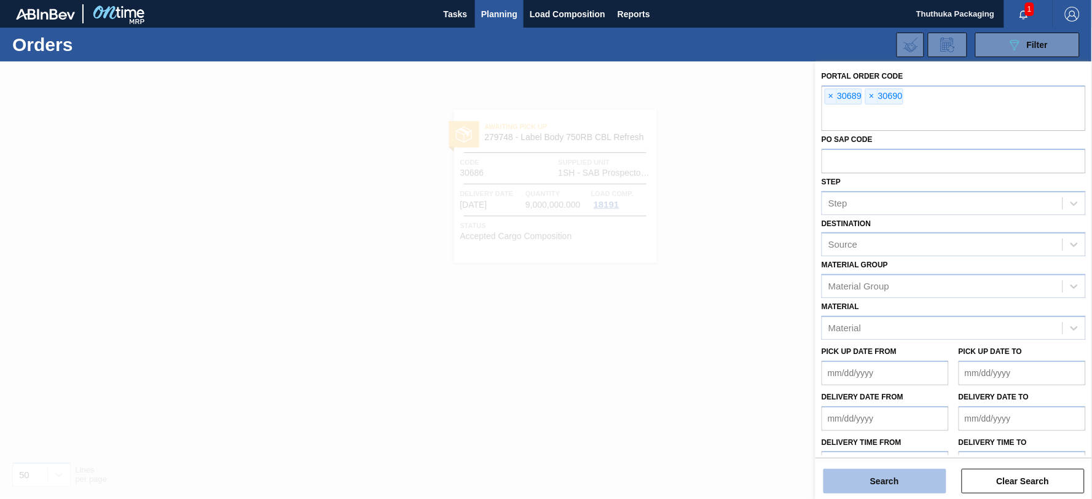
click at [922, 479] on button "Search" at bounding box center [884, 481] width 123 height 25
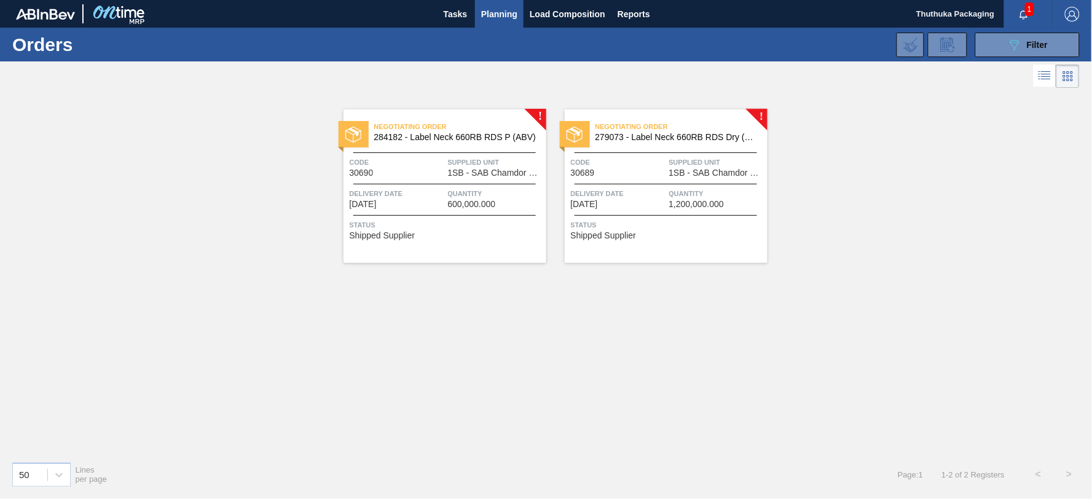
click at [436, 132] on span "Negotiating Order" at bounding box center [460, 126] width 172 height 12
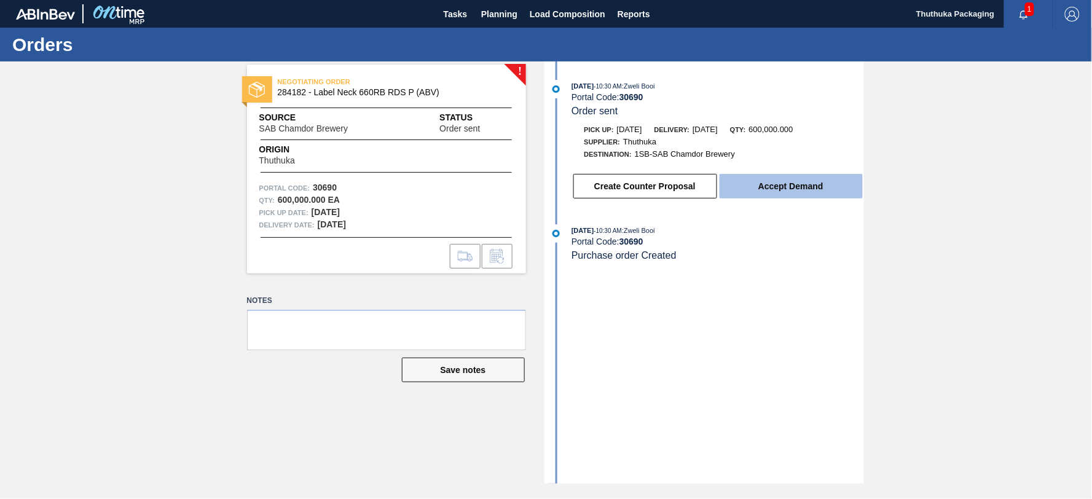
click at [764, 186] on button "Accept Demand" at bounding box center [790, 186] width 143 height 25
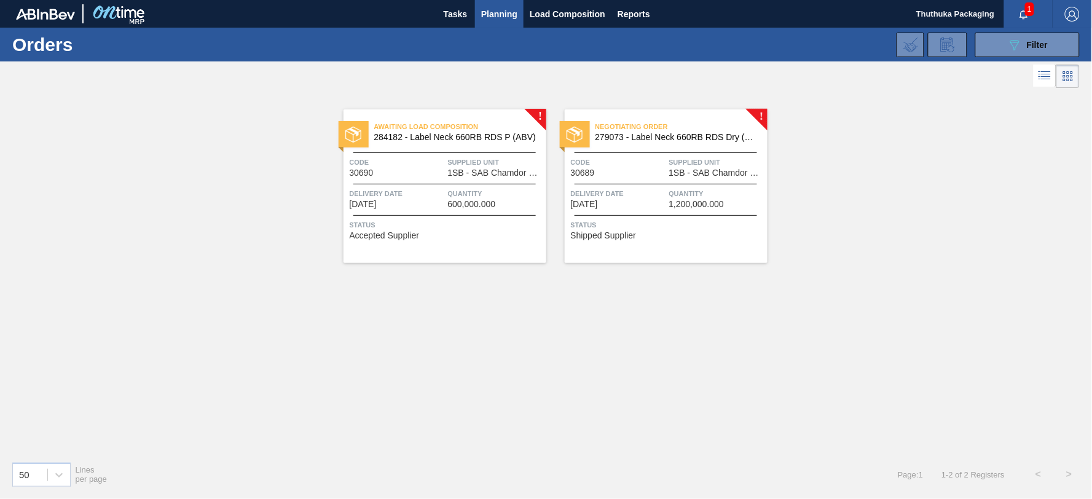
click at [660, 139] on span "279073 - Label Neck 660RB RDS Dry (Blast)" at bounding box center [676, 137] width 162 height 9
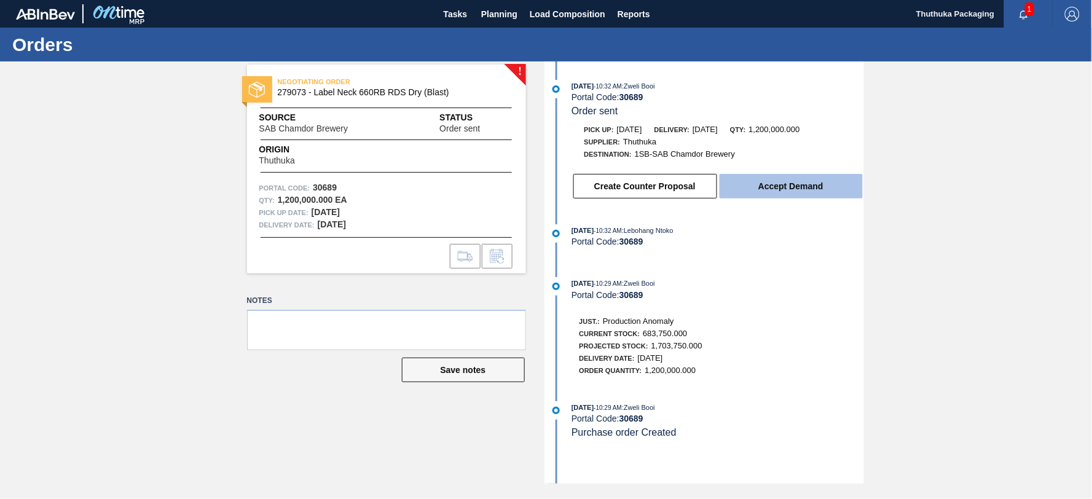
click at [773, 187] on button "Accept Demand" at bounding box center [790, 186] width 143 height 25
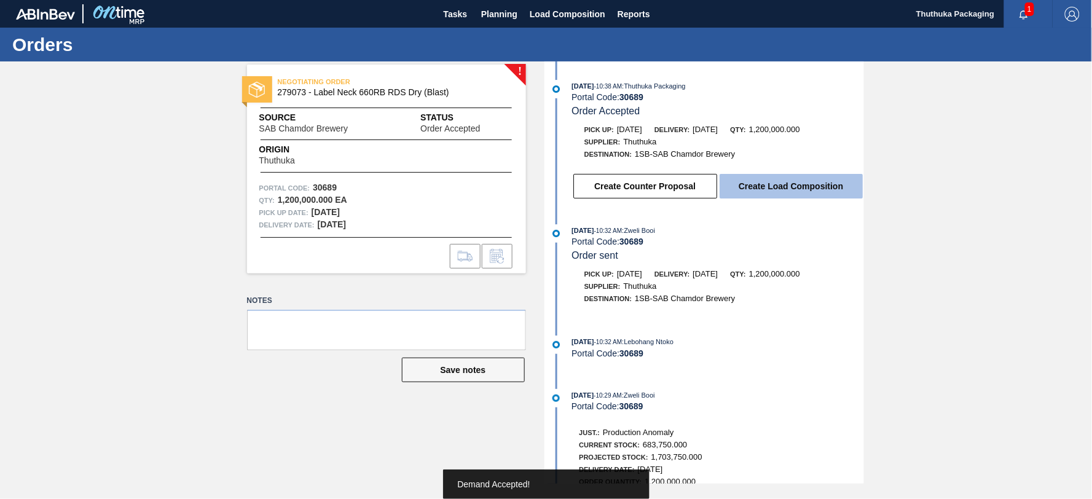
click at [774, 187] on button "Create Load Composition" at bounding box center [790, 186] width 143 height 25
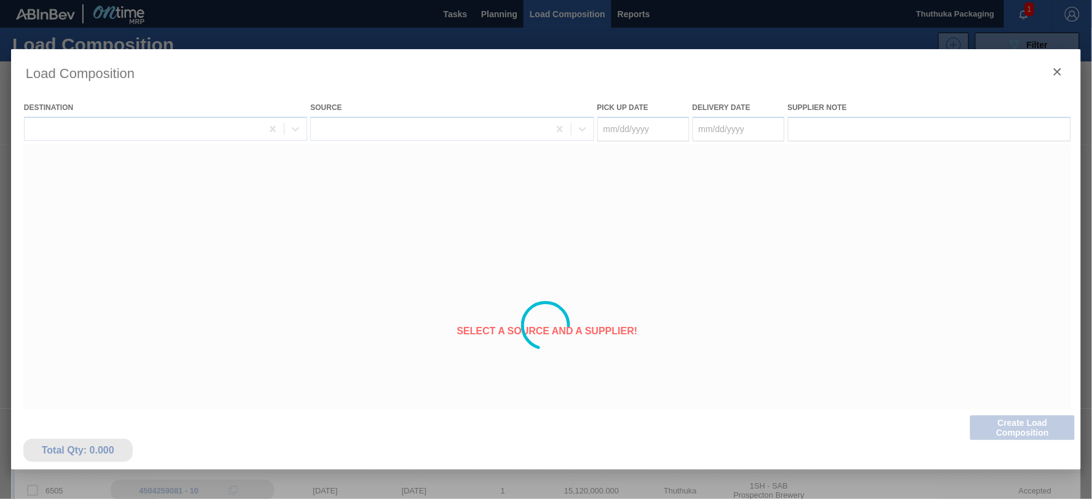
type Date "[DATE]"
type Date "08/19/2025"
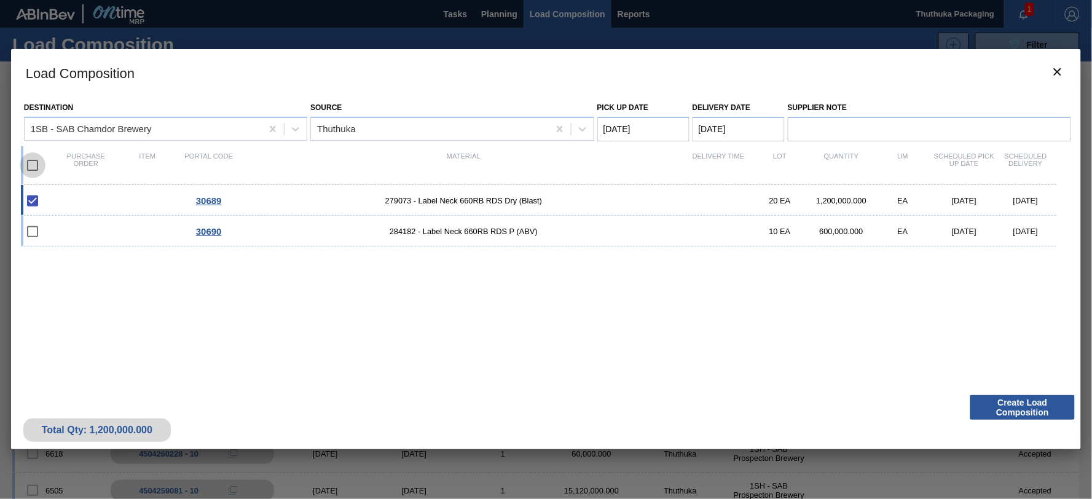
click at [37, 162] on input "checkbox" at bounding box center [33, 165] width 26 height 26
checkbox input "true"
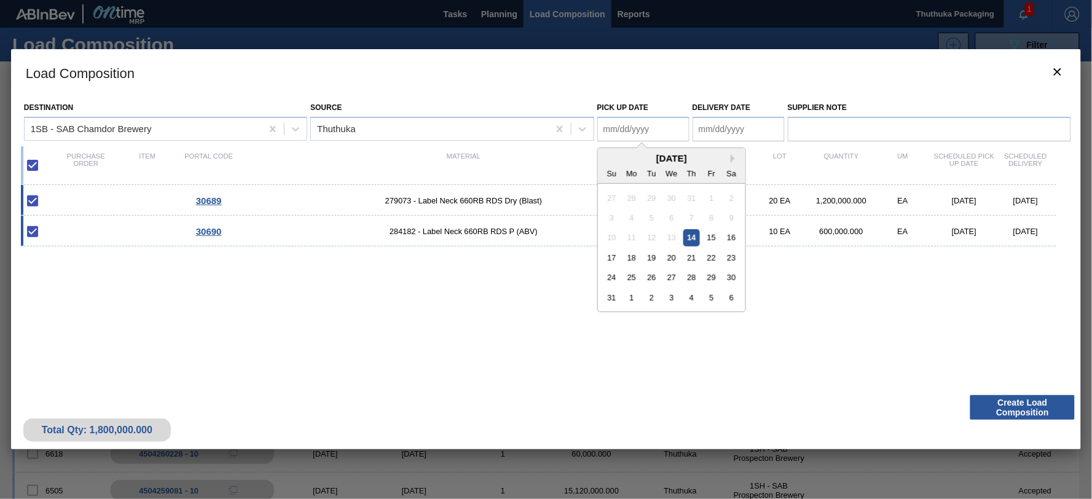
click at [648, 126] on Date "Pick up Date" at bounding box center [643, 129] width 92 height 25
click at [713, 235] on div "15" at bounding box center [711, 237] width 17 height 17
type Date "[DATE]"
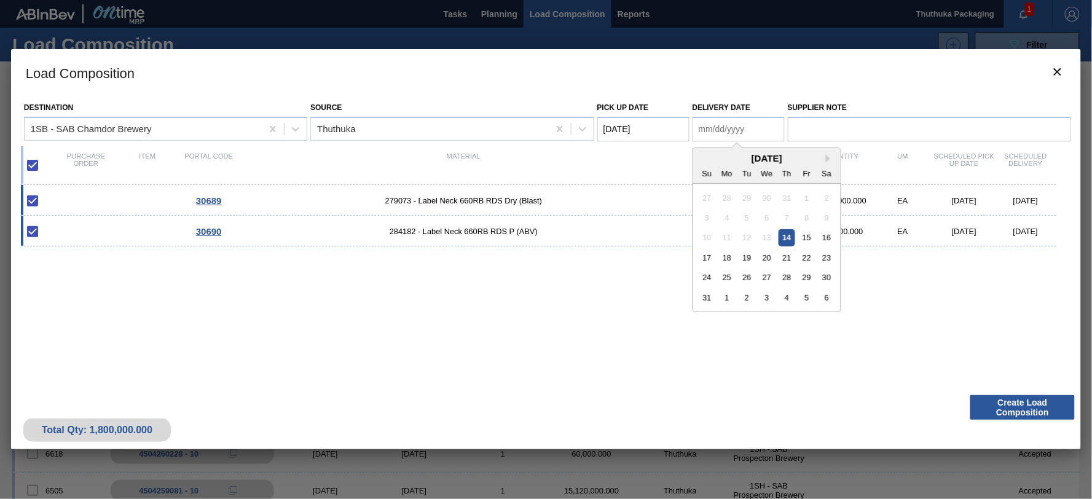
click at [731, 130] on Date "Delivery Date" at bounding box center [738, 129] width 92 height 25
click at [730, 254] on div "18" at bounding box center [726, 257] width 17 height 17
type Date "[DATE]"
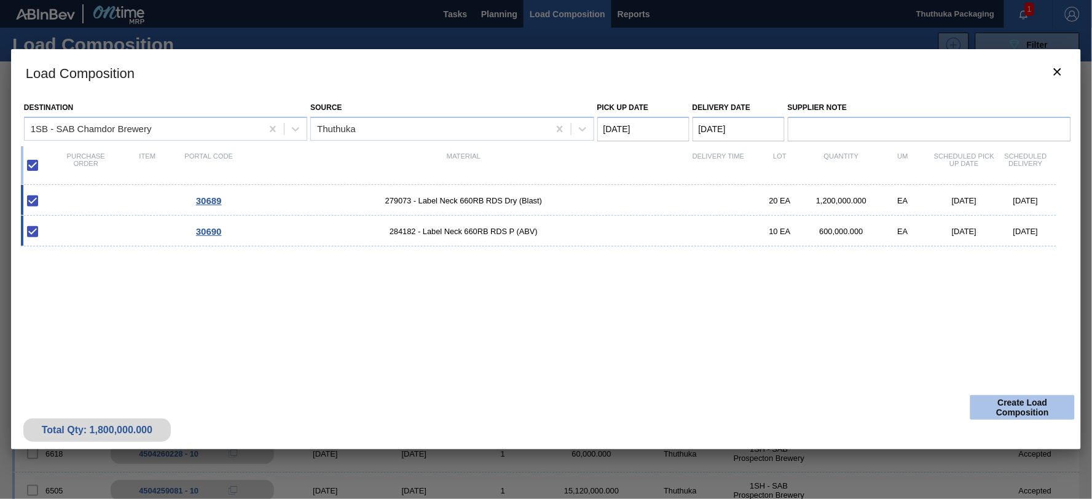
click at [1000, 406] on button "Create Load Composition" at bounding box center [1022, 407] width 104 height 25
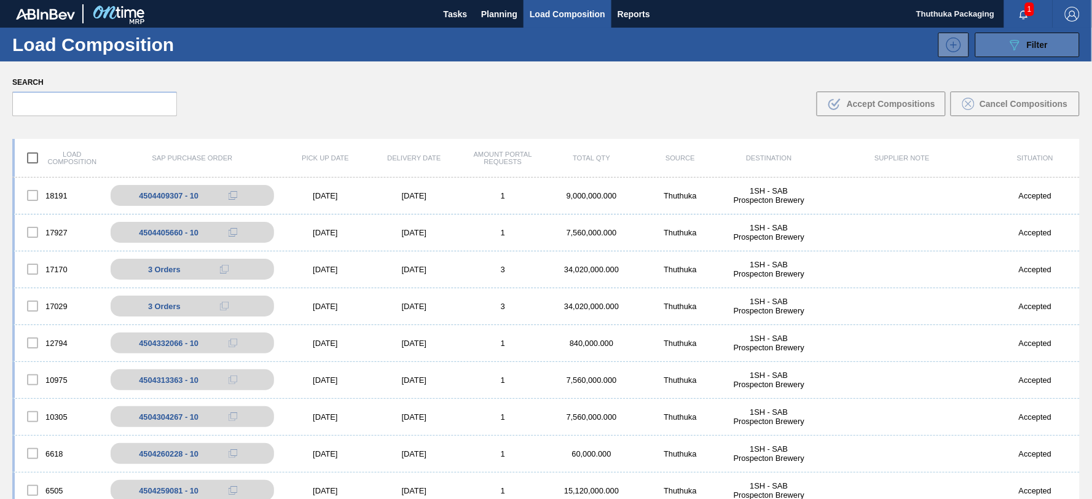
click at [1014, 46] on icon "089F7B8B-B2A5-4AFE-B5C0-19BA573D28AC" at bounding box center [1014, 44] width 15 height 15
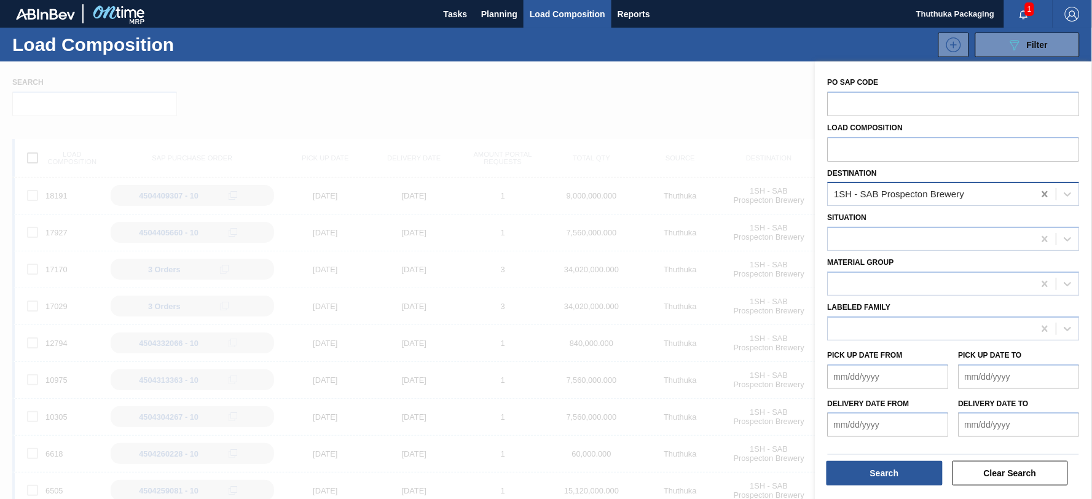
click at [1043, 195] on icon at bounding box center [1045, 194] width 6 height 6
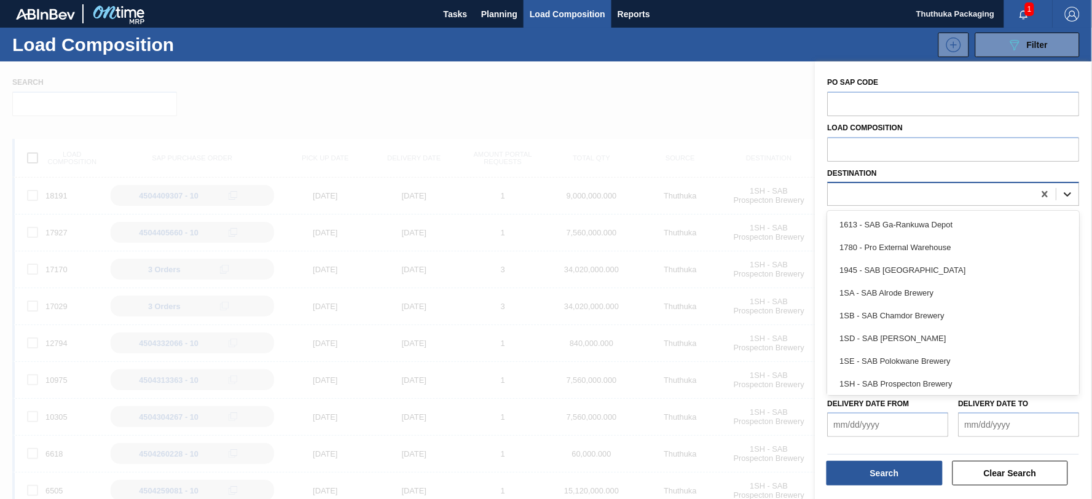
click at [1063, 195] on icon at bounding box center [1068, 194] width 12 height 12
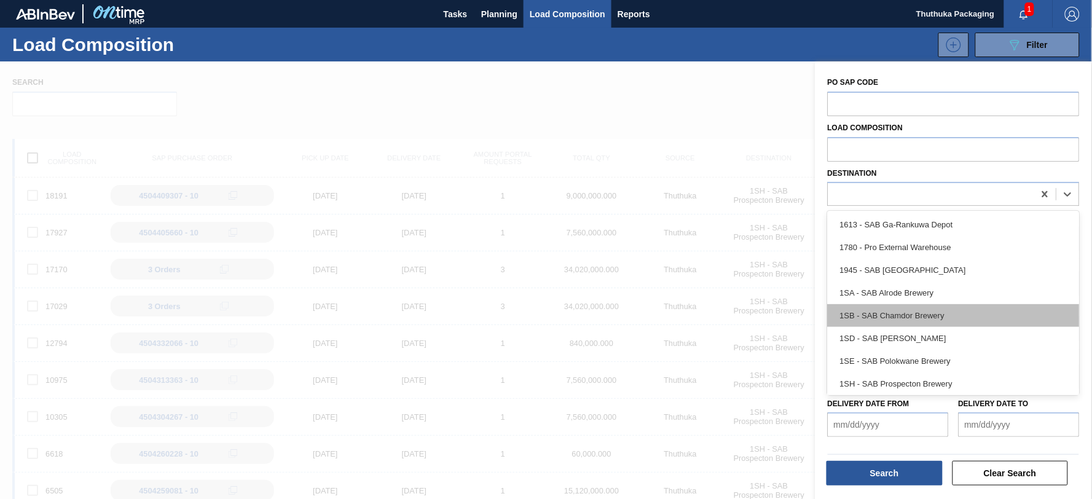
click at [938, 314] on div "1SB - SAB Chamdor Brewery" at bounding box center [954, 315] width 252 height 23
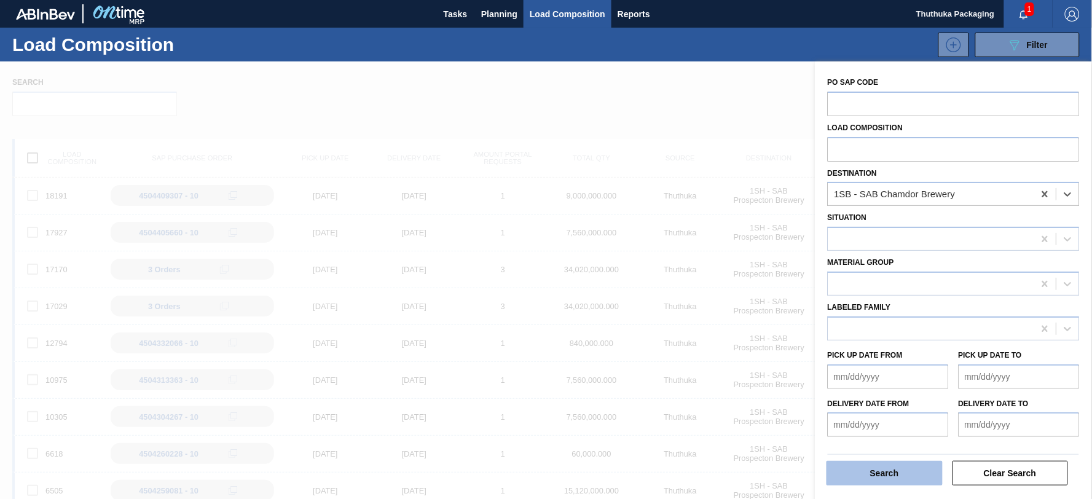
click at [875, 472] on button "Search" at bounding box center [884, 473] width 116 height 25
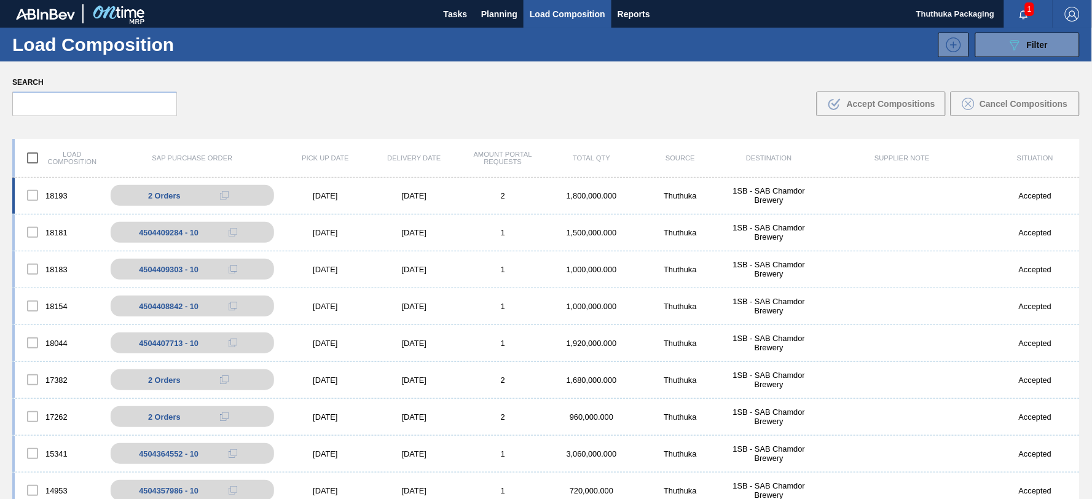
click at [584, 192] on div "1,800,000.000" at bounding box center [591, 195] width 88 height 9
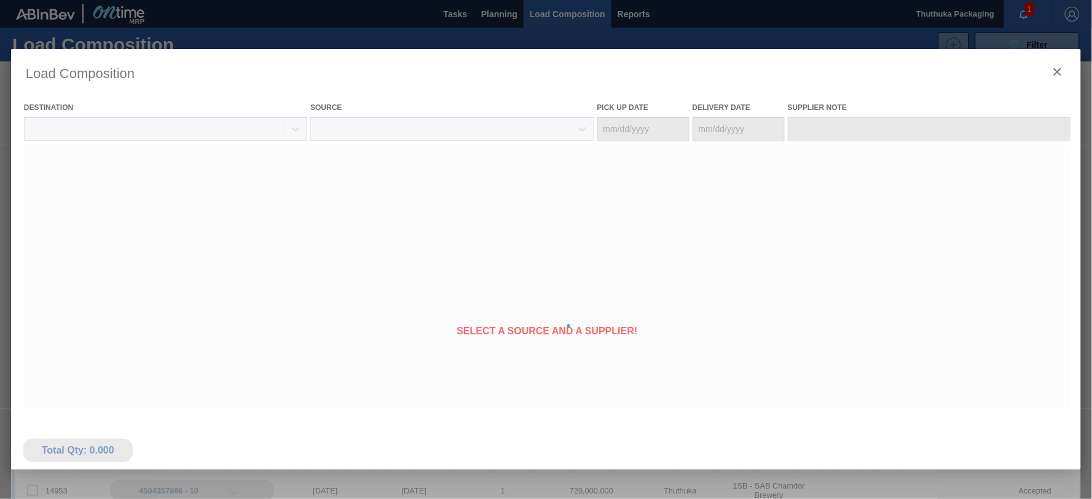
type Date "[DATE]"
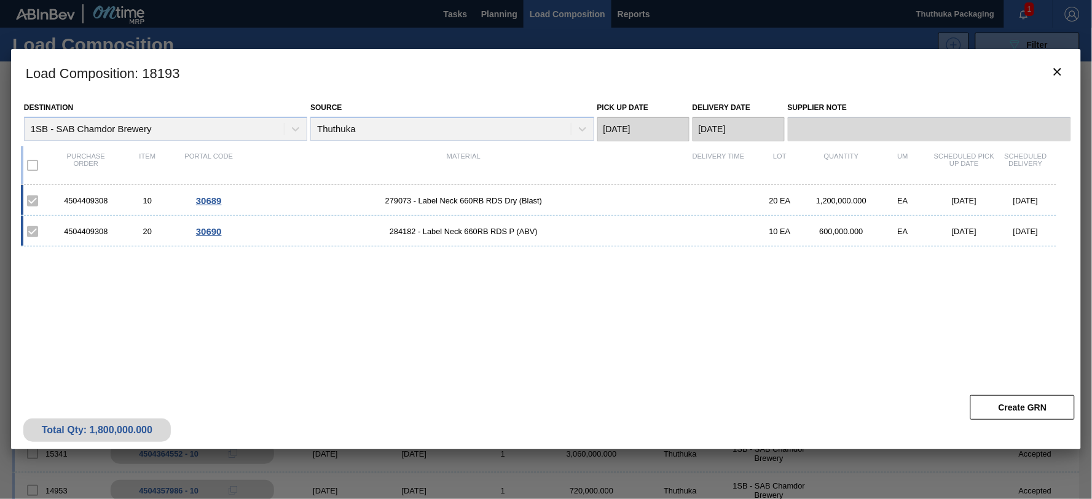
drag, startPoint x: 329, startPoint y: 194, endPoint x: 194, endPoint y: 248, distance: 145.9
click at [194, 248] on div "4504409308 10 30689 279073 - Label Neck 660RB RDS Dry (Blast) 20 EA 1,200,000.0…" at bounding box center [543, 280] width 1045 height 190
click at [1057, 69] on icon "botão de ícone" at bounding box center [1057, 72] width 15 height 15
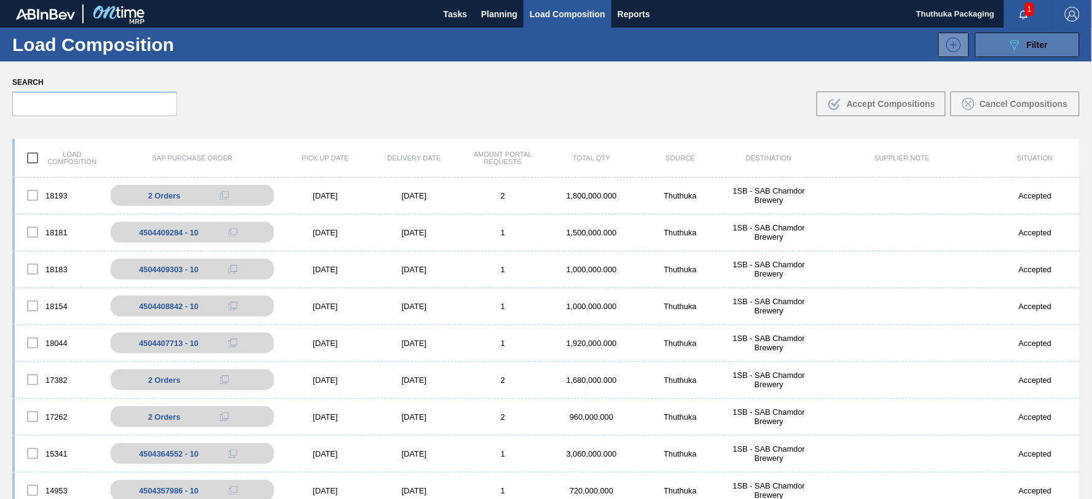
click at [1000, 42] on button "089F7B8B-B2A5-4AFE-B5C0-19BA573D28AC Filter" at bounding box center [1027, 45] width 104 height 25
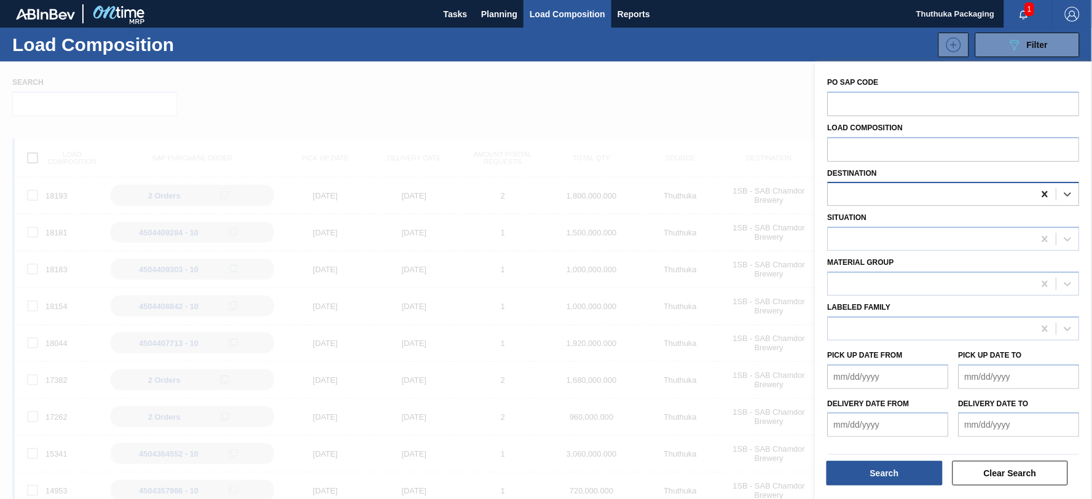
click at [1042, 195] on icon at bounding box center [1045, 194] width 6 height 6
click at [993, 470] on button "Clear Search" at bounding box center [1010, 473] width 116 height 25
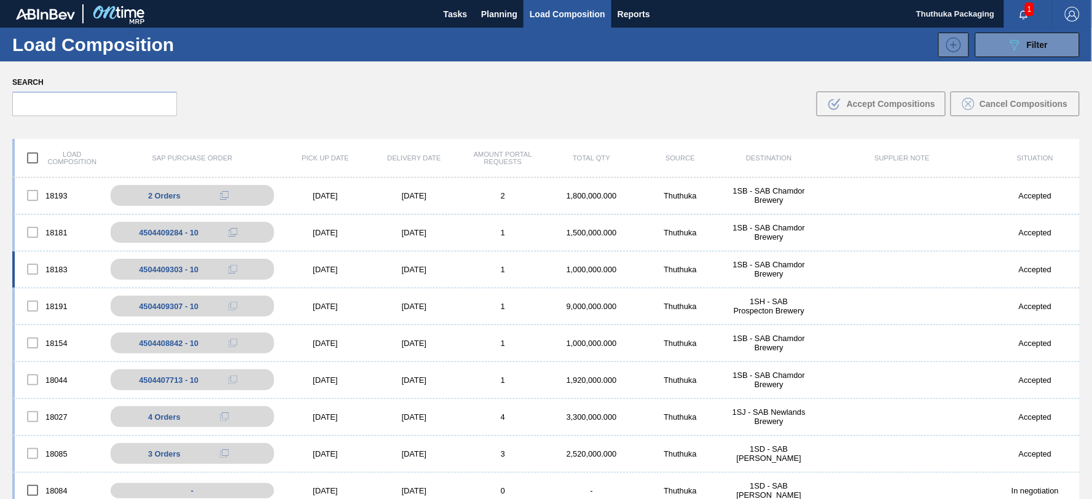
click at [774, 268] on div "1SB - SAB Chamdor Brewery" at bounding box center [768, 269] width 88 height 18
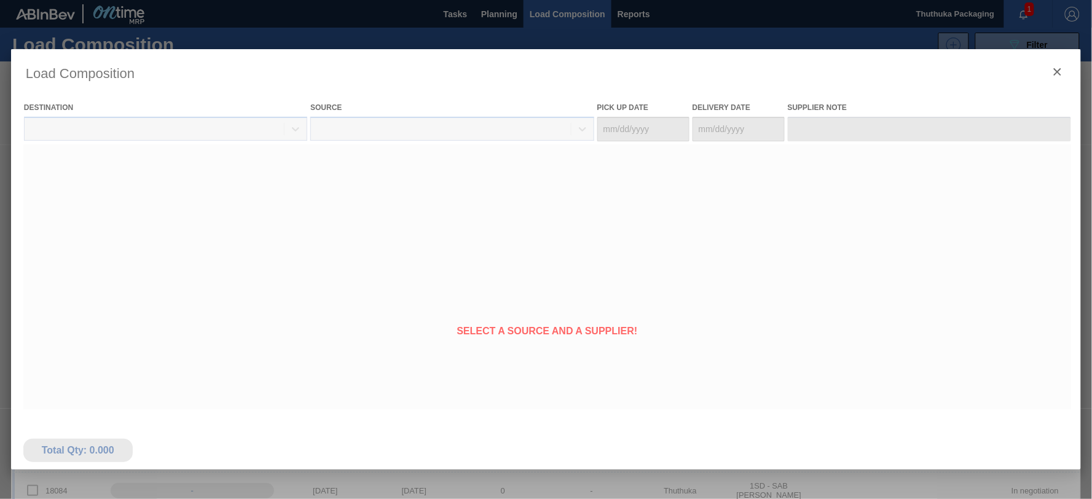
type Date "[DATE]"
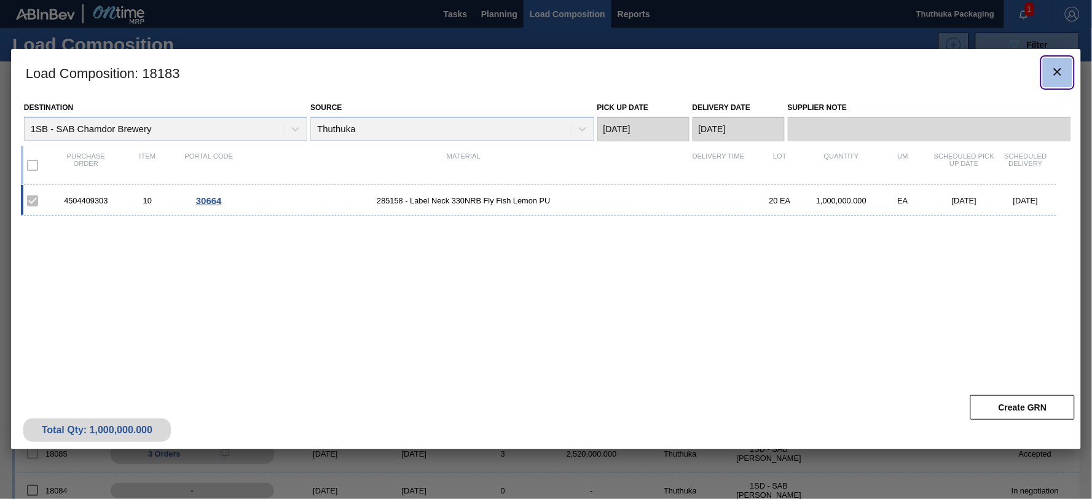
click at [1059, 71] on icon "botão de ícone" at bounding box center [1057, 71] width 7 height 7
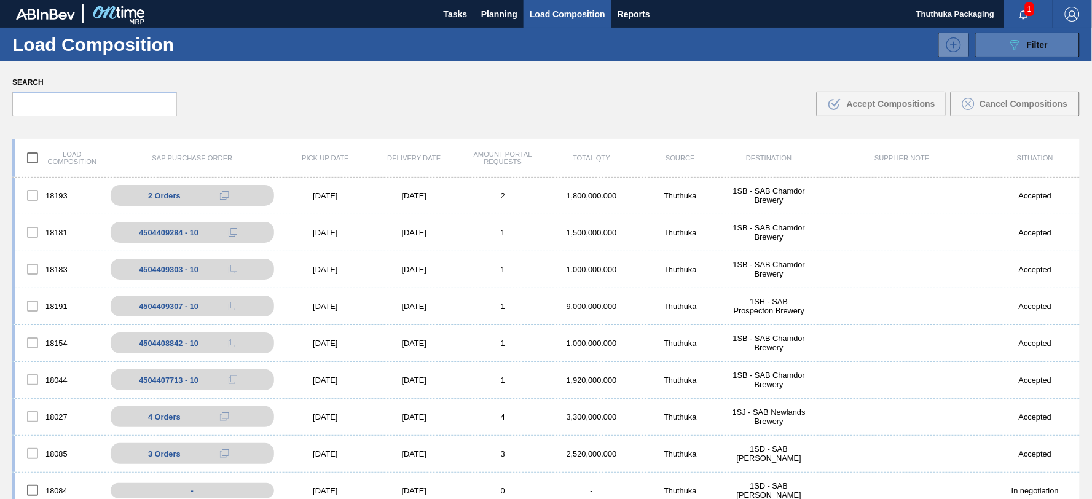
click at [1011, 42] on icon at bounding box center [1014, 45] width 9 height 10
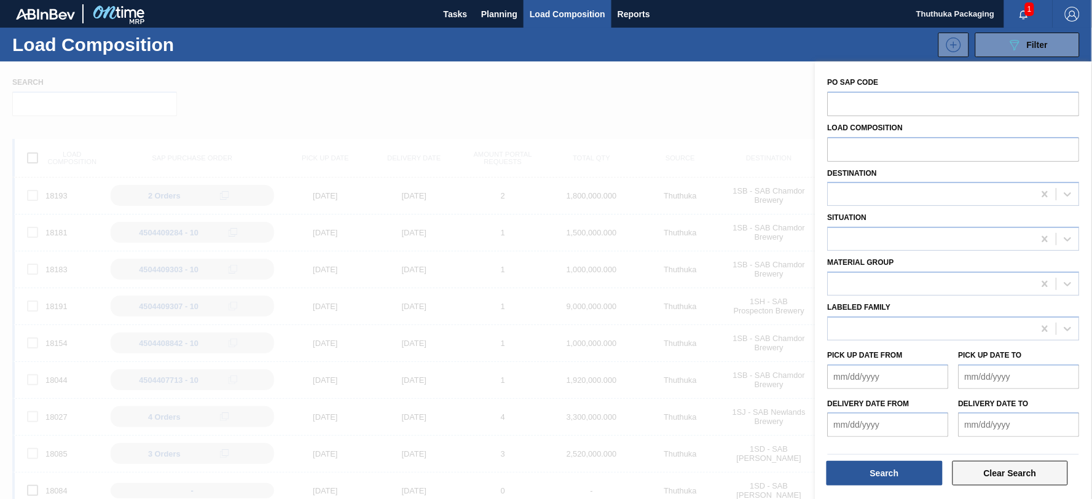
click at [1018, 475] on button "Clear Search" at bounding box center [1010, 473] width 116 height 25
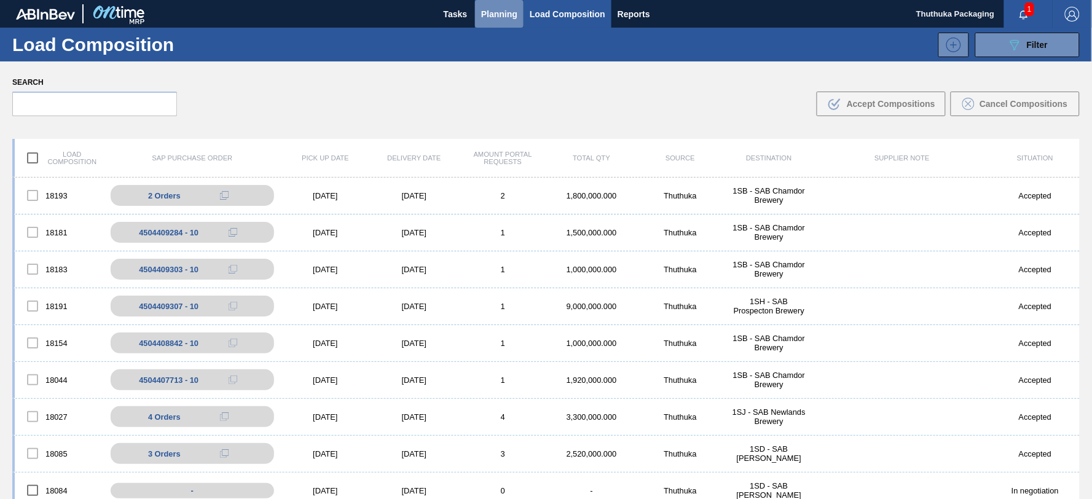
click at [501, 13] on span "Planning" at bounding box center [499, 14] width 36 height 15
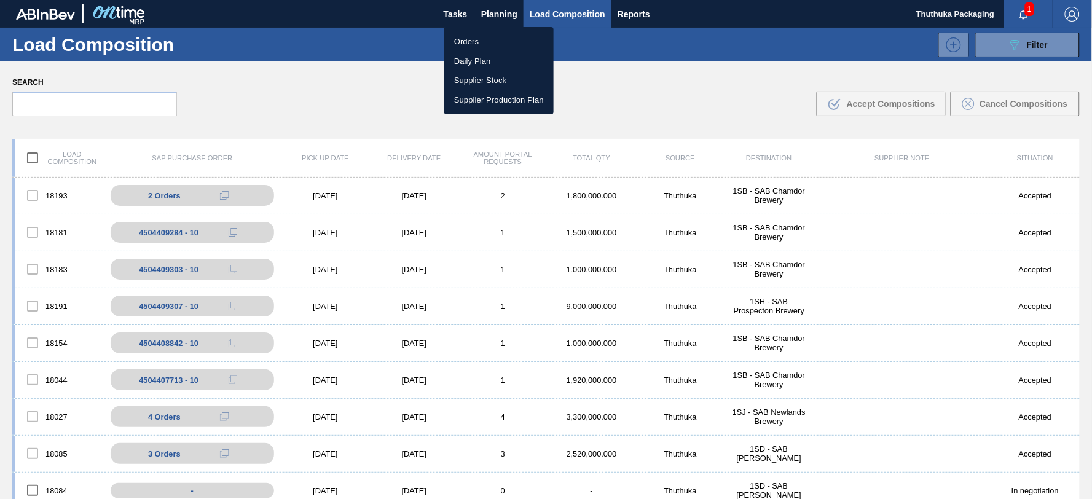
click at [547, 8] on div at bounding box center [546, 249] width 1092 height 499
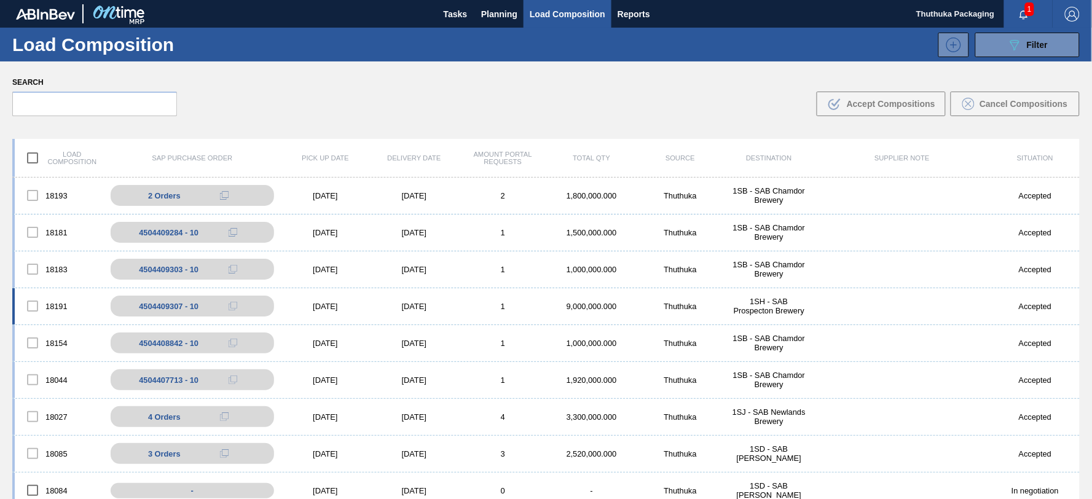
click at [781, 305] on div "1SH - SAB Prospecton Brewery" at bounding box center [768, 306] width 88 height 18
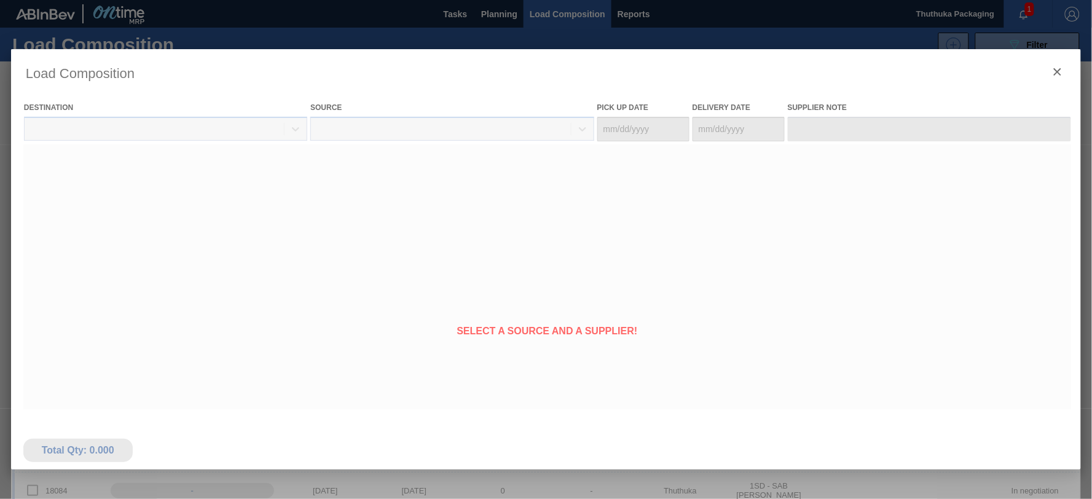
type Date "[DATE]"
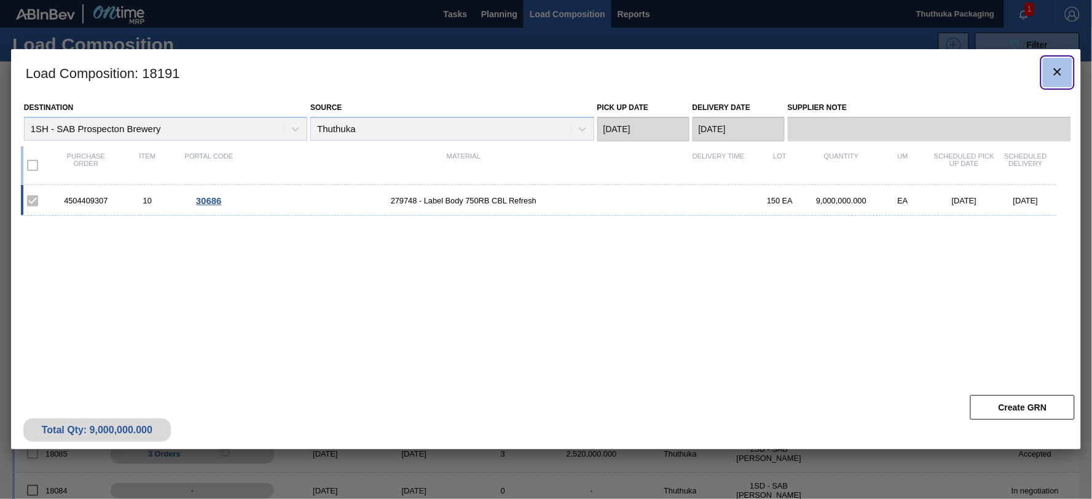
click at [1059, 69] on icon "botão de ícone" at bounding box center [1057, 72] width 15 height 15
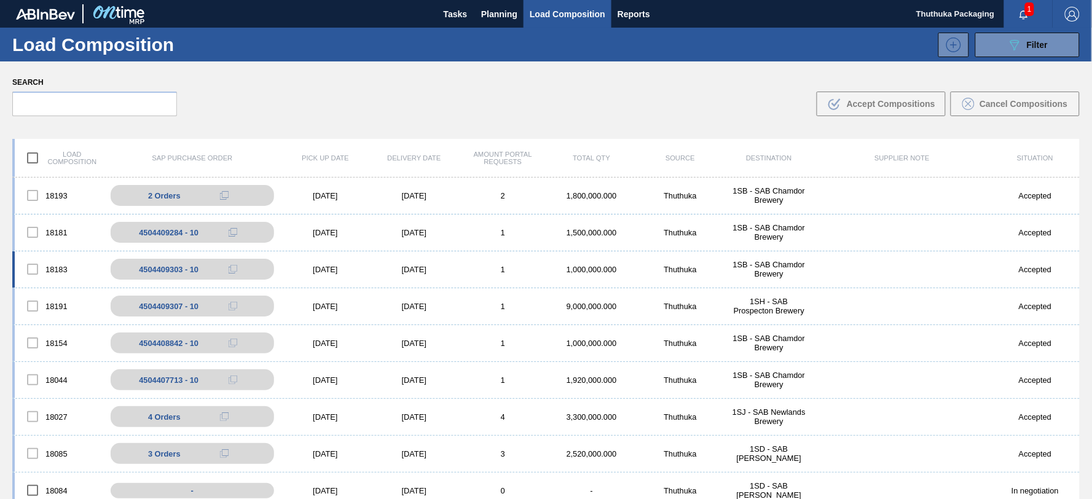
click at [772, 273] on div "1SB - SAB Chamdor Brewery" at bounding box center [768, 269] width 88 height 18
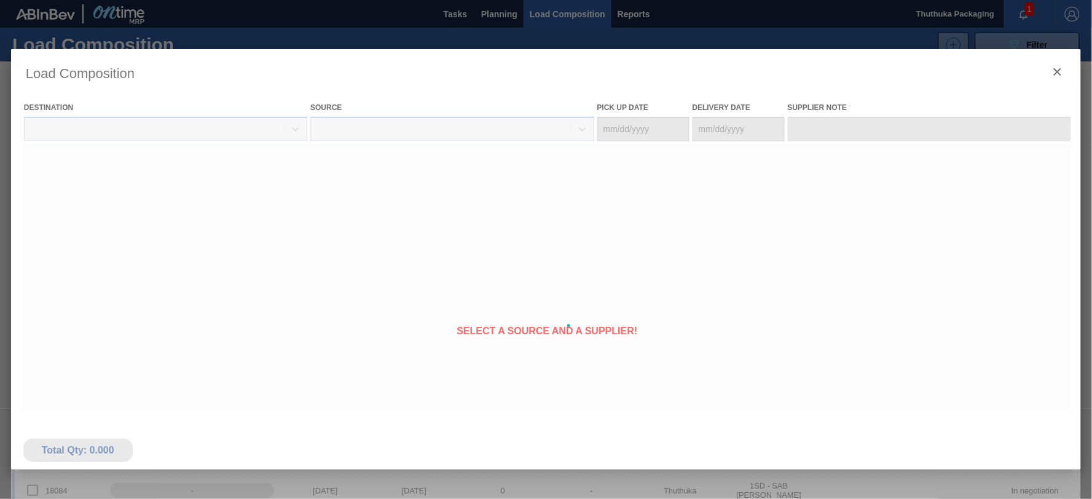
type Date "[DATE]"
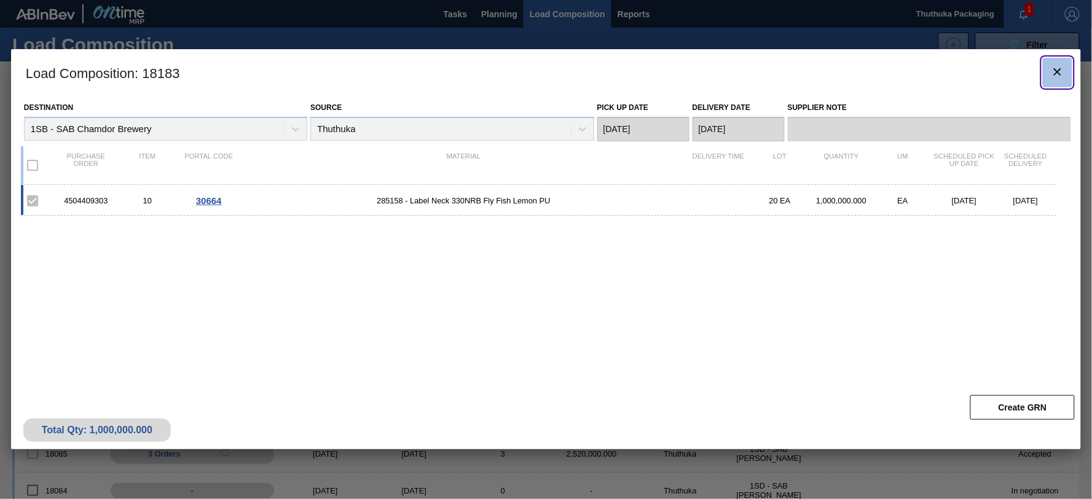
click at [1059, 70] on icon "botão de ícone" at bounding box center [1057, 71] width 7 height 7
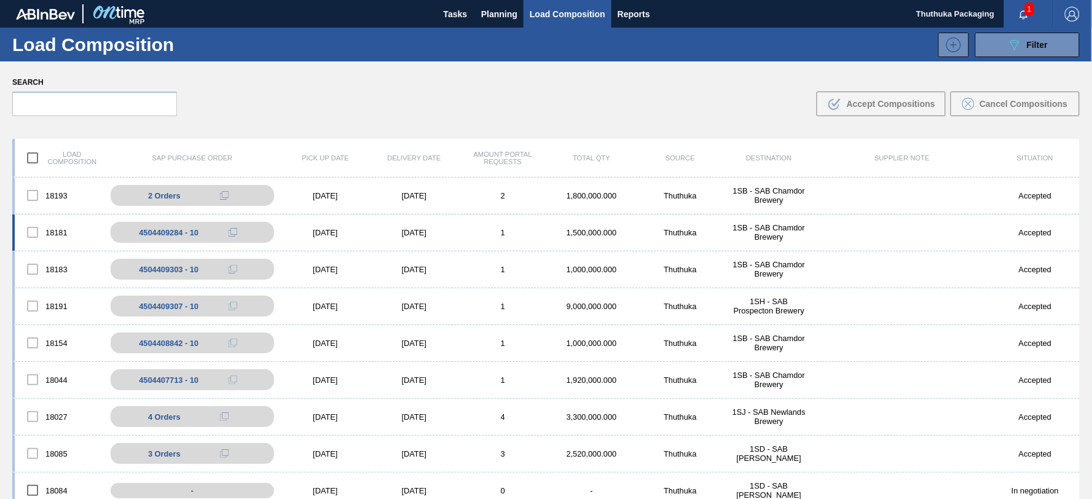
click at [412, 233] on div "[DATE]" at bounding box center [414, 232] width 88 height 9
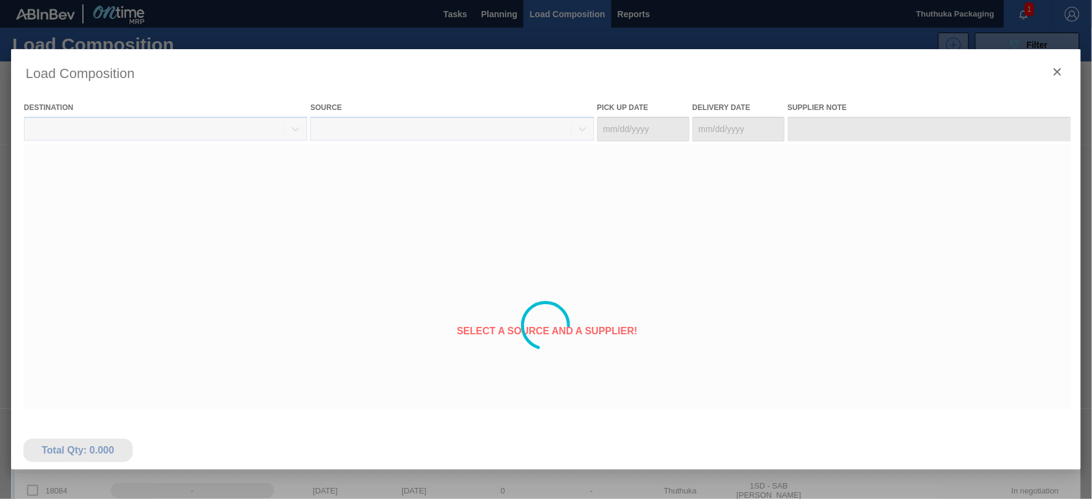
type Date "[DATE]"
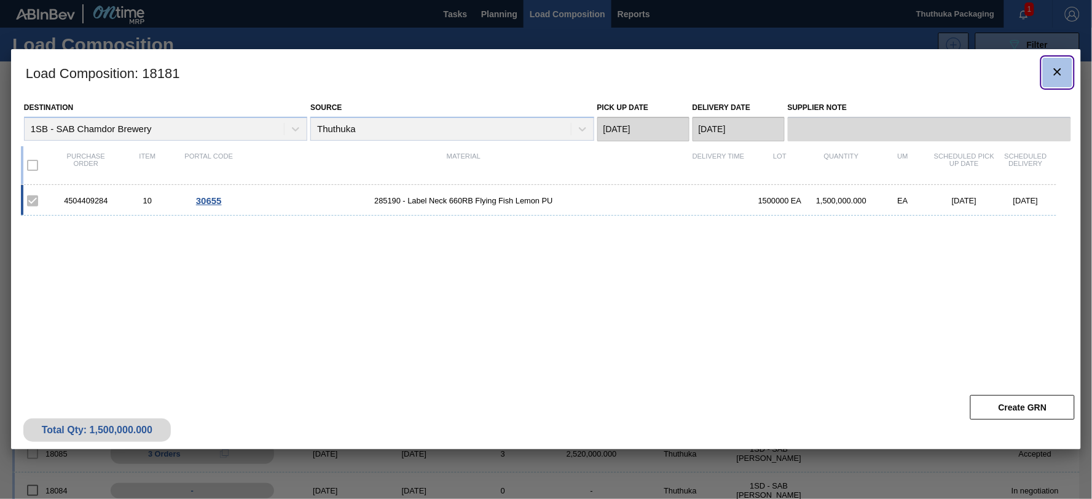
click at [1052, 72] on icon "botão de ícone" at bounding box center [1057, 72] width 15 height 15
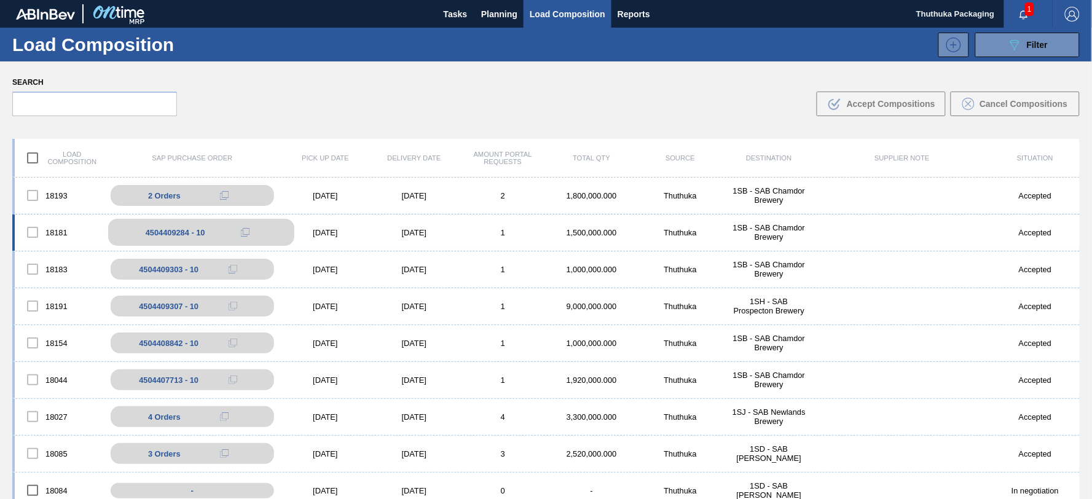
click at [262, 235] on div "4504409284 - 10" at bounding box center [201, 232] width 186 height 27
click at [336, 236] on div "[DATE]" at bounding box center [325, 232] width 88 height 9
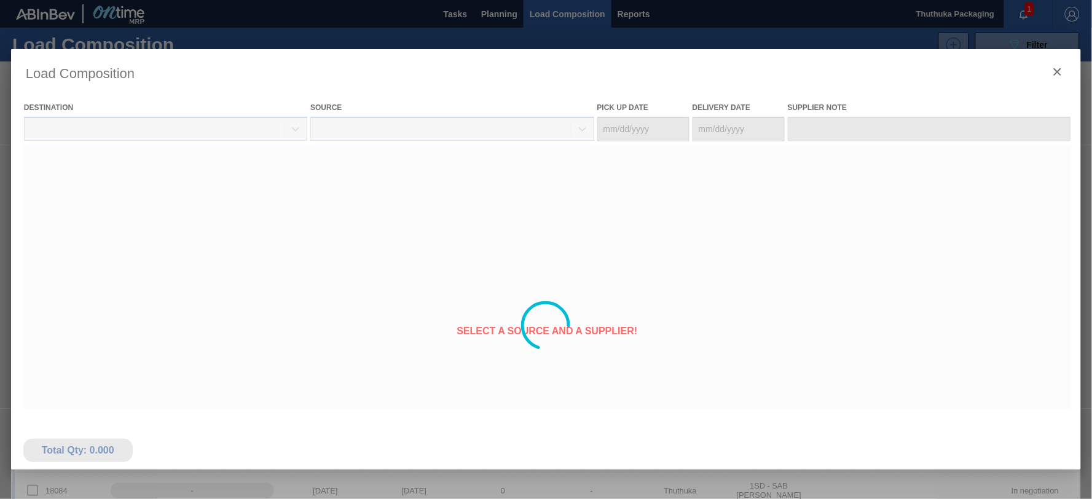
type Date "[DATE]"
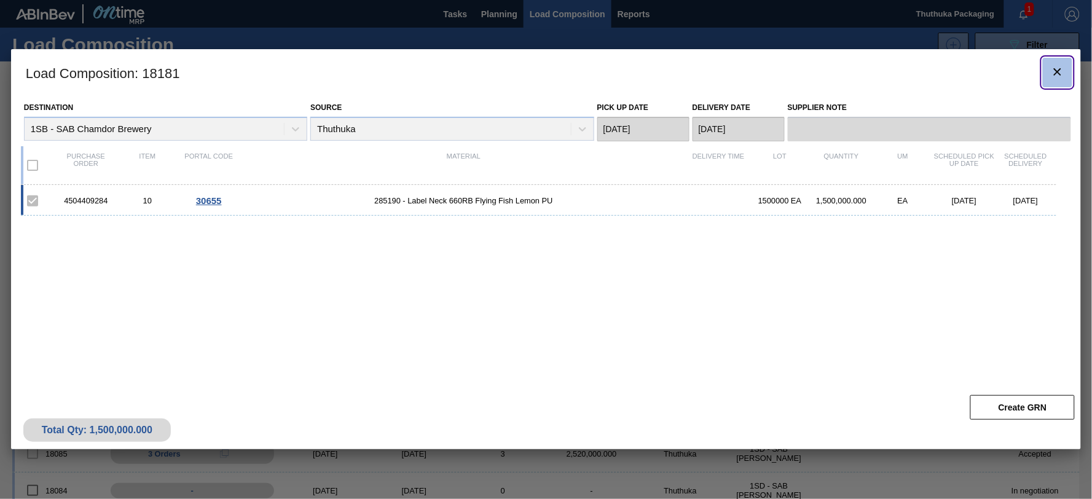
click at [1059, 71] on icon "botão de ícone" at bounding box center [1057, 72] width 15 height 15
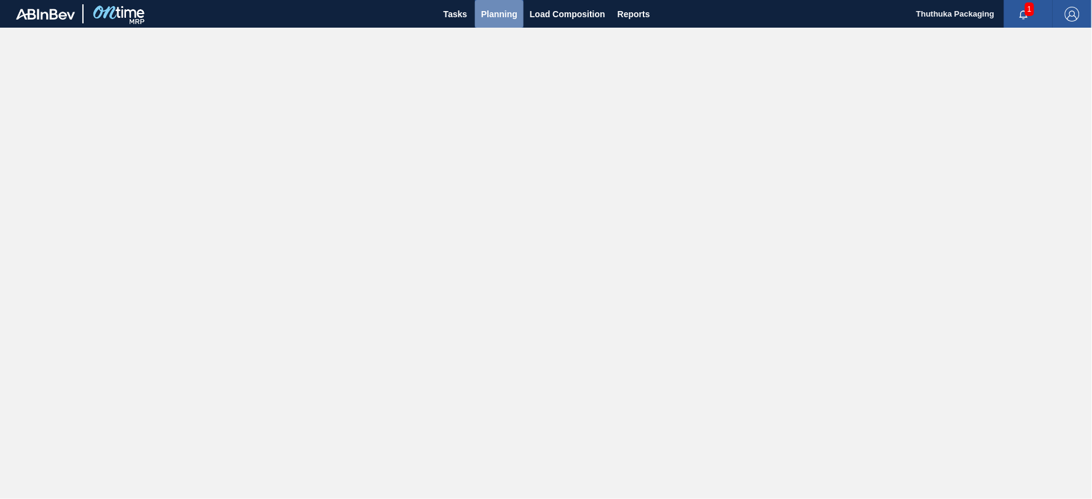
click at [484, 15] on span "Planning" at bounding box center [499, 14] width 36 height 15
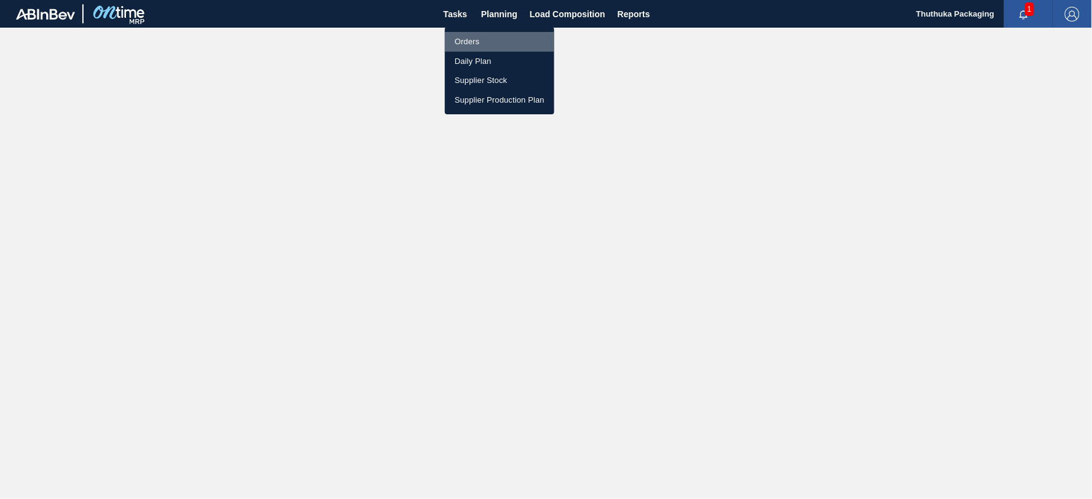
click at [464, 37] on li "Orders" at bounding box center [499, 42] width 109 height 20
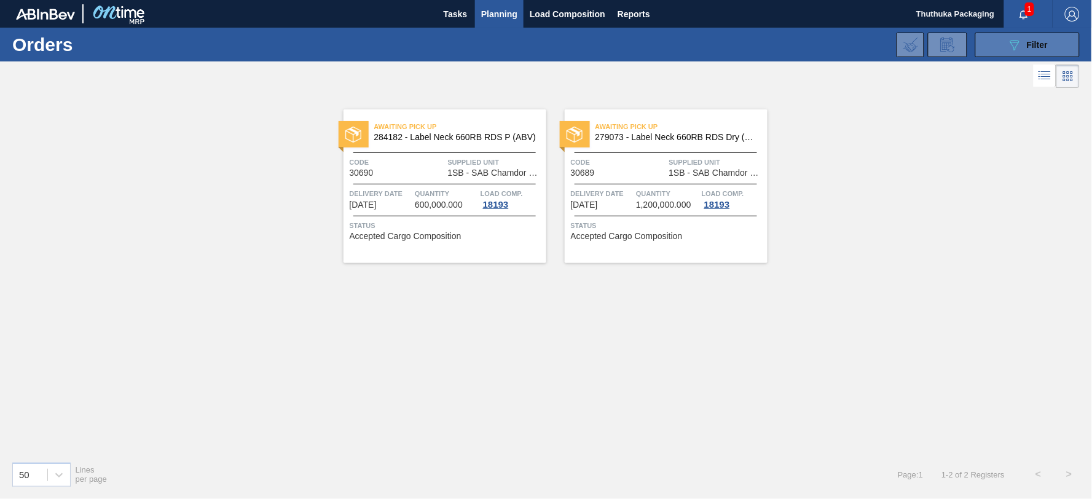
click at [1022, 41] on div "089F7B8B-B2A5-4AFE-B5C0-19BA573D28AC Filter" at bounding box center [1027, 44] width 41 height 15
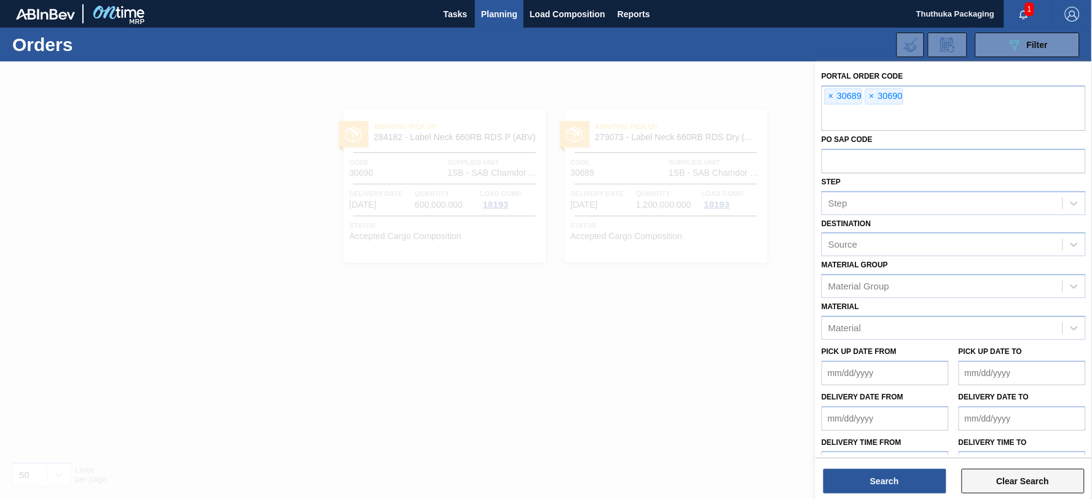
click at [1020, 479] on button "Clear Search" at bounding box center [1022, 481] width 123 height 25
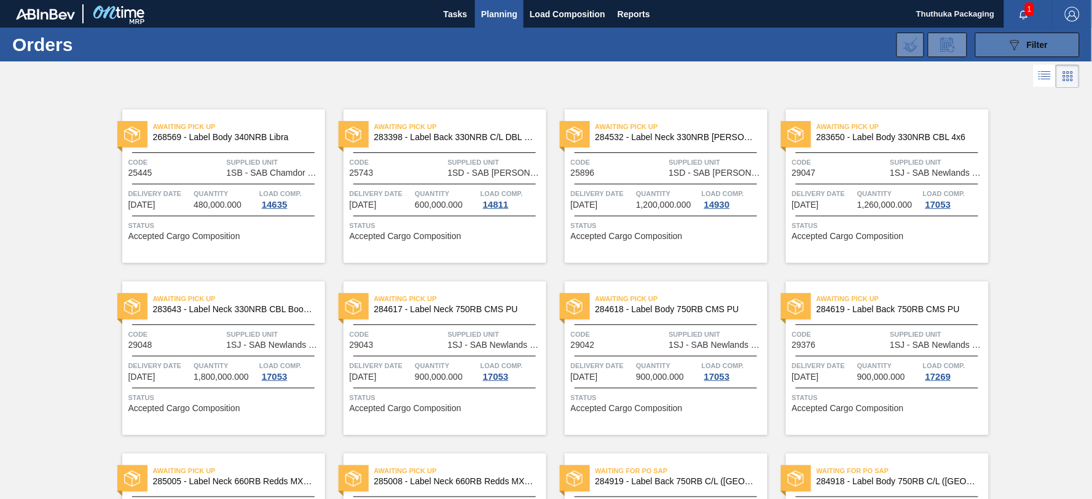
click at [1007, 41] on icon "089F7B8B-B2A5-4AFE-B5C0-19BA573D28AC" at bounding box center [1014, 44] width 15 height 15
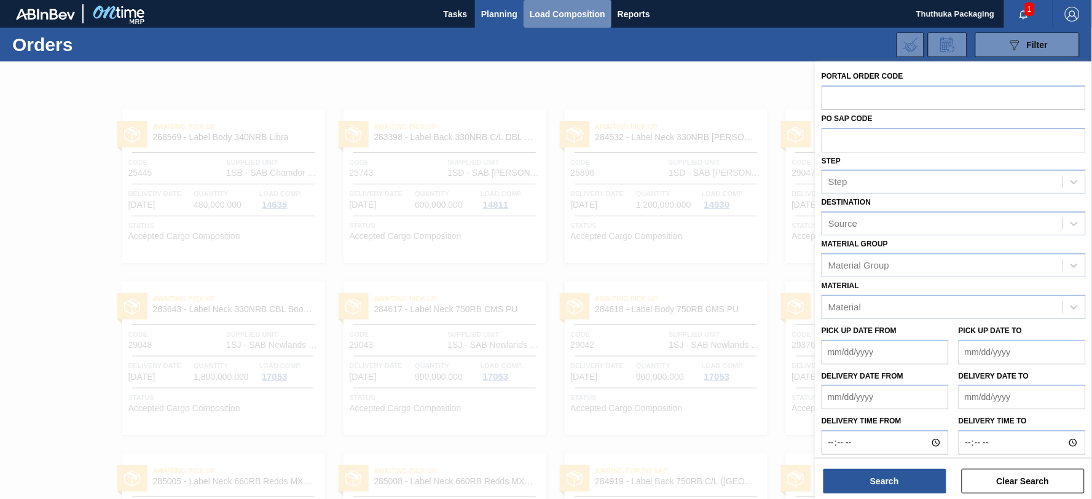
click at [544, 13] on span "Load Composition" at bounding box center [568, 14] width 76 height 15
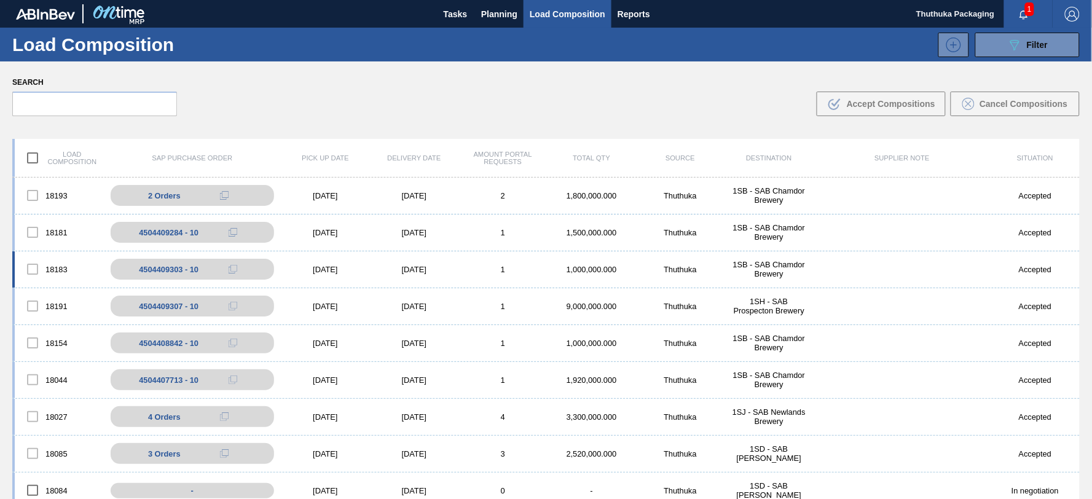
click at [409, 268] on div "[DATE]" at bounding box center [414, 269] width 88 height 9
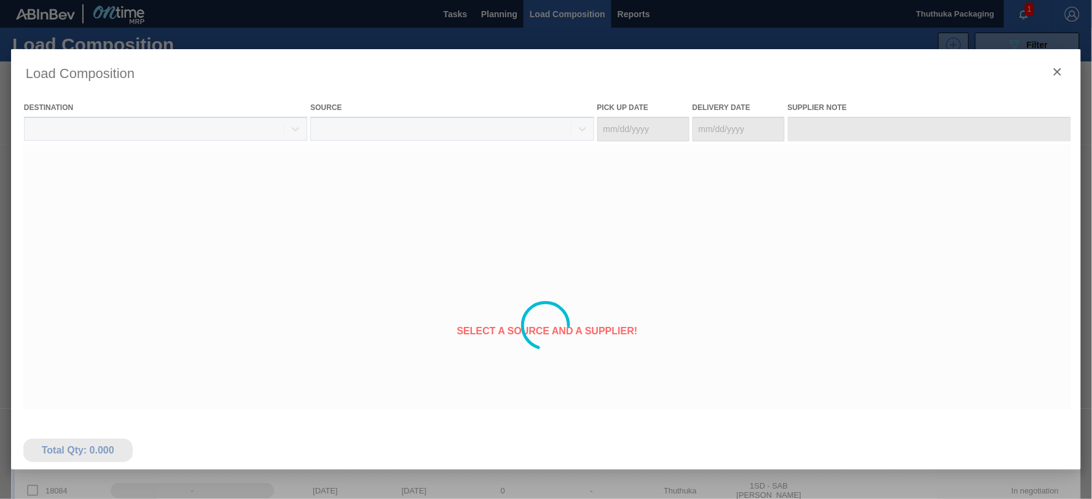
type Date "[DATE]"
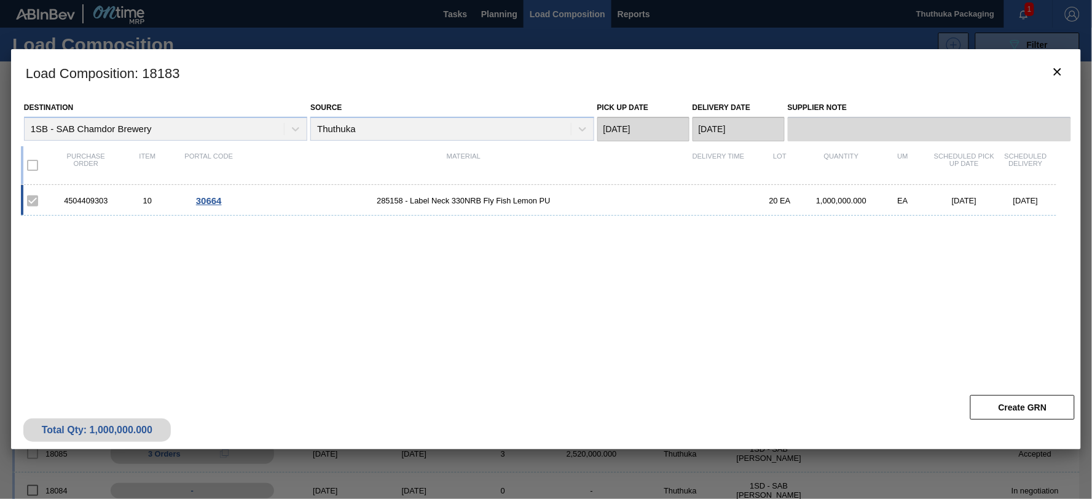
click at [87, 200] on div "4504409303" at bounding box center [85, 200] width 61 height 9
copy div "4504409303"
click at [388, 200] on span "285158 - Label Neck 330NRB Fly Fish Lemon PU" at bounding box center [464, 200] width 448 height 9
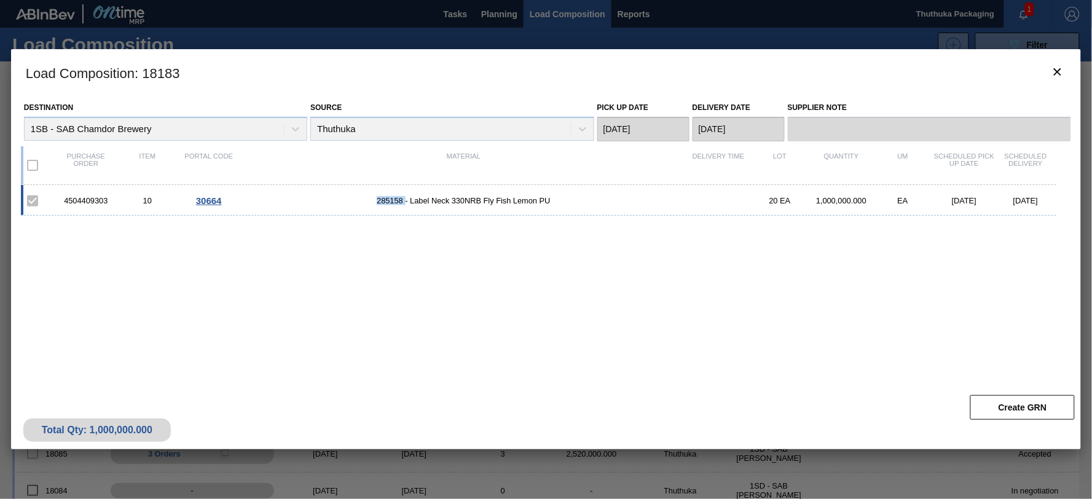
copy span "285158"
click at [1058, 69] on icon "botão de ícone" at bounding box center [1057, 72] width 15 height 15
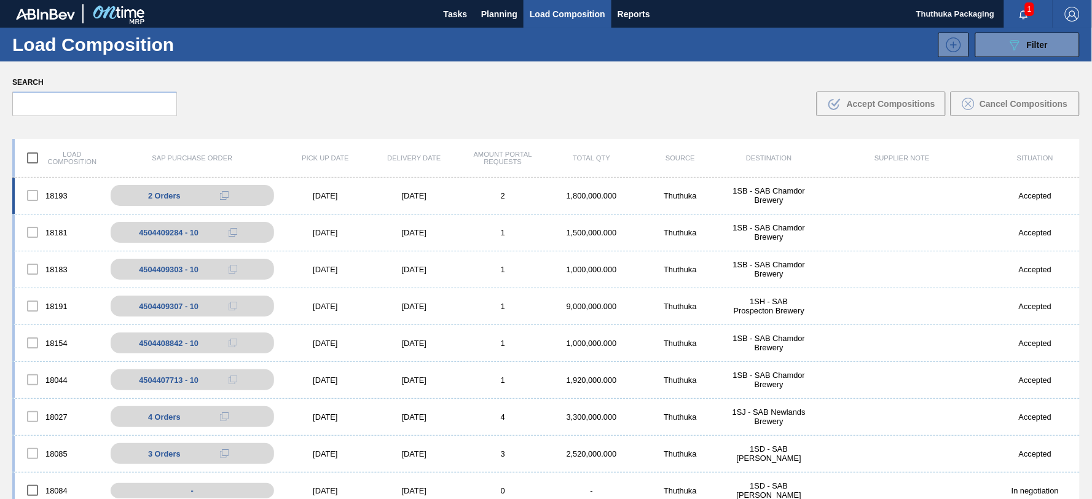
click at [421, 195] on div "[DATE]" at bounding box center [414, 195] width 88 height 9
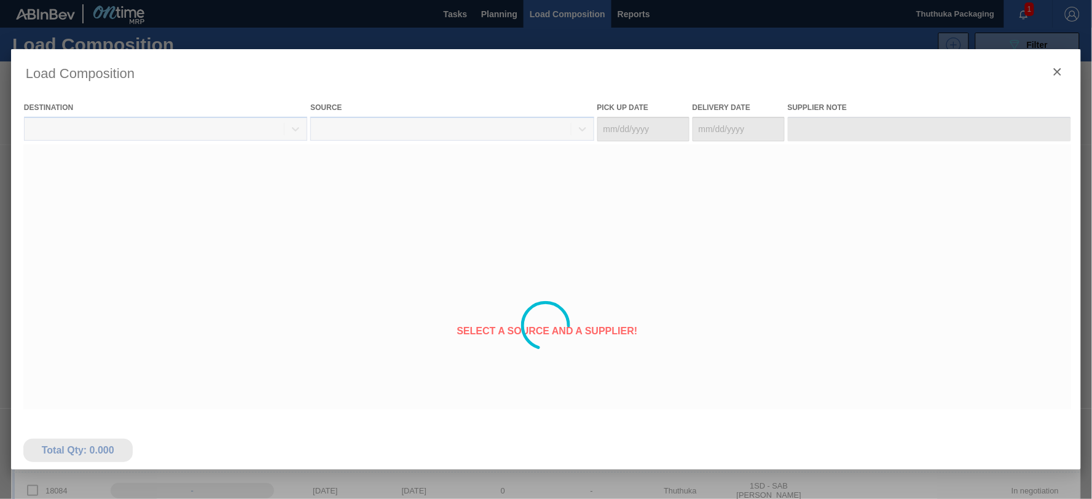
type Date "[DATE]"
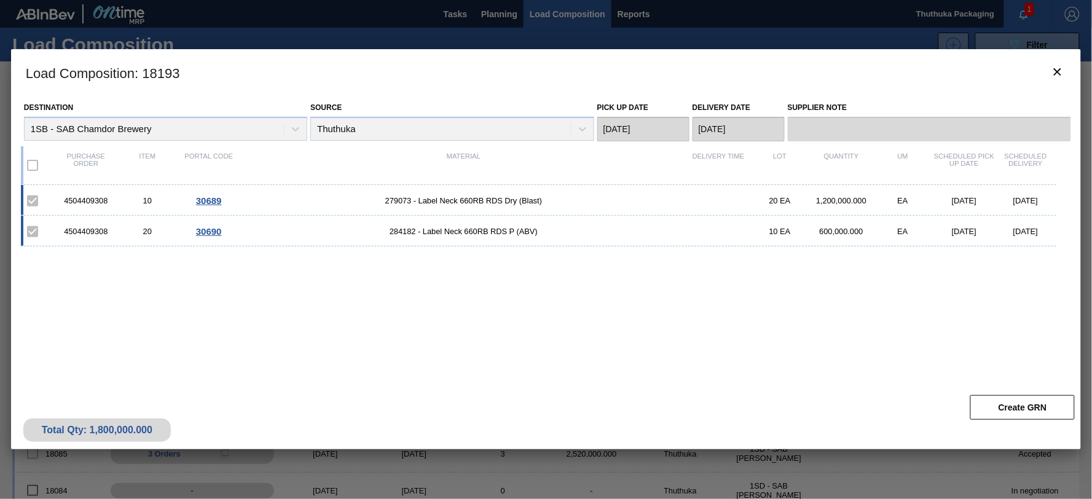
click at [87, 198] on div "4504409308" at bounding box center [85, 200] width 61 height 9
copy div "4504409308"
click at [393, 203] on span "279073 - Label Neck 660RB RDS Dry (Blast)" at bounding box center [464, 200] width 448 height 9
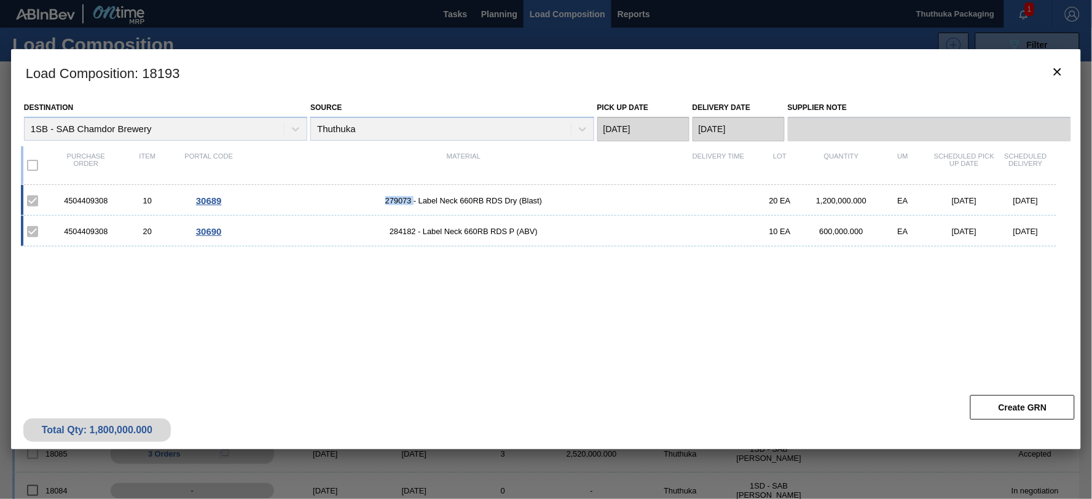
copy span "279073"
click at [402, 232] on span "284182 - Label Neck 660RB RDS P (ABV)" at bounding box center [464, 231] width 448 height 9
copy span "284182"
click at [1055, 70] on icon "botão de ícone" at bounding box center [1057, 72] width 15 height 15
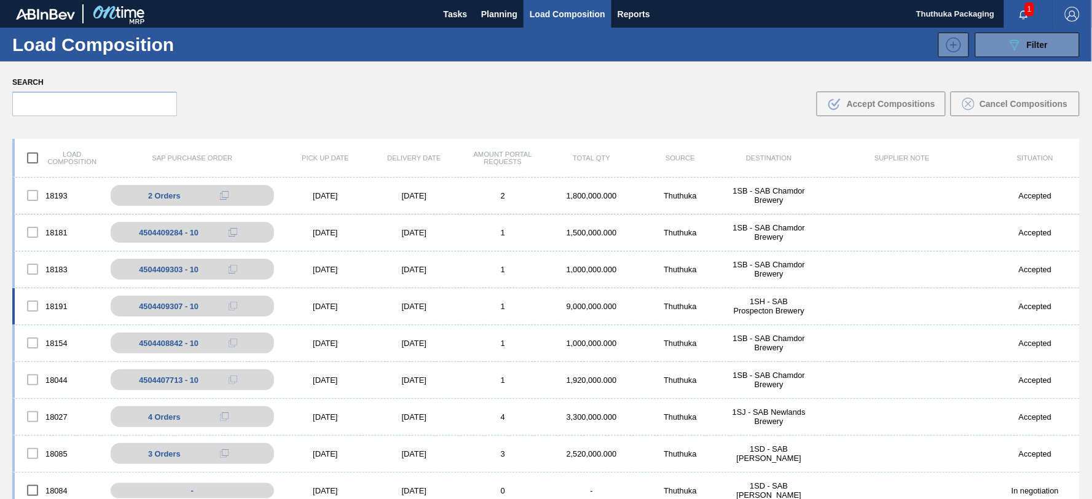
click at [773, 304] on div "1SH - SAB Prospecton Brewery" at bounding box center [768, 306] width 88 height 18
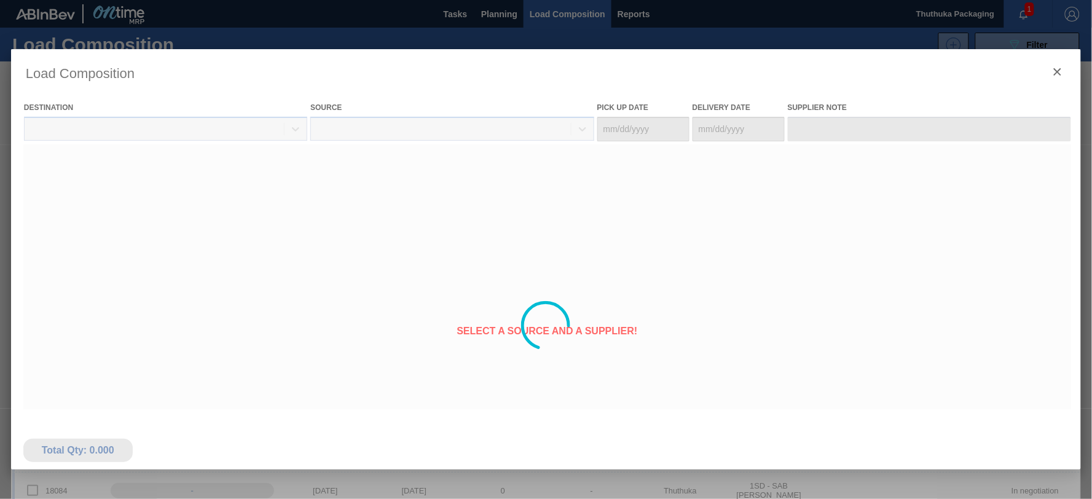
type Date "[DATE]"
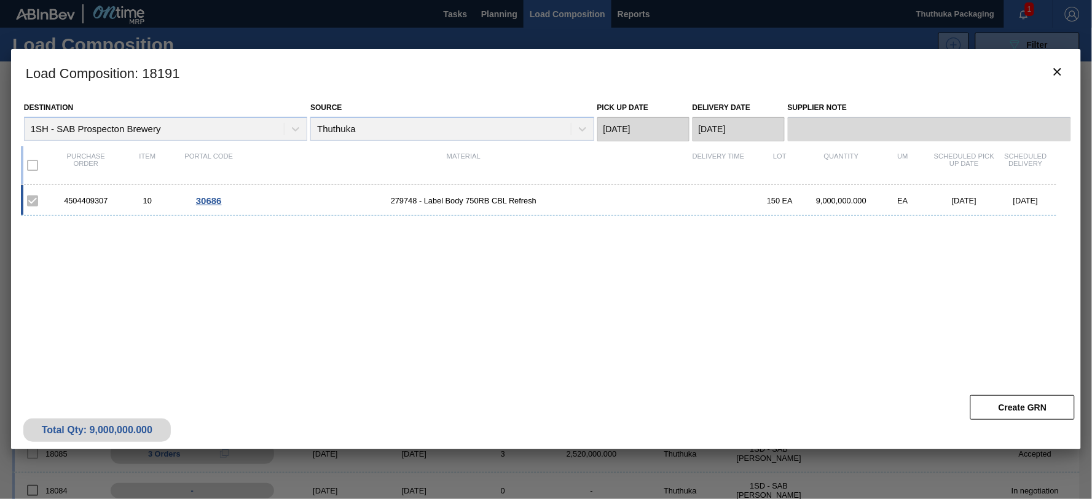
click at [90, 202] on div "4504409307" at bounding box center [85, 200] width 61 height 9
copy div "4504409307"
click at [1059, 68] on icon "botão de ícone" at bounding box center [1057, 72] width 15 height 15
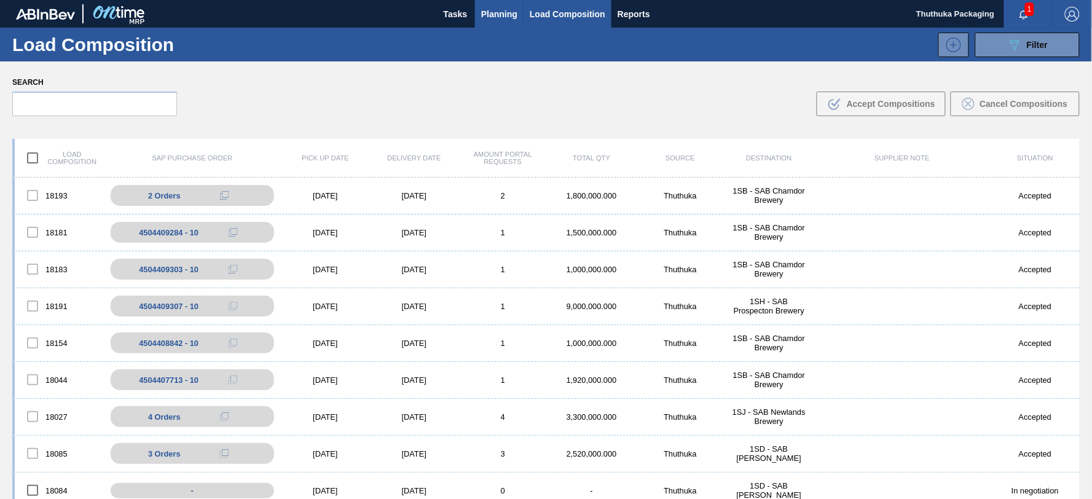
click at [487, 11] on span "Planning" at bounding box center [499, 14] width 36 height 15
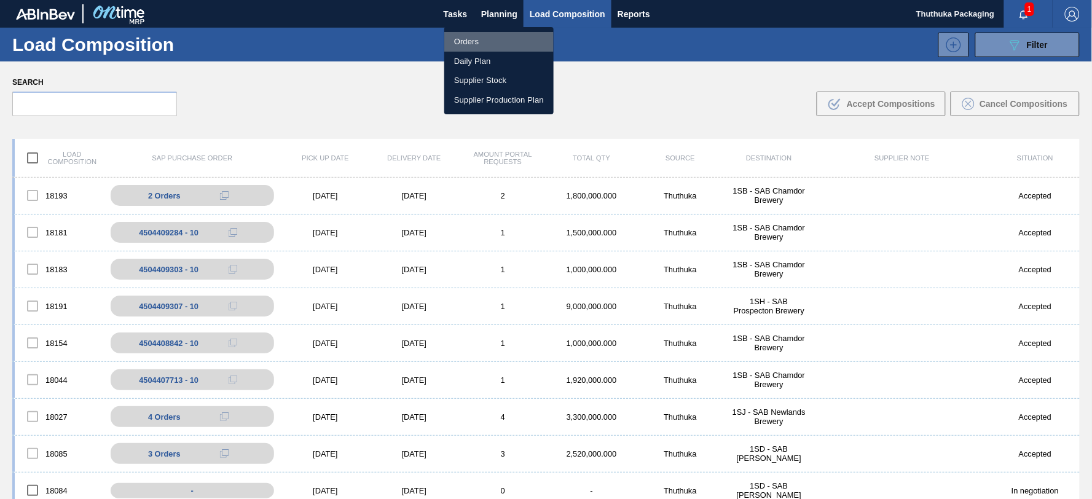
click at [474, 43] on li "Orders" at bounding box center [498, 42] width 109 height 20
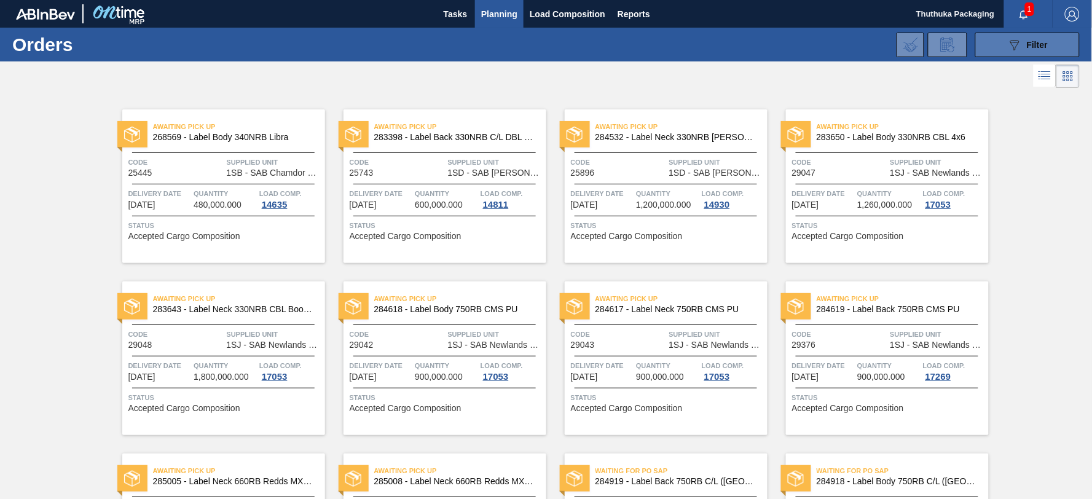
click at [998, 39] on button "089F7B8B-B2A5-4AFE-B5C0-19BA573D28AC Filter" at bounding box center [1027, 45] width 104 height 25
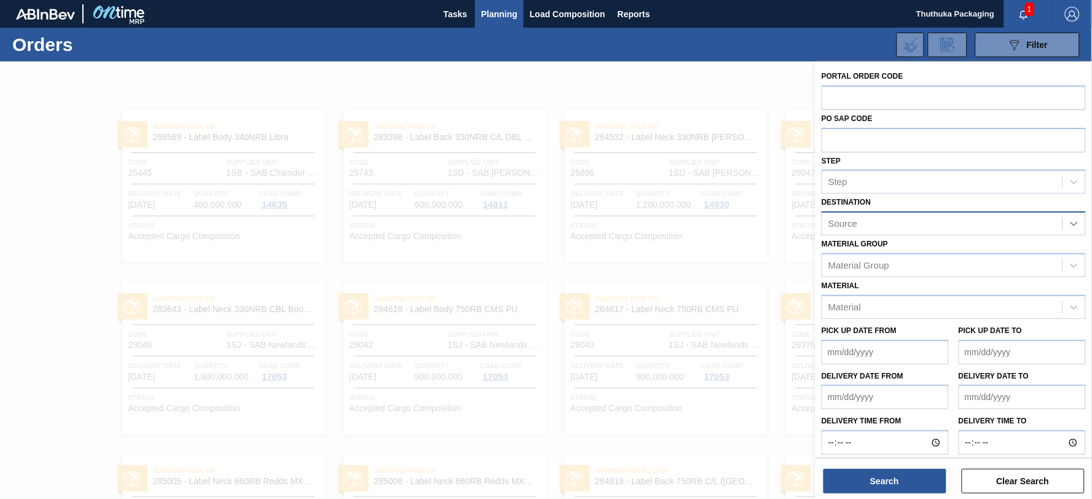
click at [1073, 224] on icon at bounding box center [1073, 224] width 7 height 4
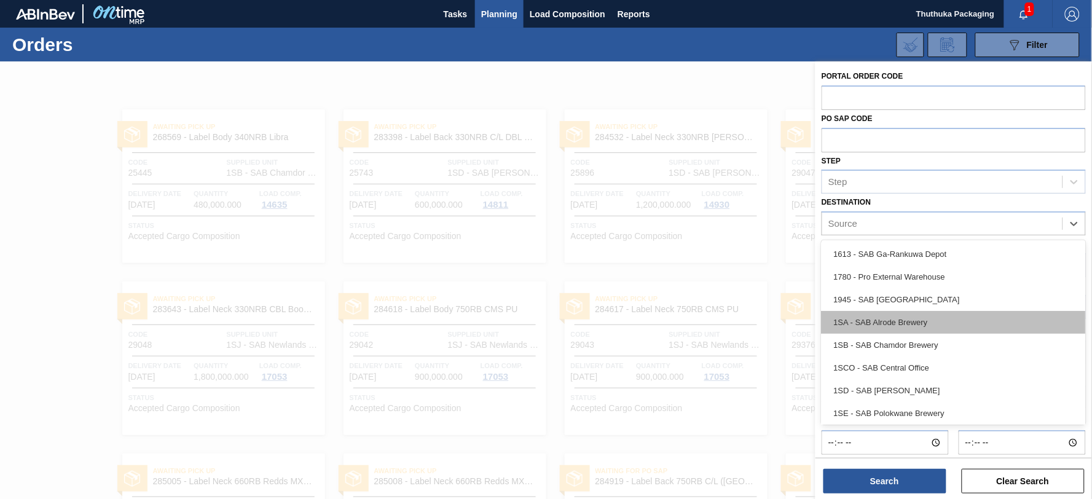
click at [963, 316] on div "1SA - SAB Alrode Brewery" at bounding box center [953, 322] width 264 height 23
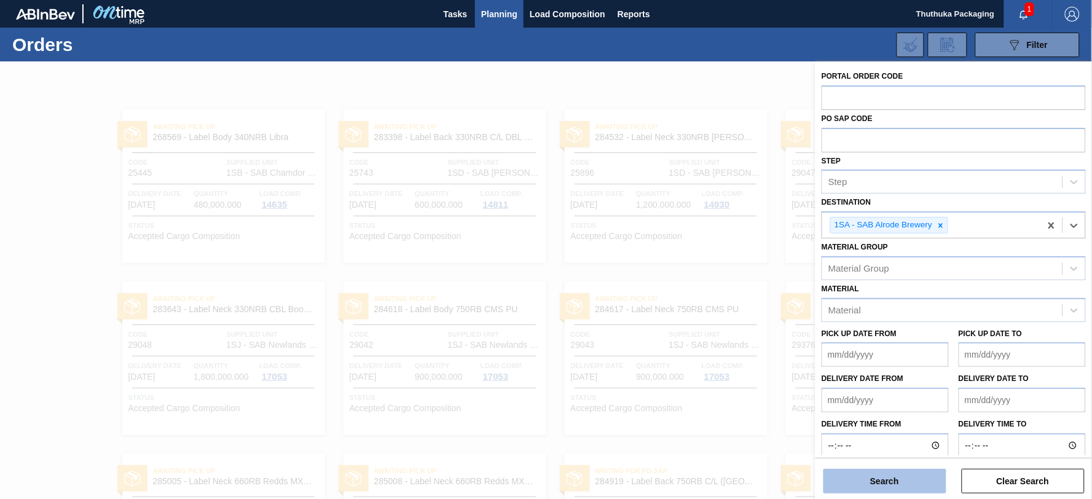
click at [907, 476] on button "Search" at bounding box center [884, 481] width 123 height 25
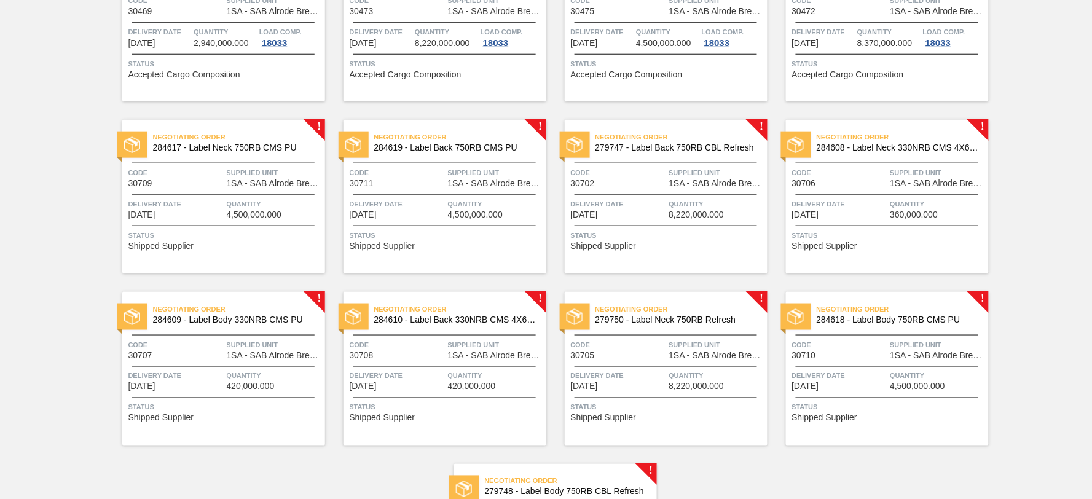
scroll to position [341, 0]
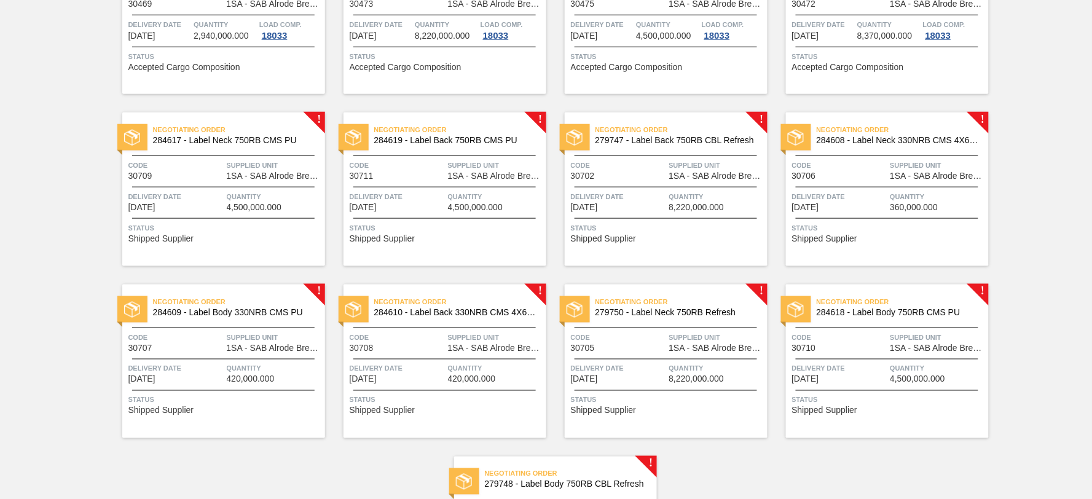
click at [260, 141] on span "284617 - Label Neck 750RB CMS PU" at bounding box center [234, 140] width 162 height 9
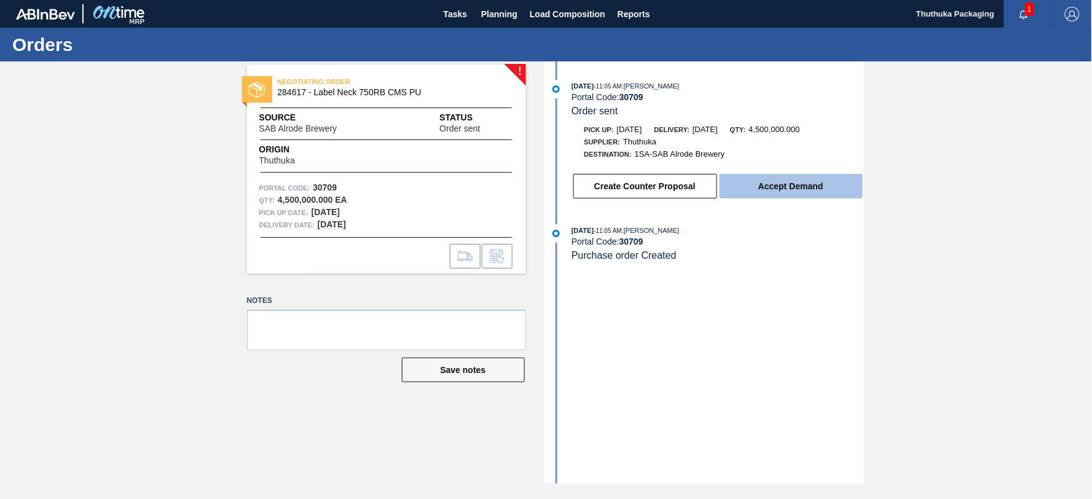
click at [813, 190] on button "Accept Demand" at bounding box center [790, 186] width 143 height 25
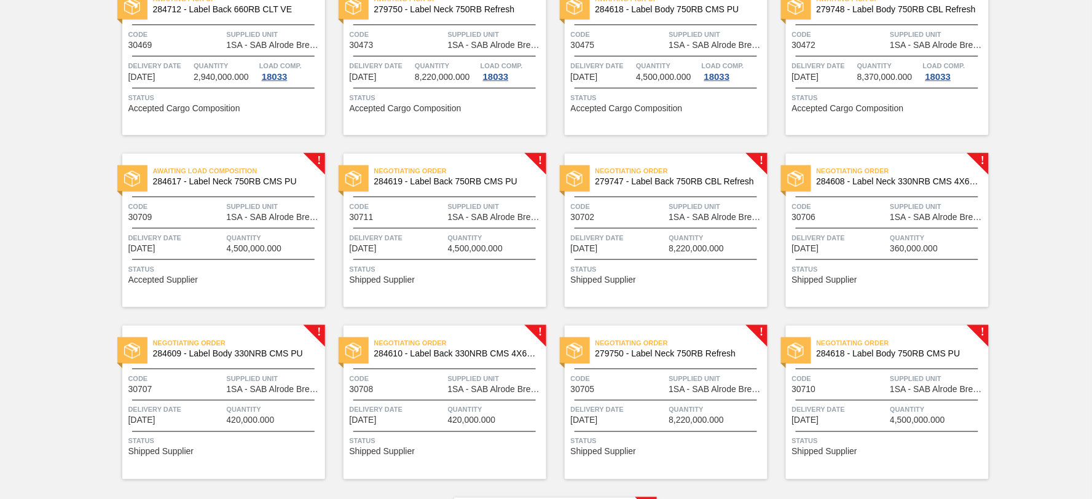
scroll to position [273, 0]
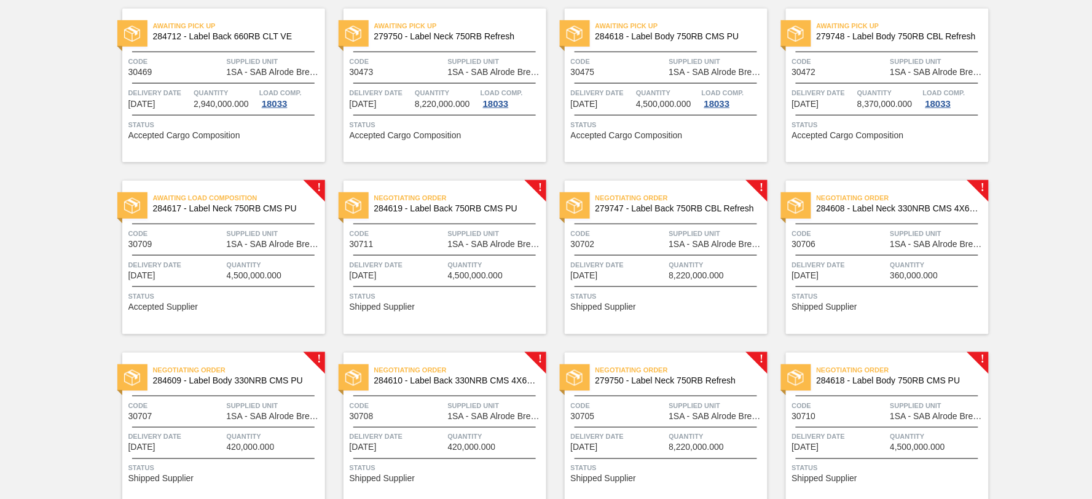
click at [483, 205] on span "284619 - Label Back 750RB CMS PU" at bounding box center [455, 208] width 162 height 9
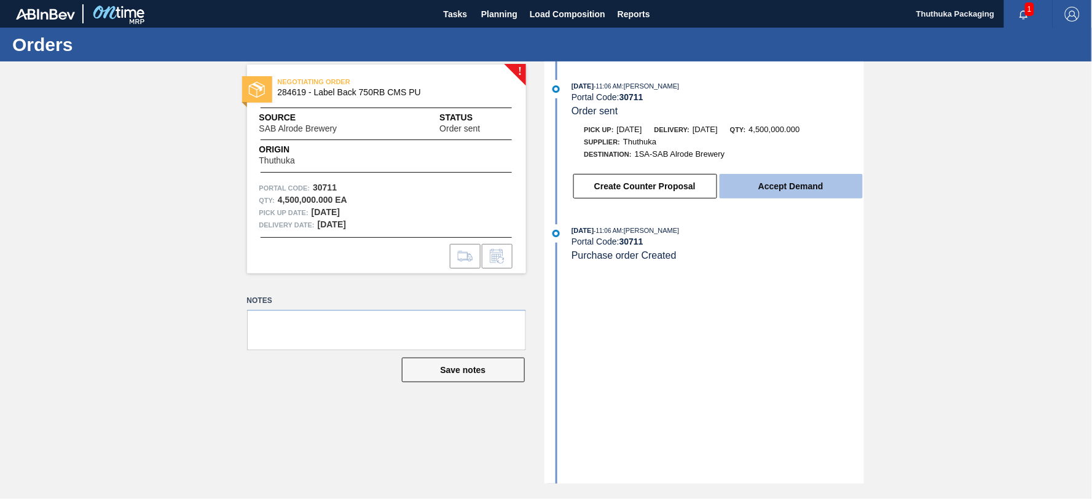
click at [769, 187] on button "Accept Demand" at bounding box center [790, 186] width 143 height 25
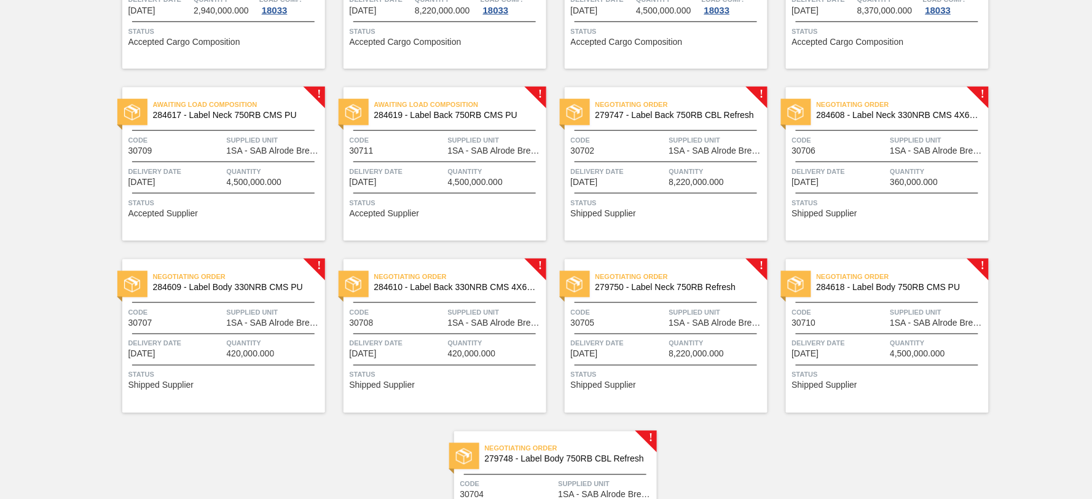
scroll to position [361, 0]
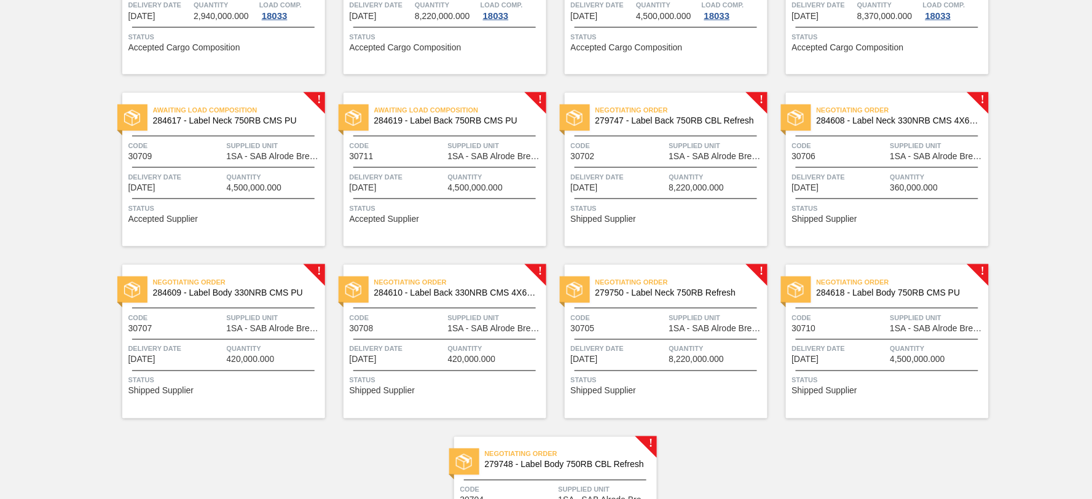
click at [704, 123] on span "279747 - Label Back 750RB CBL Refresh" at bounding box center [676, 120] width 162 height 9
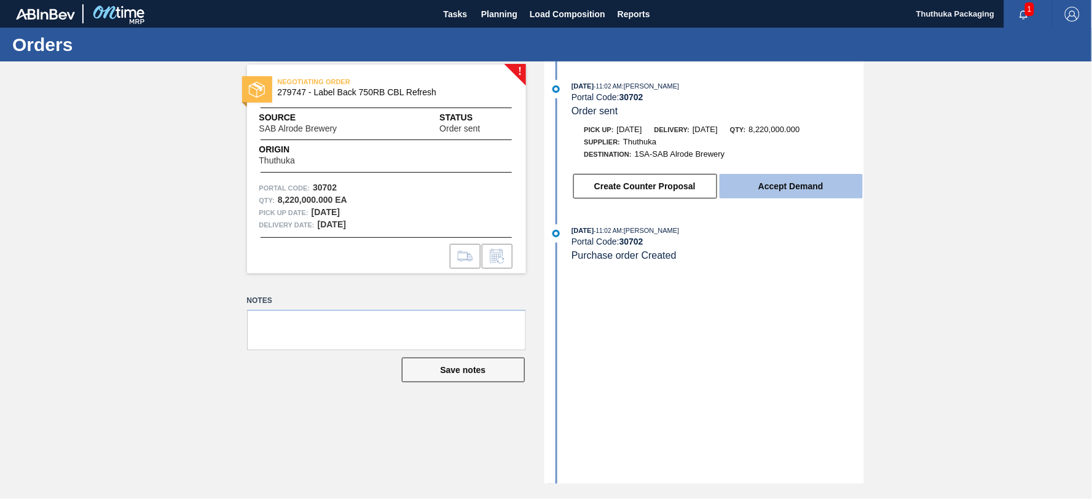
click at [793, 185] on button "Accept Demand" at bounding box center [790, 186] width 143 height 25
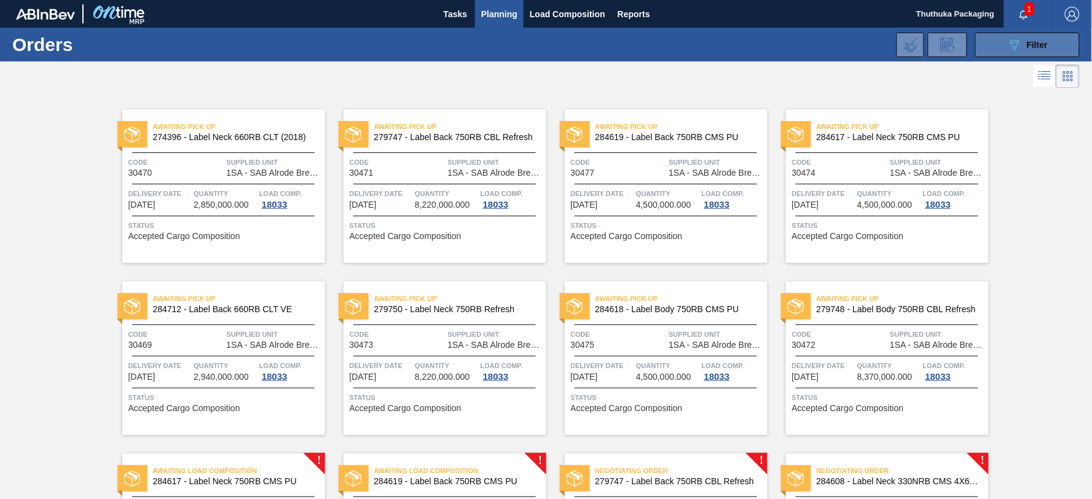
click at [1012, 48] on icon at bounding box center [1014, 45] width 9 height 10
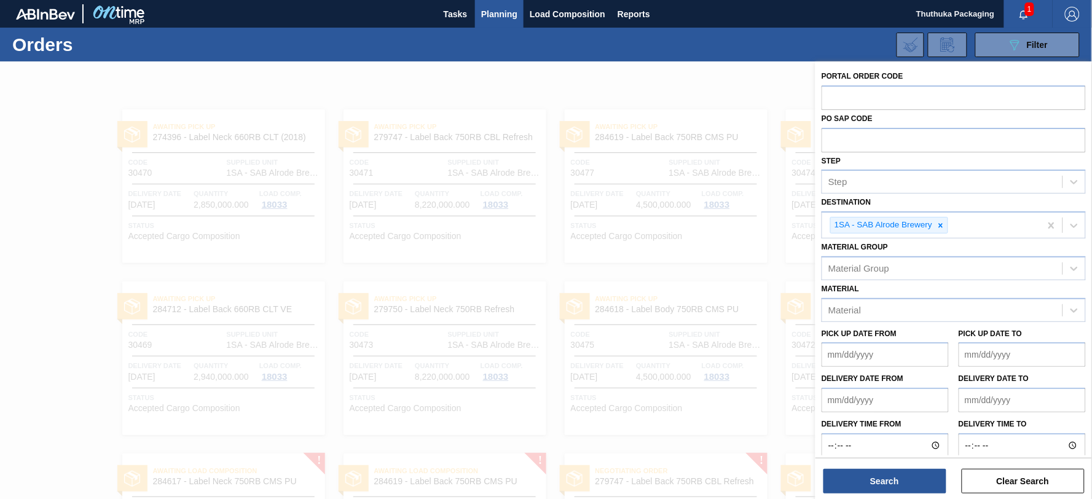
click at [751, 410] on div at bounding box center [546, 310] width 1092 height 499
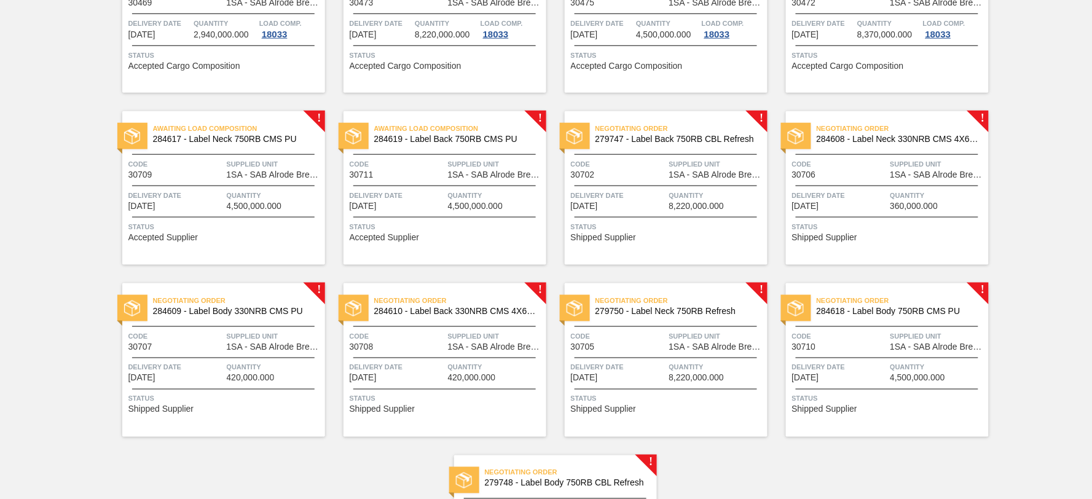
scroll to position [341, 0]
click at [657, 140] on span "279747 - Label Back 750RB CBL Refresh" at bounding box center [676, 140] width 162 height 9
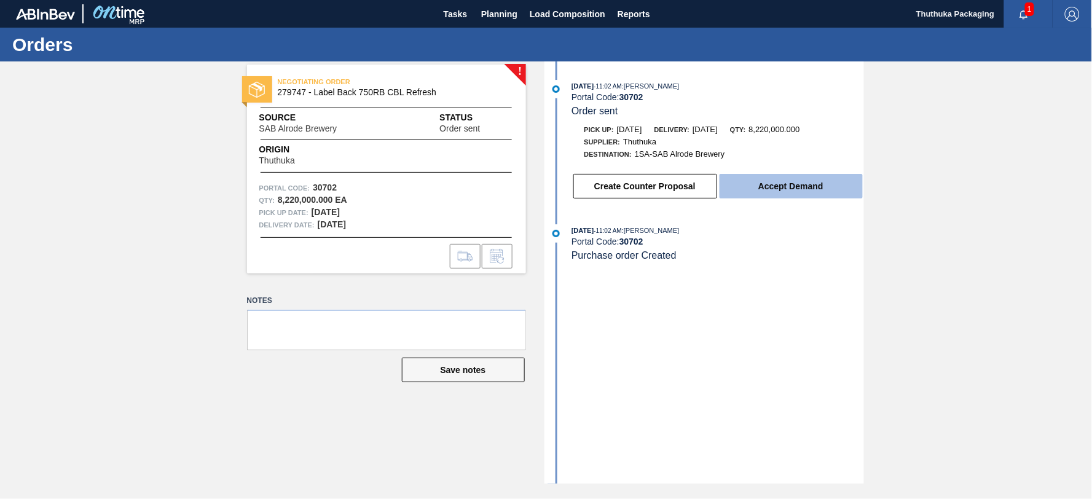
click at [746, 189] on button "Accept Demand" at bounding box center [790, 186] width 143 height 25
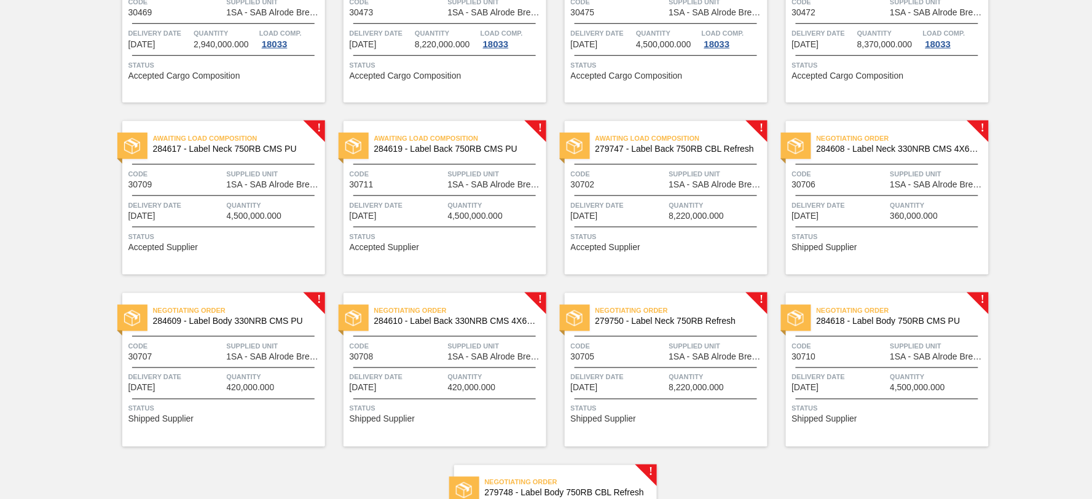
scroll to position [341, 0]
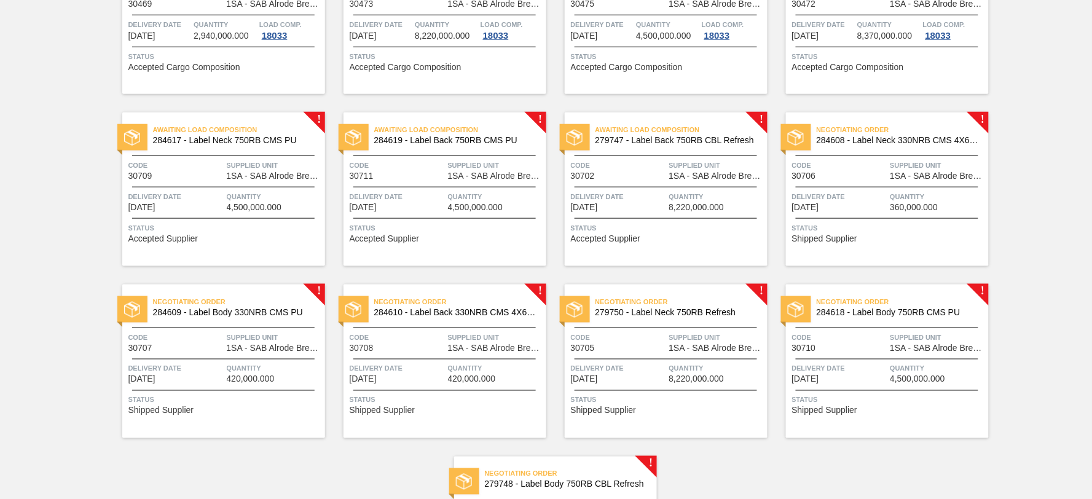
click at [888, 133] on span "Negotiating Order" at bounding box center [902, 129] width 172 height 12
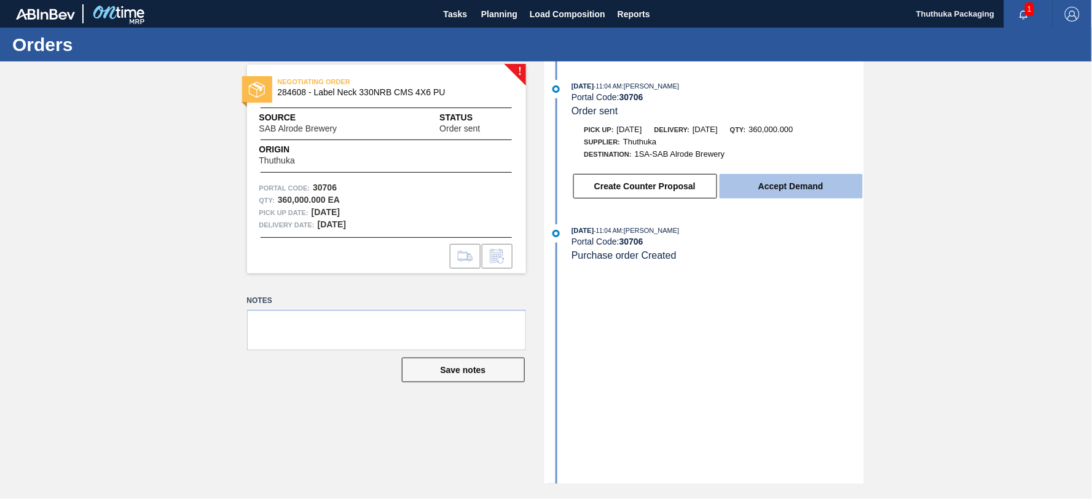
click at [802, 190] on button "Accept Demand" at bounding box center [790, 186] width 143 height 25
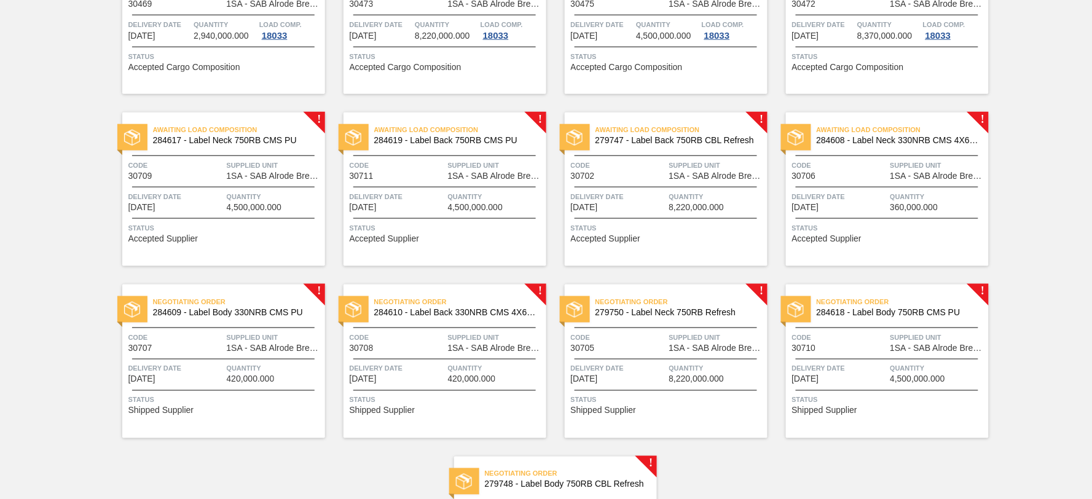
scroll to position [409, 0]
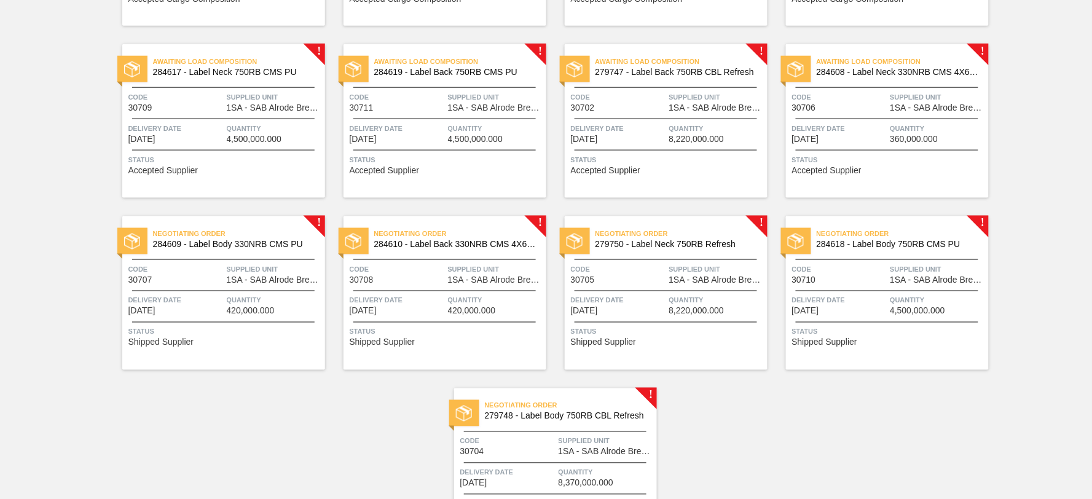
click at [268, 242] on span "284609 - Label Body 330NRB CMS PU" at bounding box center [234, 244] width 162 height 9
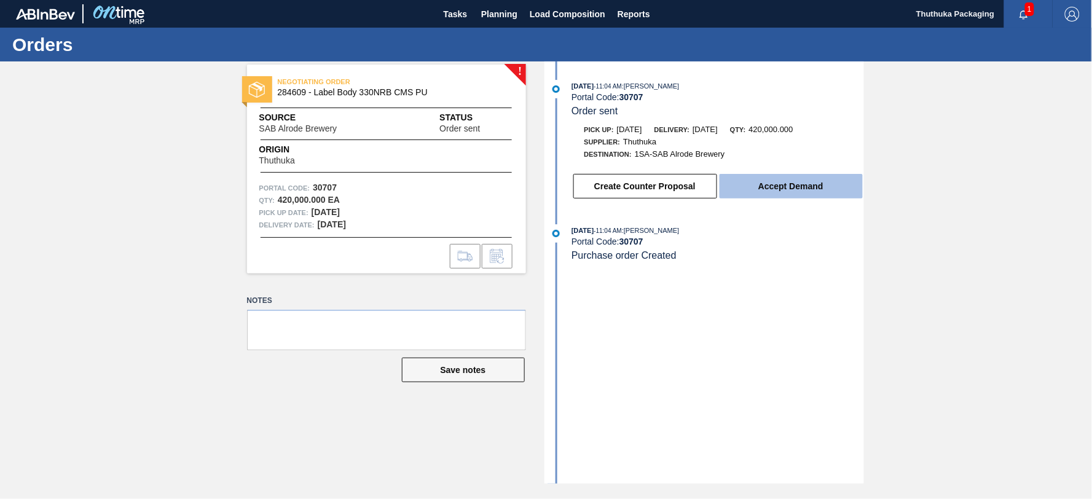
click at [762, 191] on button "Accept Demand" at bounding box center [790, 186] width 143 height 25
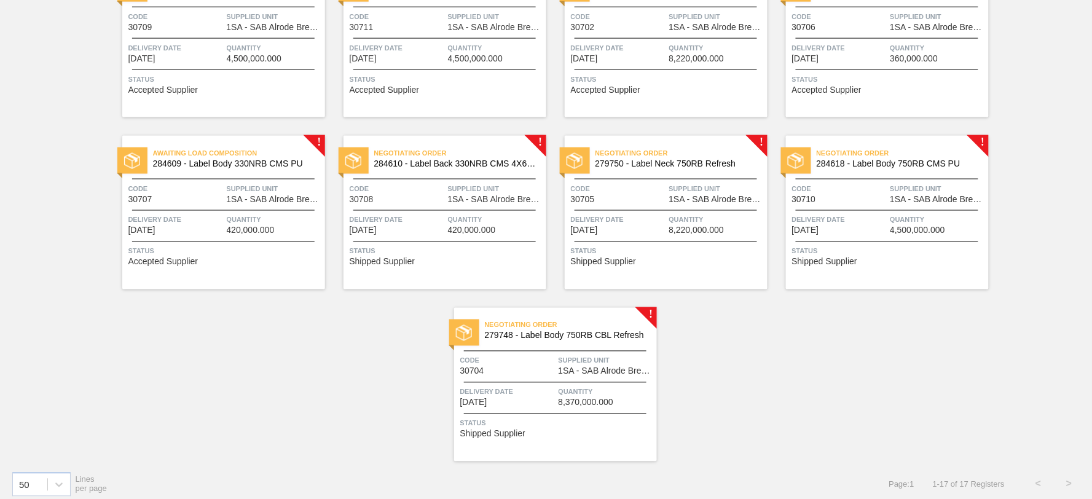
scroll to position [498, 0]
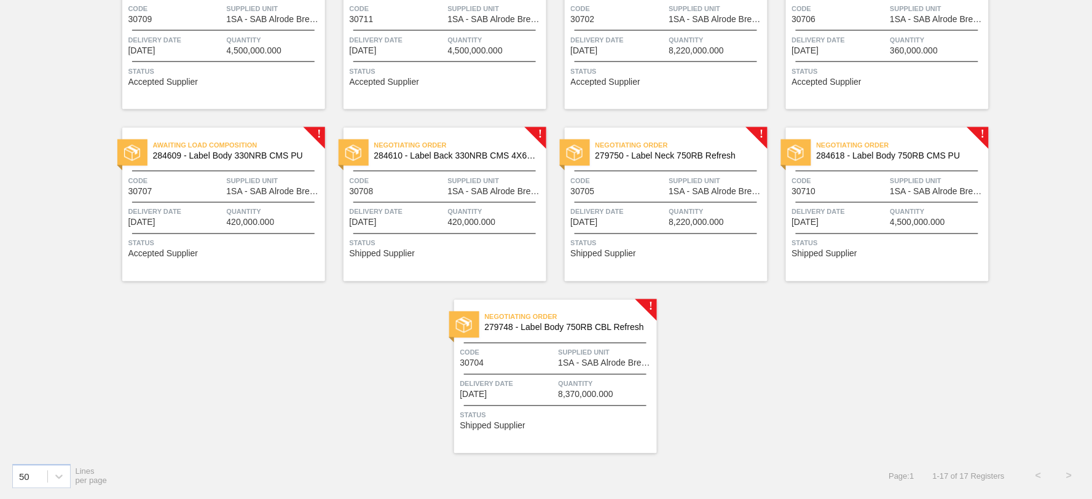
click at [455, 151] on span "Negotiating Order" at bounding box center [460, 145] width 172 height 12
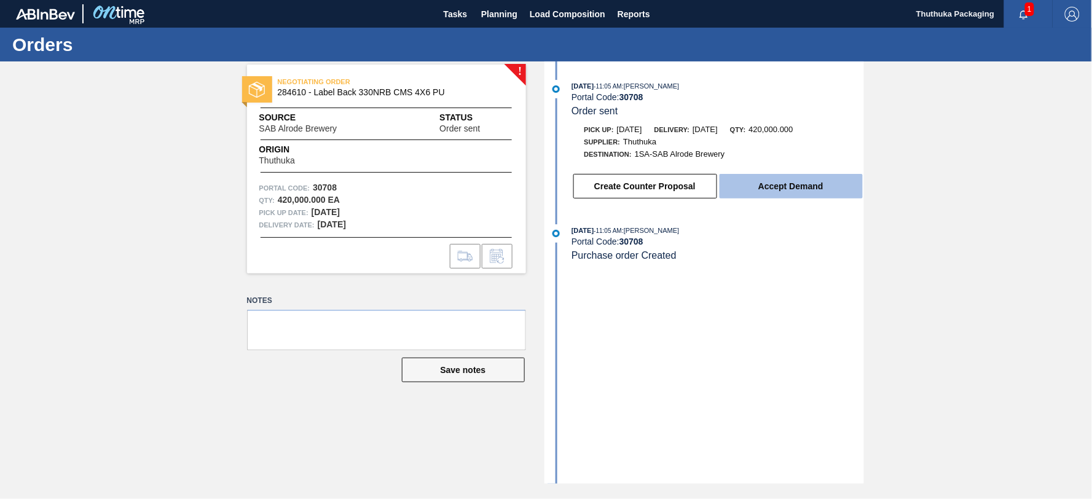
click at [762, 182] on button "Accept Demand" at bounding box center [790, 186] width 143 height 25
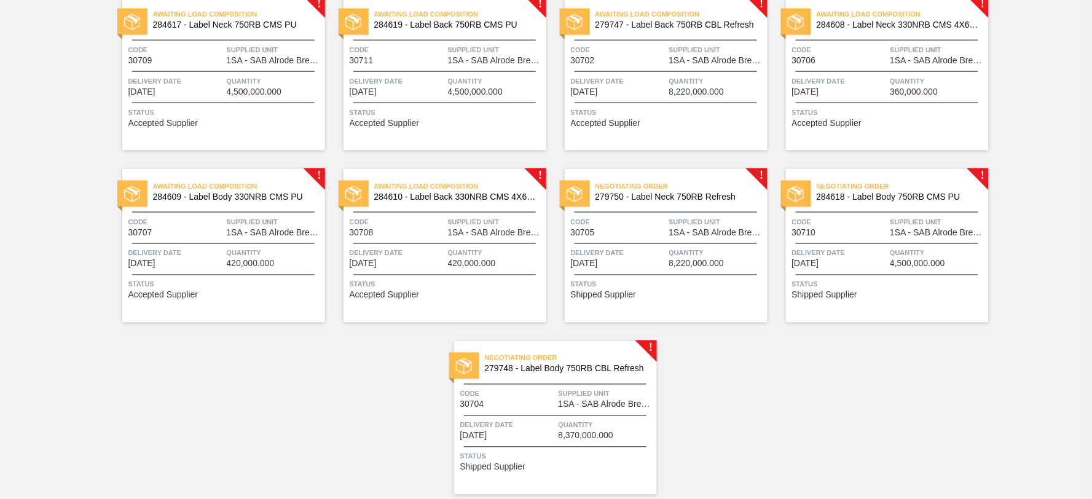
scroll to position [477, 0]
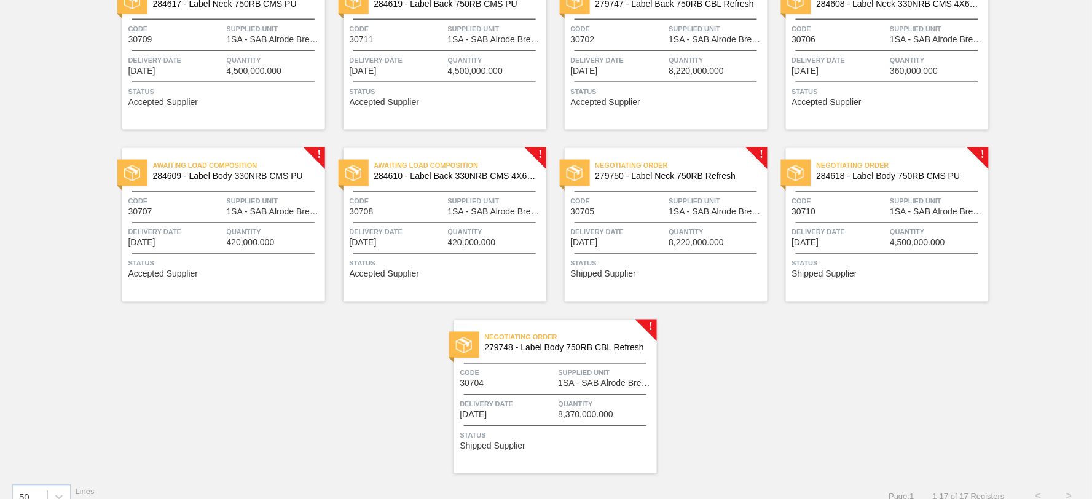
click at [690, 172] on span "279750 - Label Neck 750RB Refresh" at bounding box center [676, 175] width 162 height 9
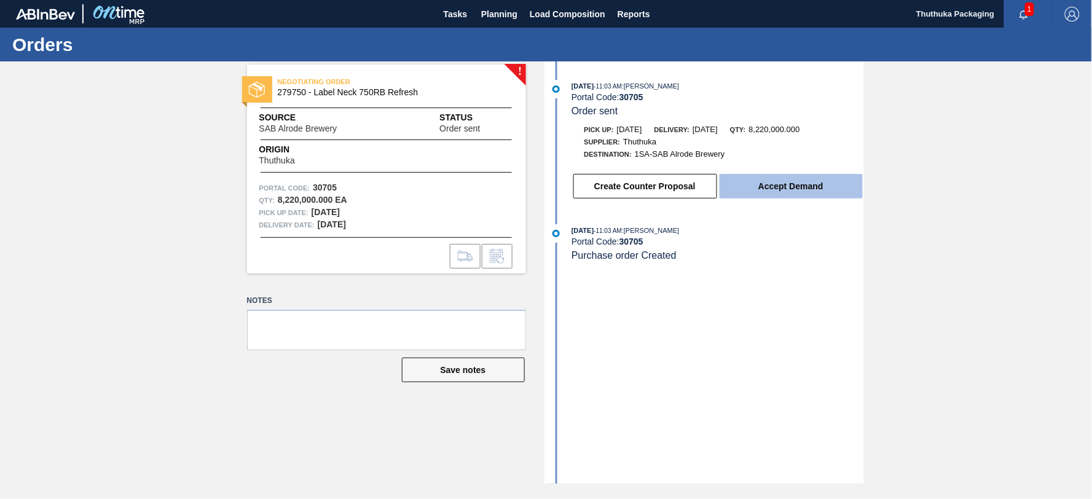
click at [769, 188] on button "Accept Demand" at bounding box center [790, 186] width 143 height 25
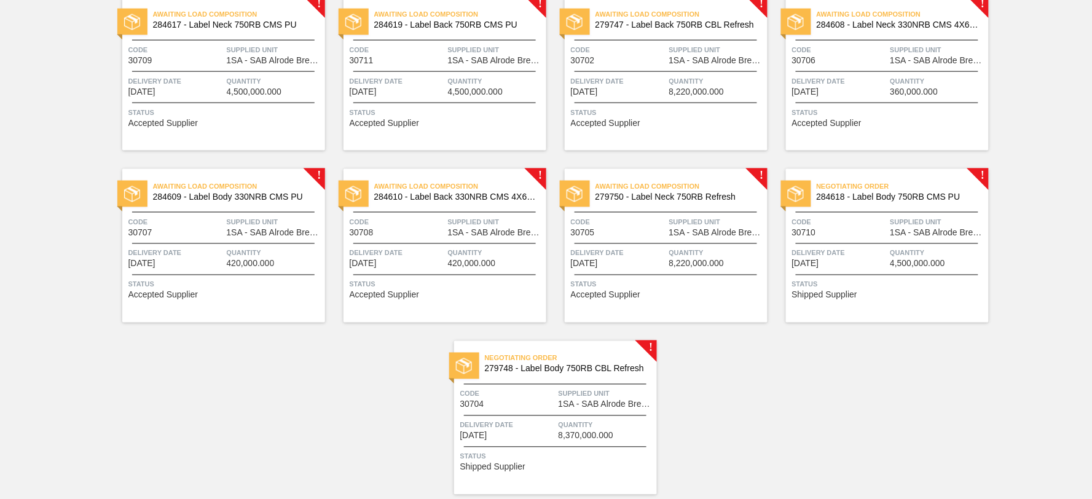
scroll to position [477, 0]
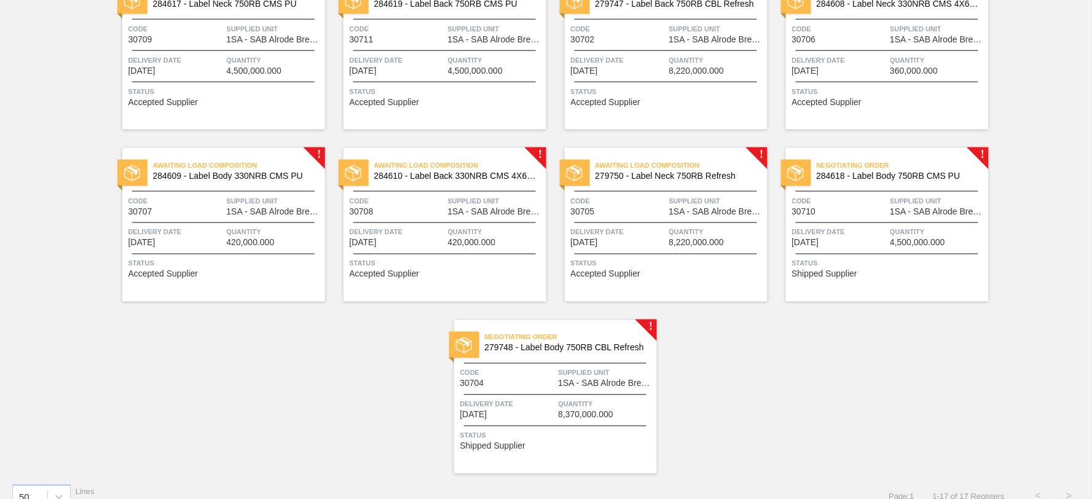
click at [887, 176] on span "284618 - Label Body 750RB CMS PU" at bounding box center [897, 175] width 162 height 9
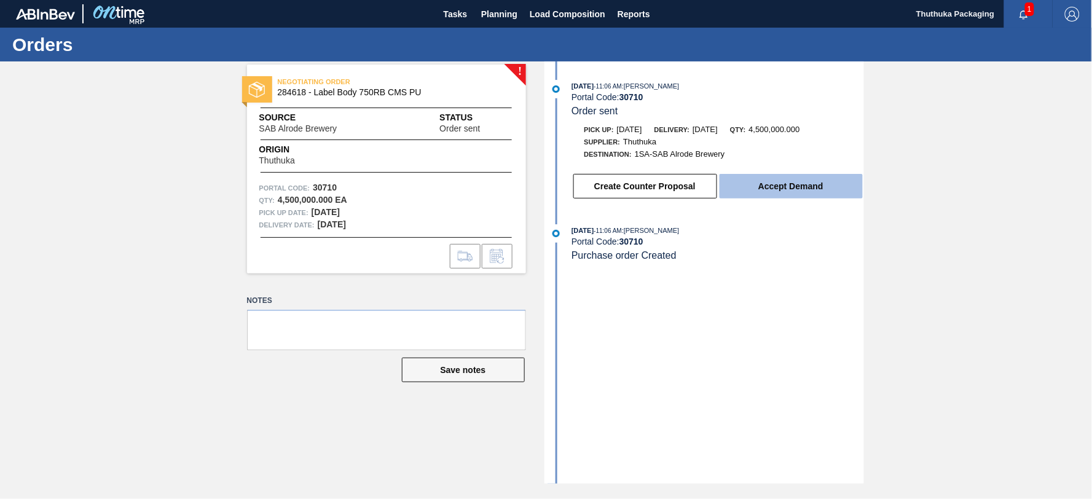
click at [780, 182] on button "Accept Demand" at bounding box center [790, 186] width 143 height 25
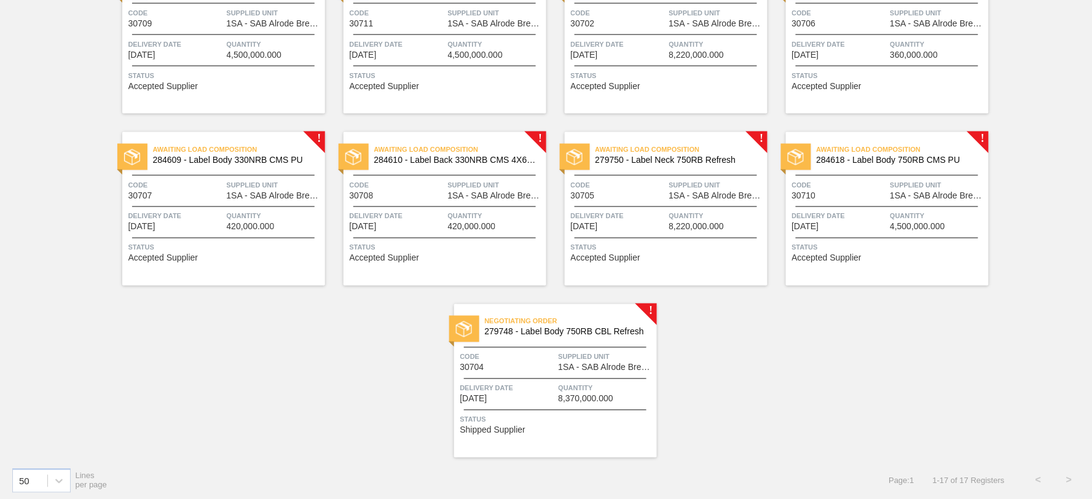
scroll to position [498, 0]
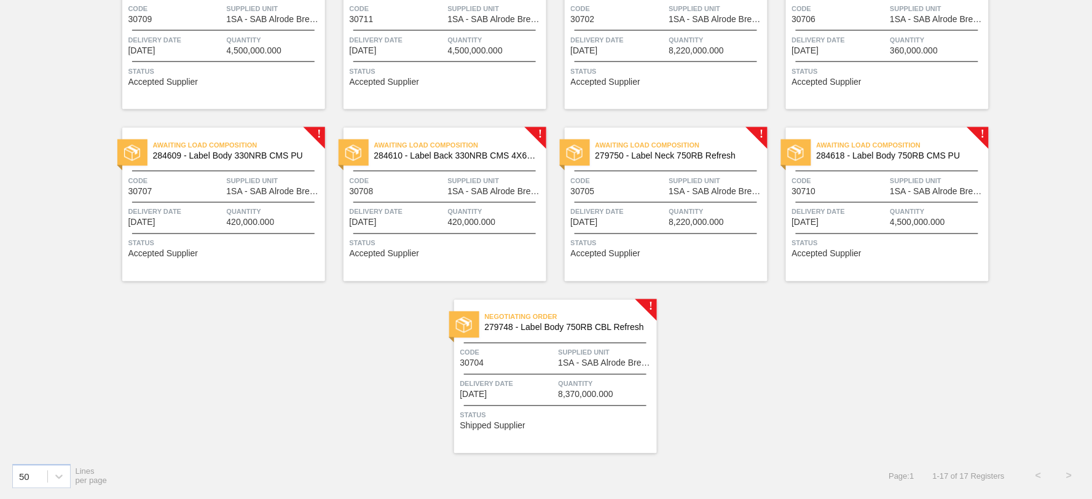
click at [591, 326] on span "279748 - Label Body 750RB CBL Refresh" at bounding box center [566, 327] width 162 height 9
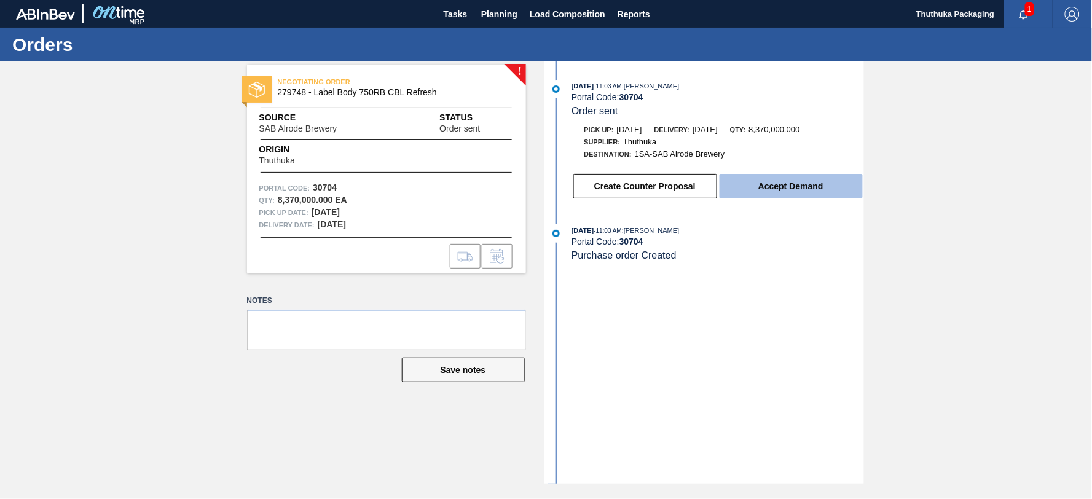
click at [760, 182] on button "Accept Demand" at bounding box center [790, 186] width 143 height 25
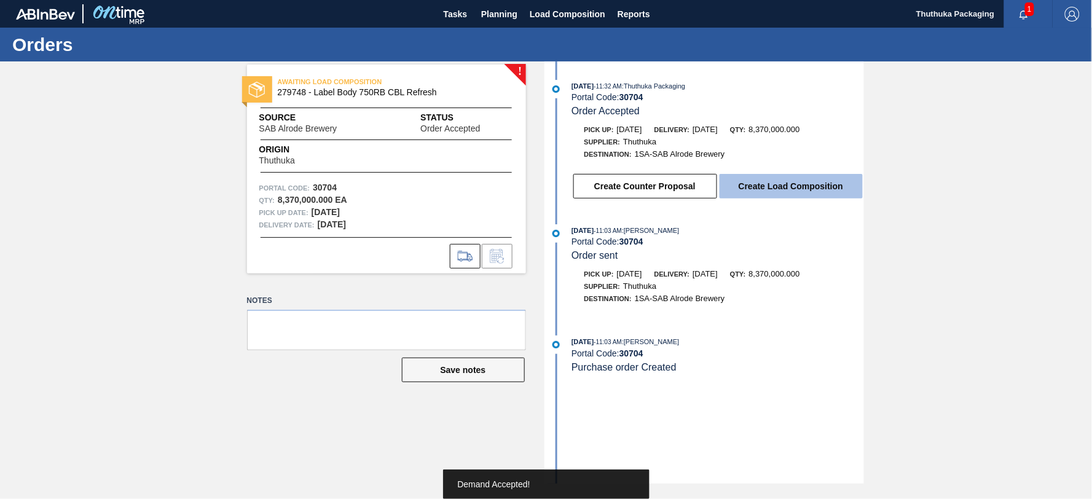
click at [761, 190] on button "Create Load Composition" at bounding box center [790, 186] width 143 height 25
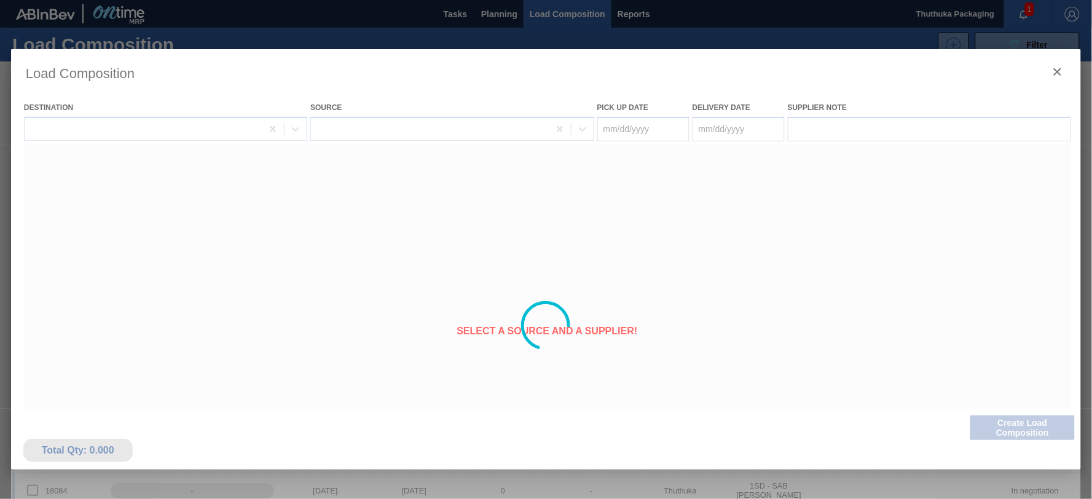
type Date "[DATE]"
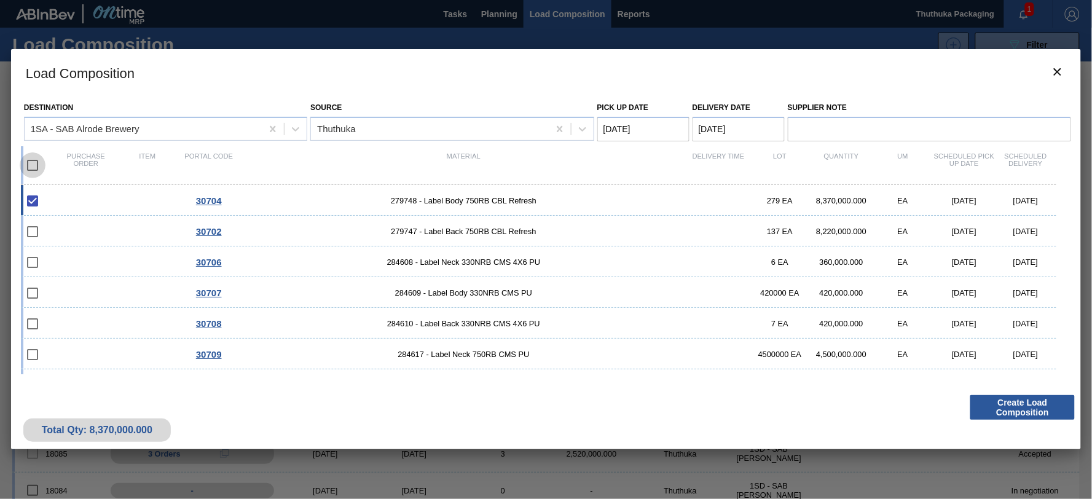
click at [34, 167] on input "checkbox" at bounding box center [33, 165] width 26 height 26
checkbox input "true"
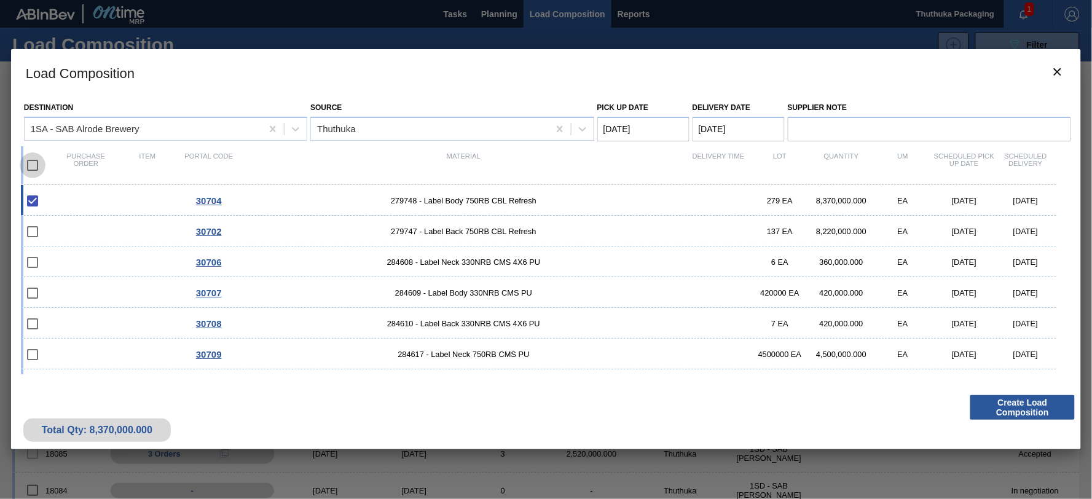
checkbox input "true"
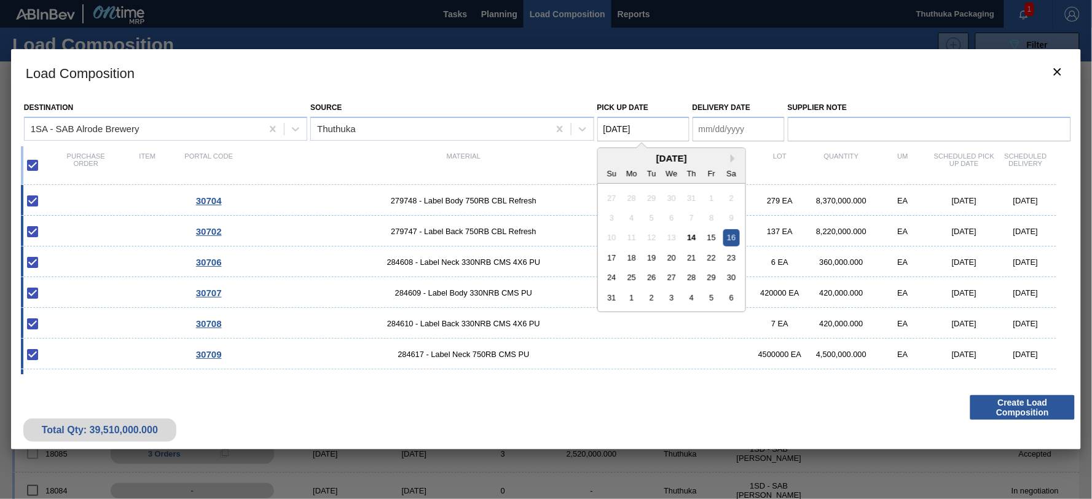
click at [649, 132] on Date "[DATE]" at bounding box center [643, 129] width 92 height 25
click at [693, 236] on div "14" at bounding box center [691, 237] width 17 height 17
type Date "[DATE]"
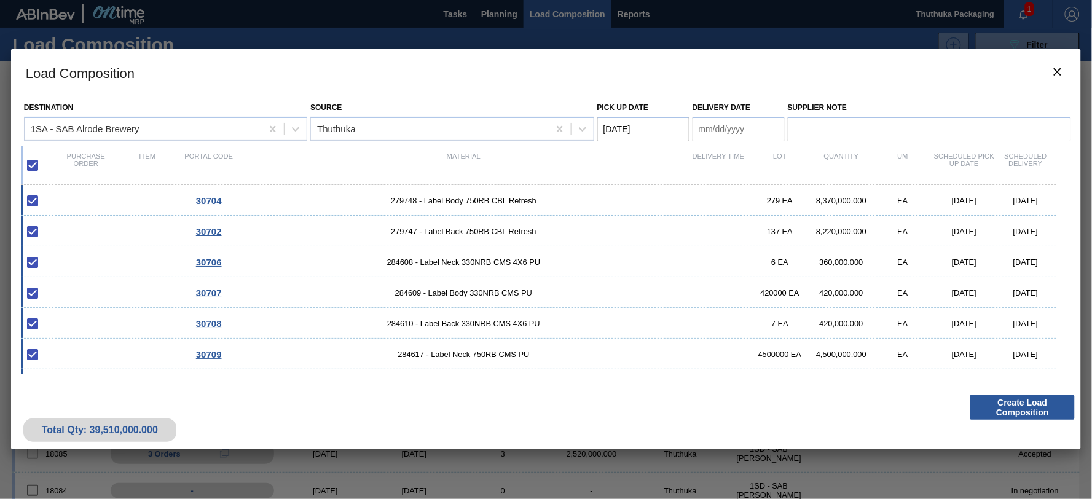
click at [719, 131] on Date "Delivery Date" at bounding box center [738, 129] width 92 height 25
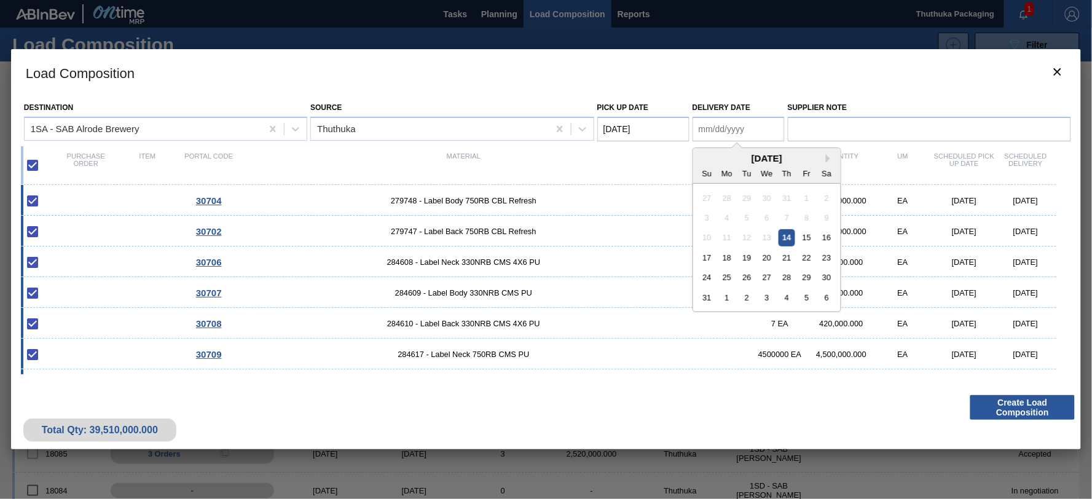
click at [808, 235] on div "15" at bounding box center [806, 237] width 17 height 17
type Date "[DATE]"
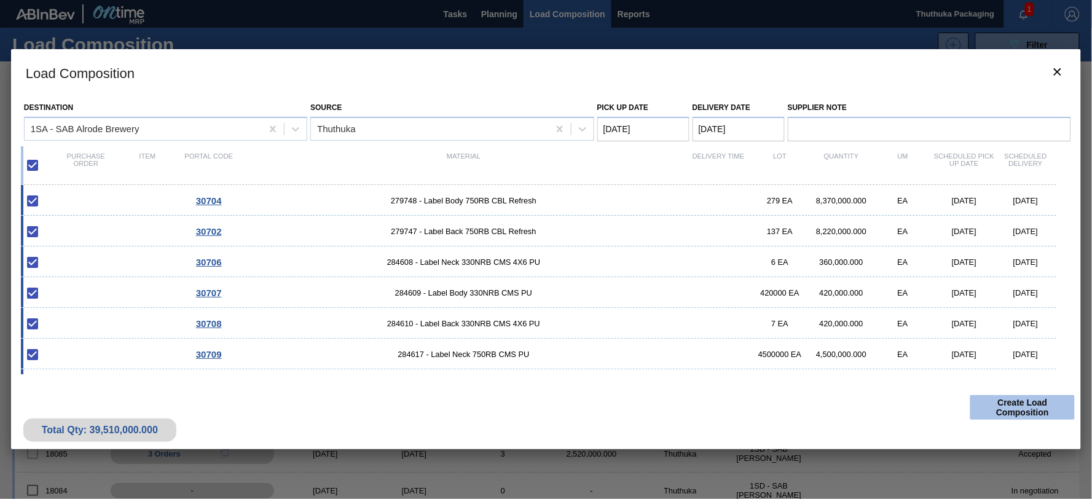
click at [995, 406] on button "Create Load Composition" at bounding box center [1022, 407] width 104 height 25
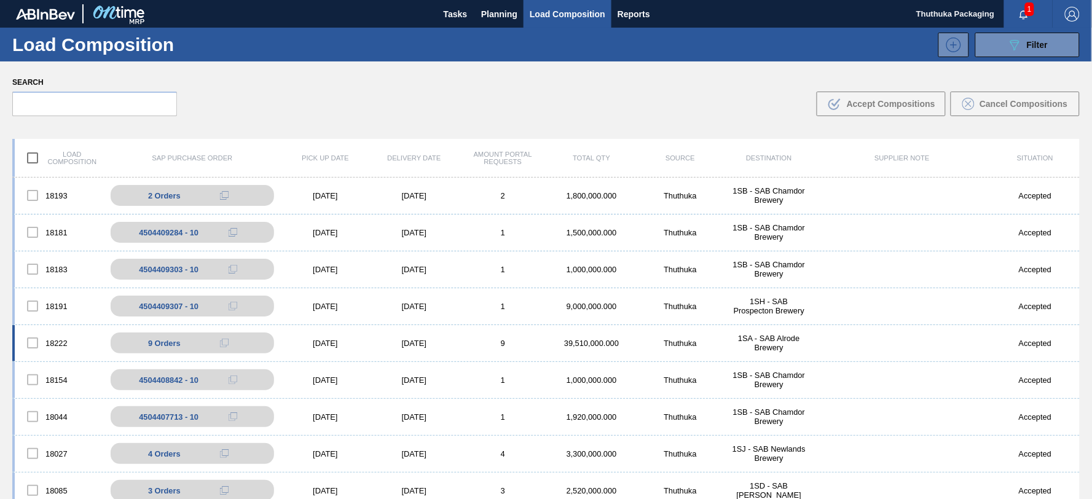
click at [781, 345] on div "1SA - SAB Alrode Brewery" at bounding box center [768, 343] width 88 height 18
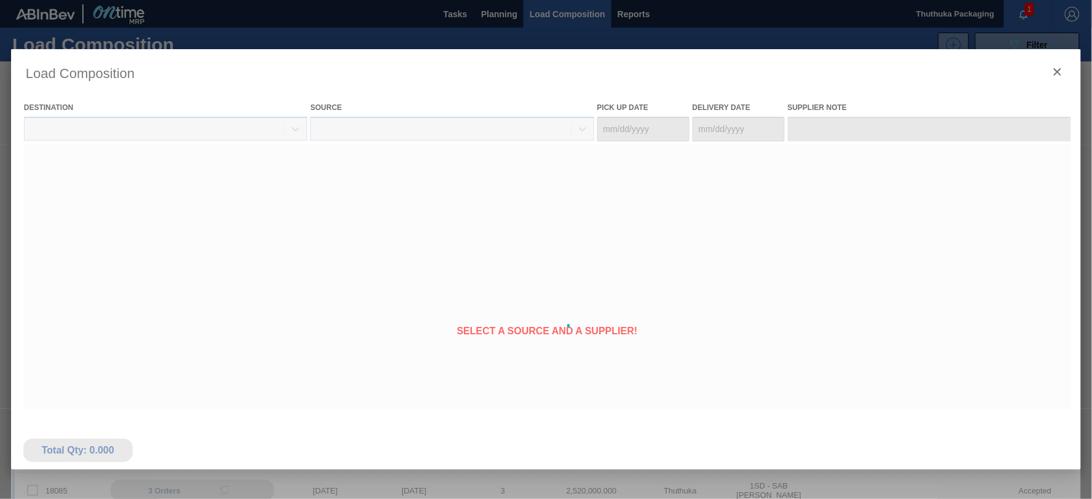
type Date "[DATE]"
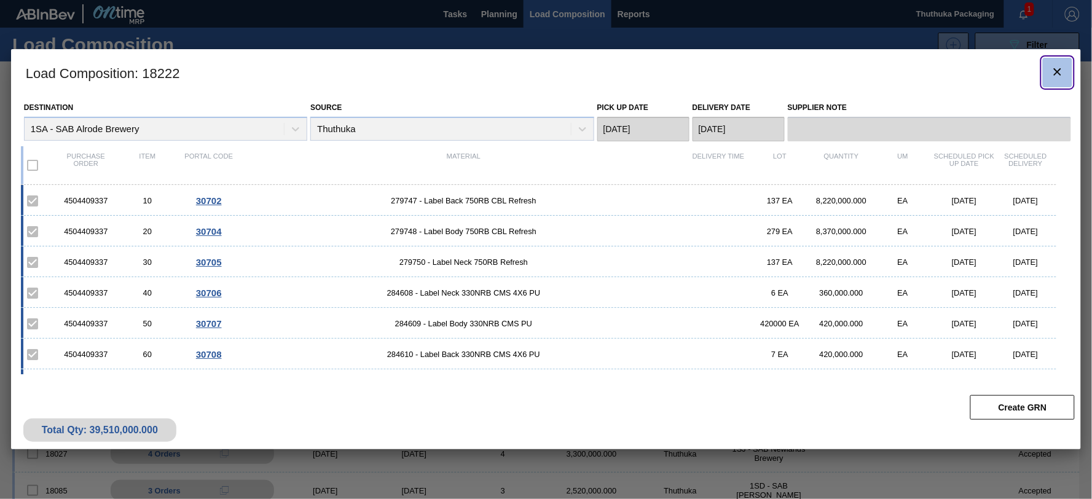
click at [1059, 68] on icon "botão de ícone" at bounding box center [1057, 72] width 15 height 15
